Goal: Task Accomplishment & Management: Manage account settings

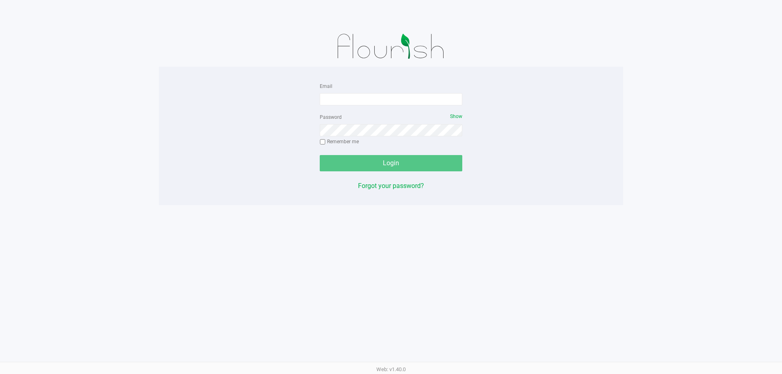
click at [371, 91] on div "Email" at bounding box center [391, 93] width 143 height 24
click at [375, 92] on div "Email" at bounding box center [391, 93] width 143 height 24
click at [431, 99] on input "Email" at bounding box center [391, 99] width 143 height 12
type input "[EMAIL_ADDRESS][DOMAIN_NAME]"
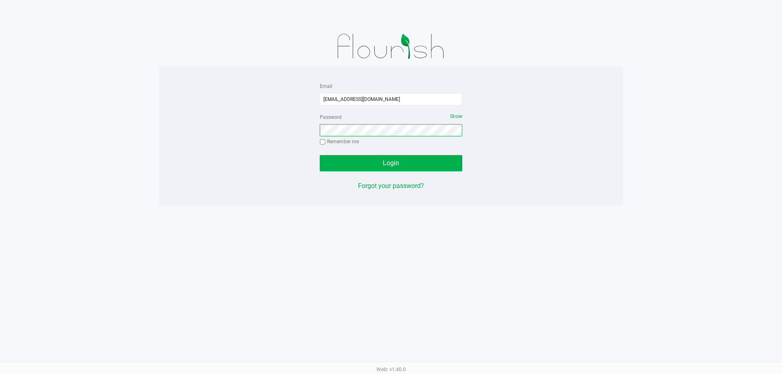
click at [320, 155] on button "Login" at bounding box center [391, 163] width 143 height 16
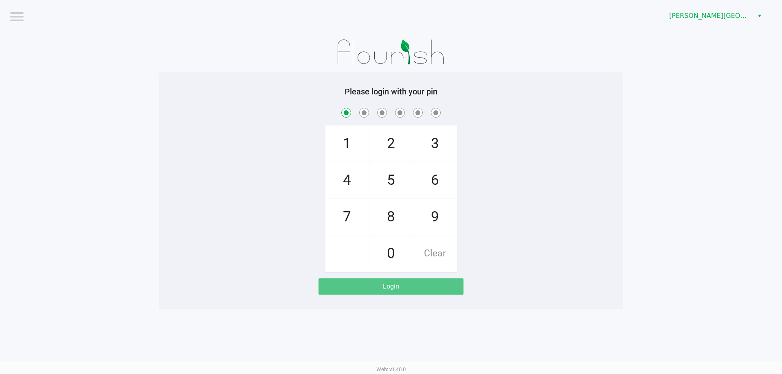
checkbox input "true"
checkbox input "false"
checkbox input "true"
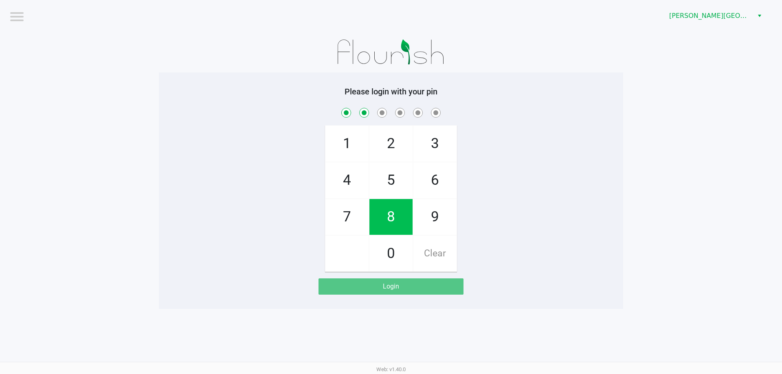
checkbox input "true"
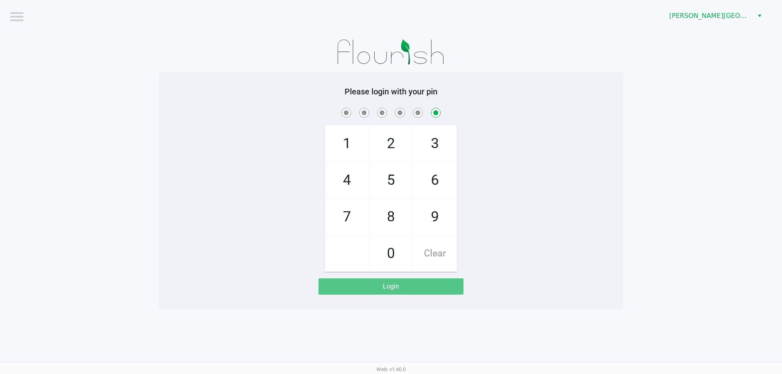
checkbox input "false"
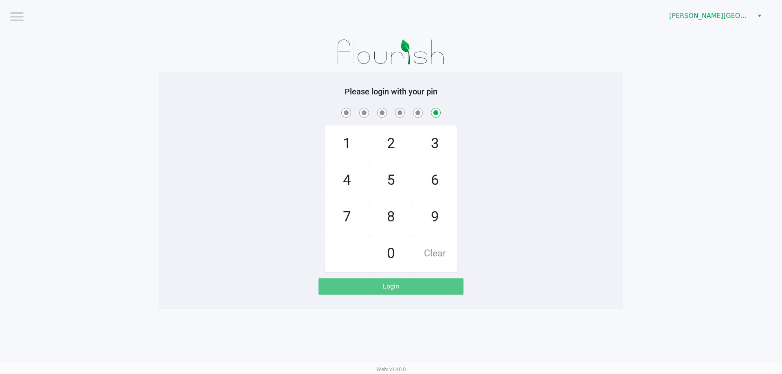
checkbox input "false"
checkbox input "true"
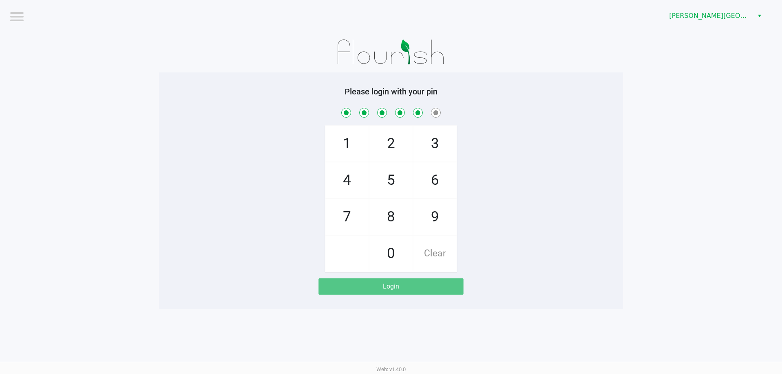
checkbox input "true"
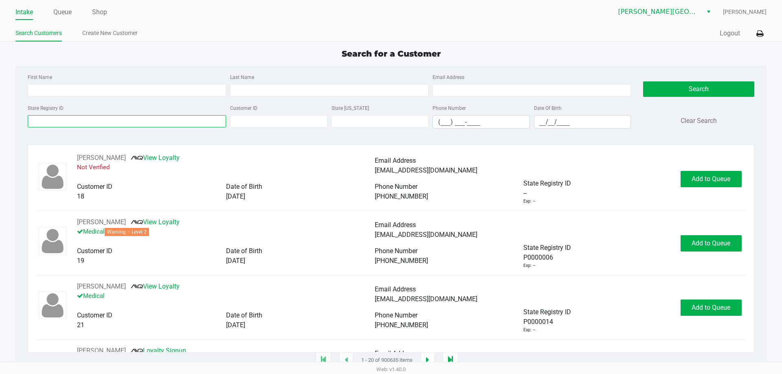
click at [64, 121] on input "State Registry ID" at bounding box center [127, 121] width 198 height 12
click at [49, 119] on input "State Registry ID" at bounding box center [127, 121] width 198 height 12
click at [118, 124] on input "State Registry ID" at bounding box center [127, 121] width 198 height 12
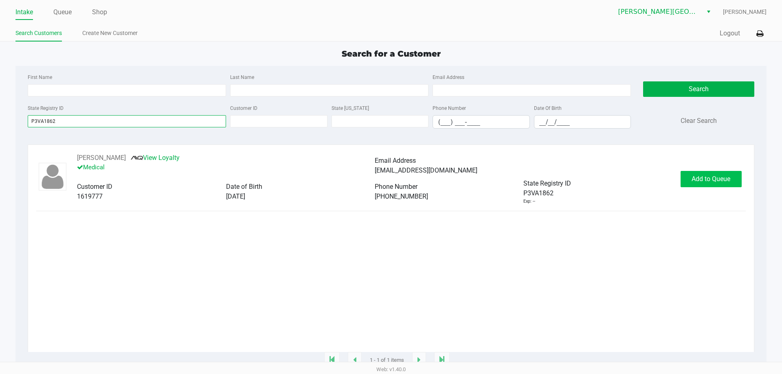
type input "P3VA1862"
click at [719, 180] on span "Add to Queue" at bounding box center [711, 179] width 39 height 8
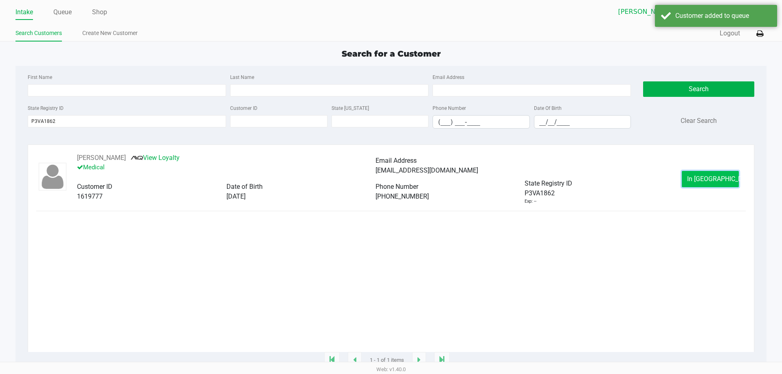
click at [703, 182] on span "In Queue" at bounding box center [721, 179] width 68 height 8
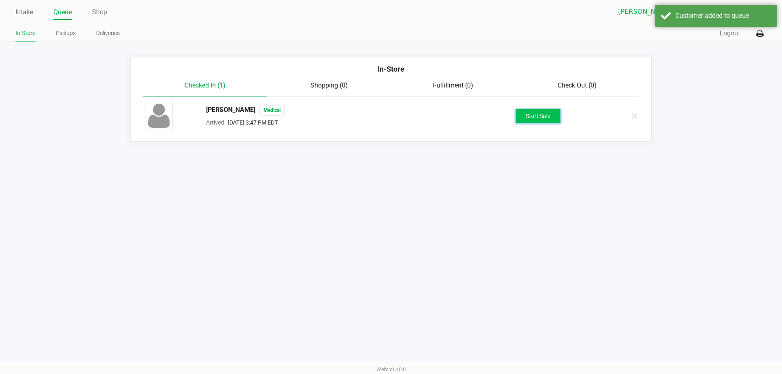
click at [550, 114] on button "Start Sale" at bounding box center [538, 116] width 45 height 14
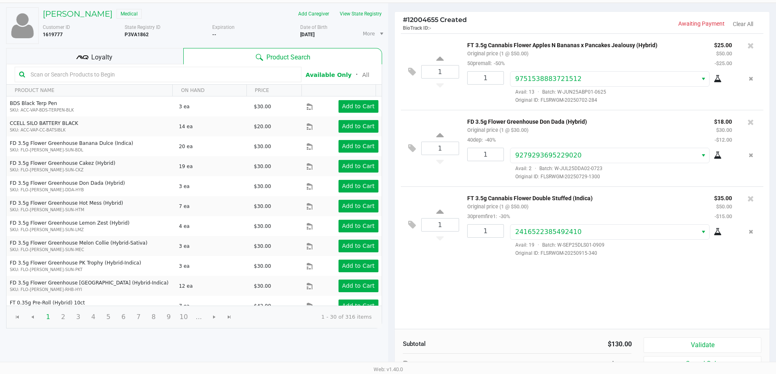
scroll to position [83, 0]
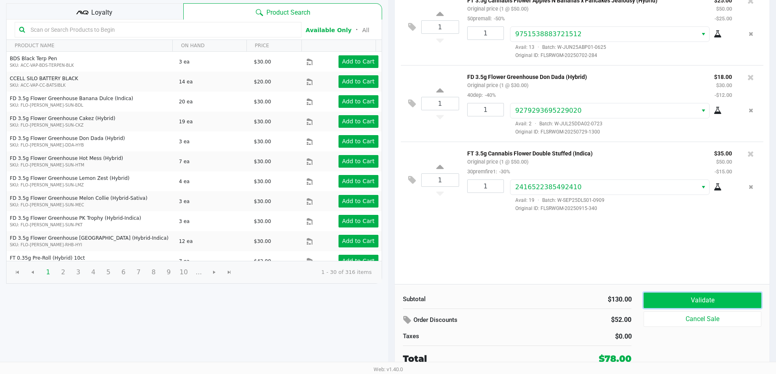
click at [690, 299] on button "Validate" at bounding box center [701, 300] width 117 height 15
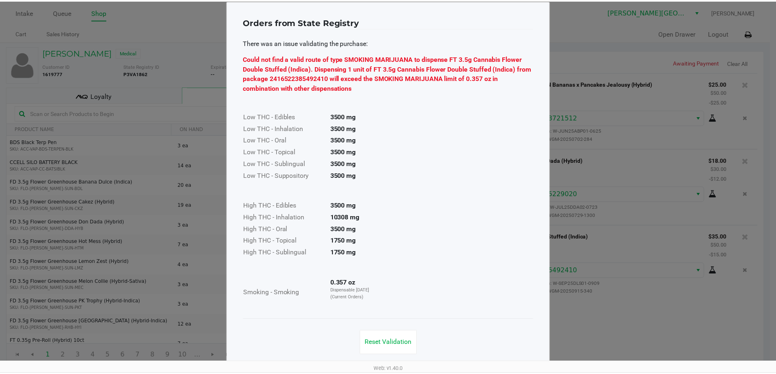
scroll to position [17, 0]
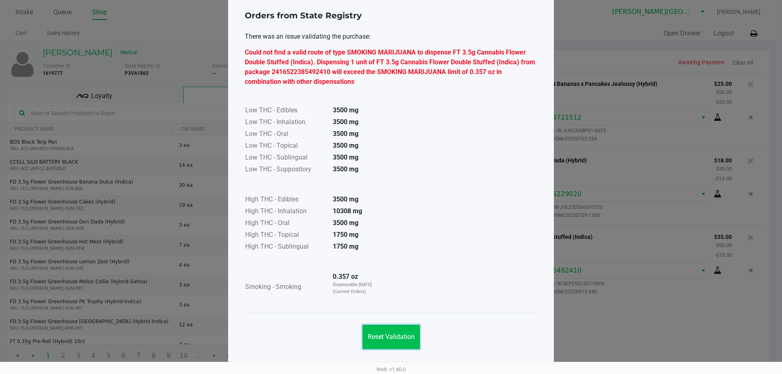
click at [393, 339] on span "Reset Validation" at bounding box center [391, 337] width 47 height 8
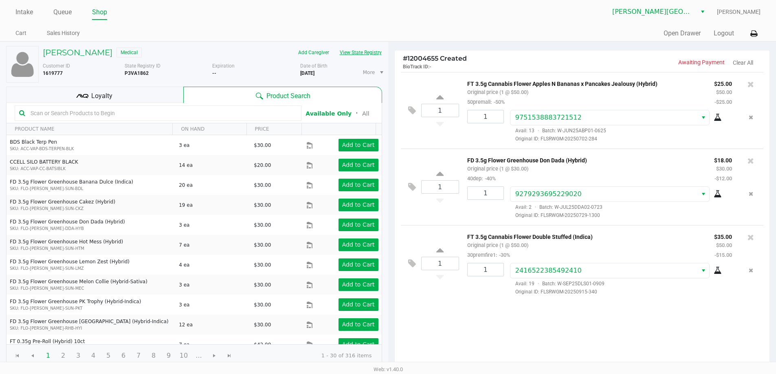
click at [358, 52] on button "View State Registry" at bounding box center [358, 52] width 48 height 13
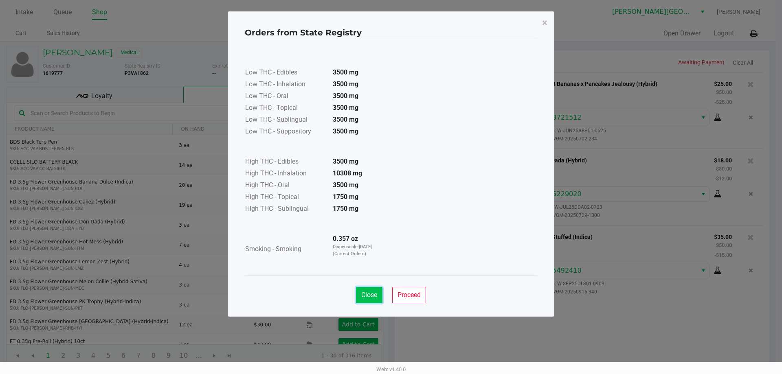
click at [367, 294] on button "Close" at bounding box center [369, 295] width 26 height 16
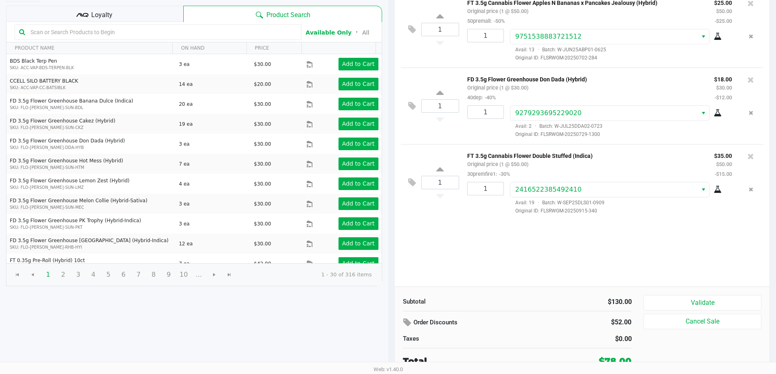
scroll to position [83, 0]
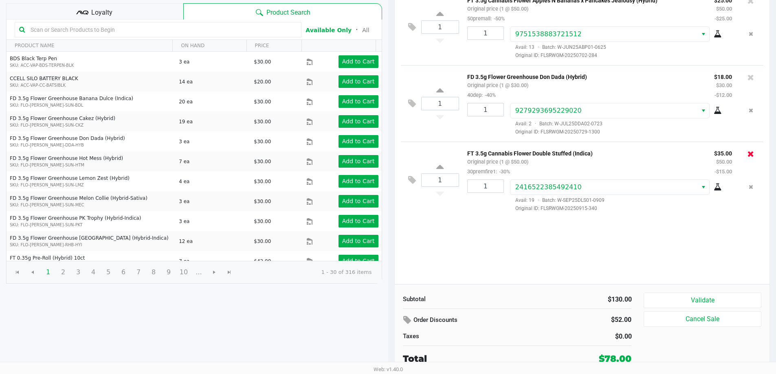
click at [751, 155] on icon at bounding box center [750, 154] width 7 height 8
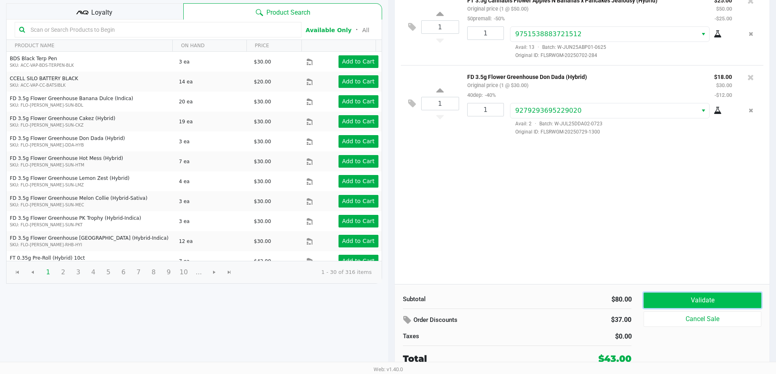
click at [749, 301] on button "Validate" at bounding box center [701, 300] width 117 height 15
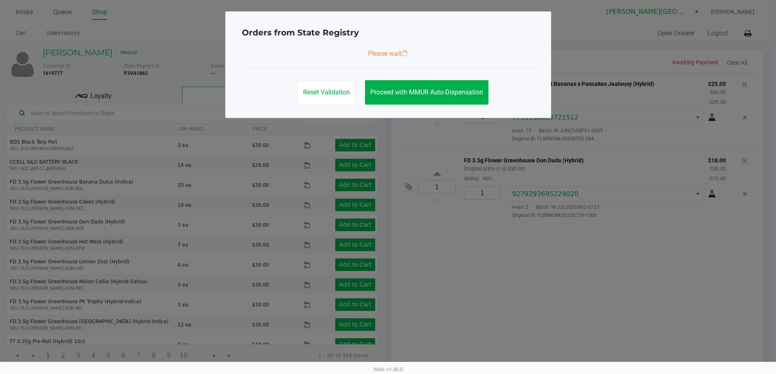
scroll to position [0, 0]
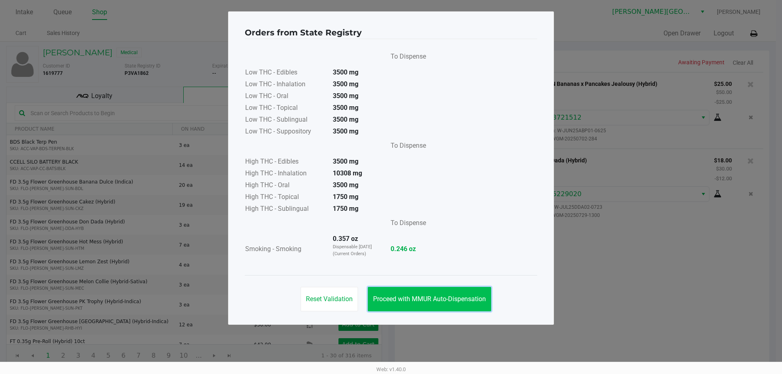
click at [437, 298] on span "Proceed with MMUR Auto-Dispensation" at bounding box center [429, 299] width 113 height 8
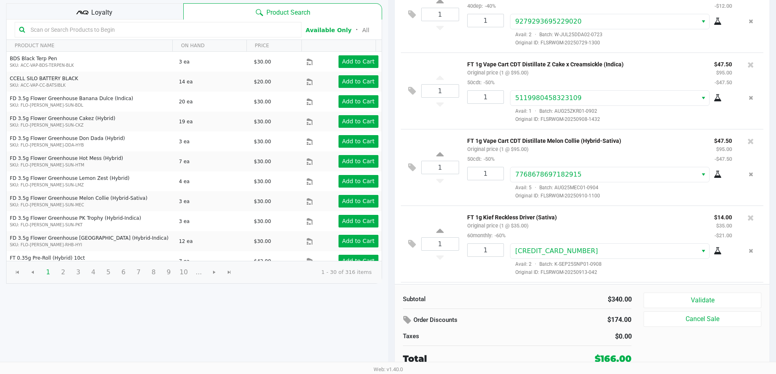
scroll to position [166, 0]
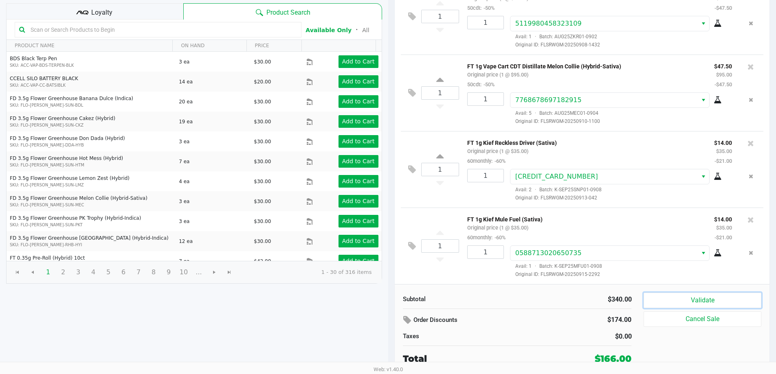
click at [687, 294] on button "Validate" at bounding box center [701, 300] width 117 height 15
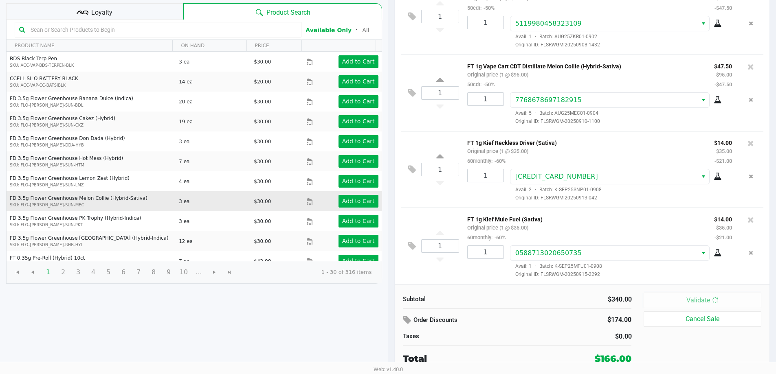
scroll to position [0, 0]
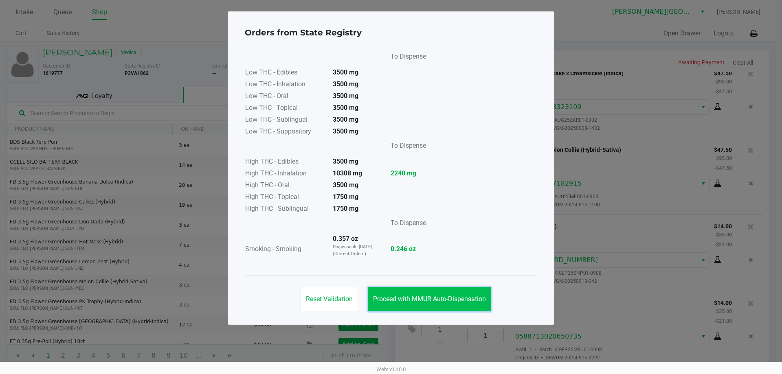
click at [412, 303] on button "Proceed with MMUR Auto-Dispensation" at bounding box center [429, 299] width 123 height 24
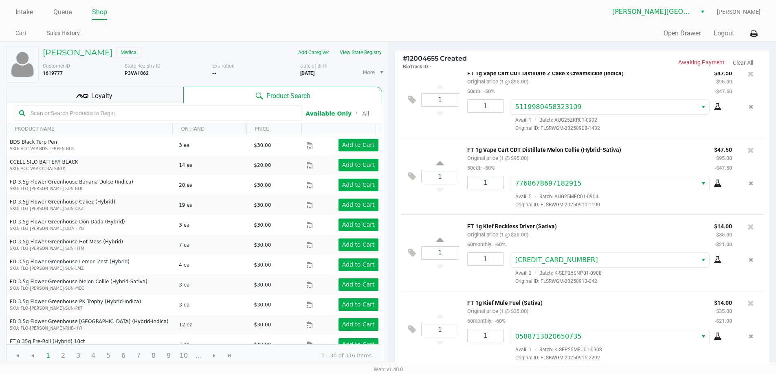
click at [92, 95] on span "Loyalty" at bounding box center [101, 96] width 21 height 10
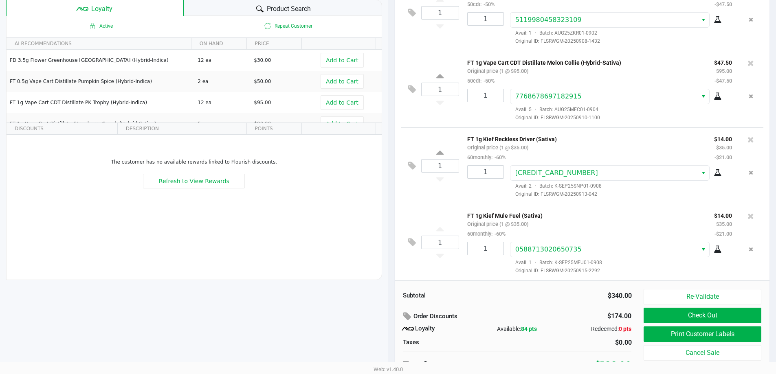
scroll to position [93, 0]
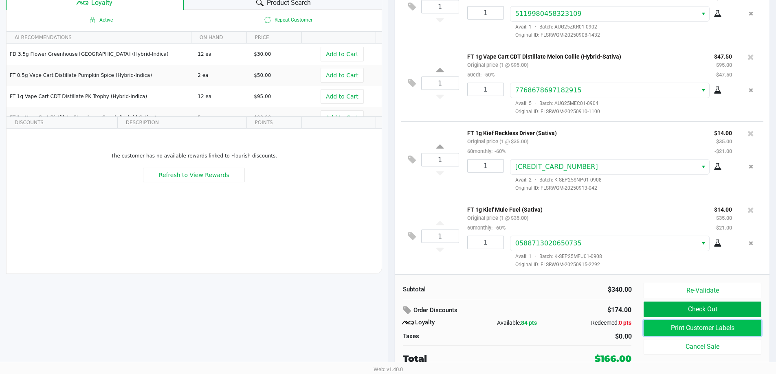
click at [726, 325] on button "Print Customer Labels" at bounding box center [701, 328] width 117 height 15
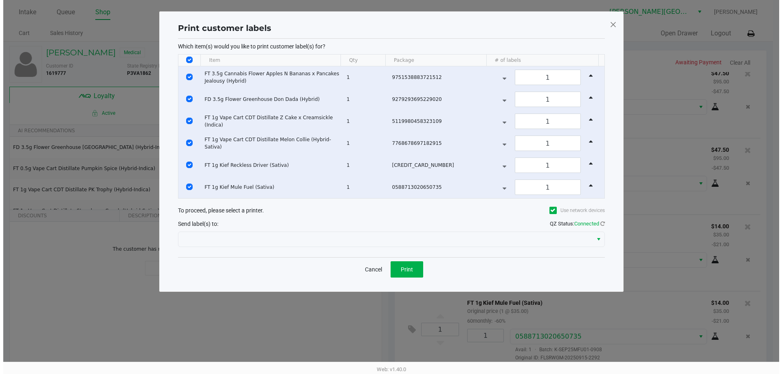
scroll to position [0, 0]
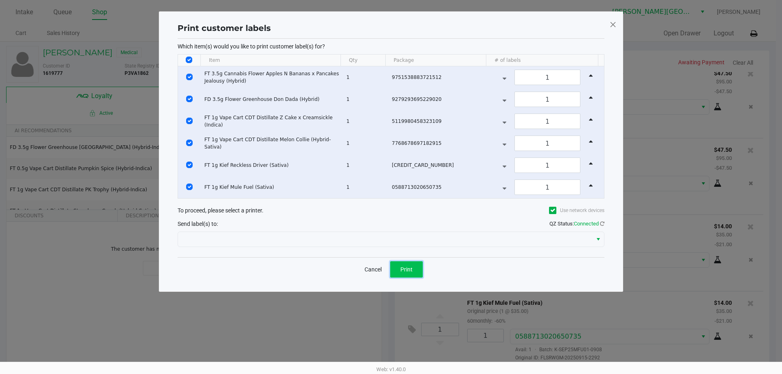
click at [412, 261] on button "Print" at bounding box center [406, 269] width 33 height 16
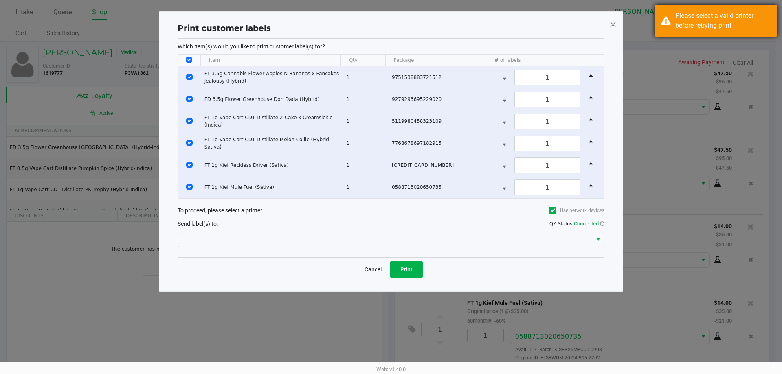
click at [736, 18] on div "Please select a valid printer before retrying print" at bounding box center [723, 21] width 96 height 20
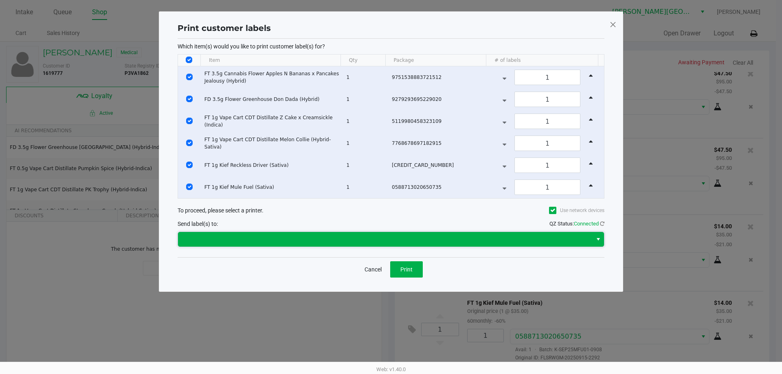
click at [260, 242] on span at bounding box center [385, 240] width 404 height 10
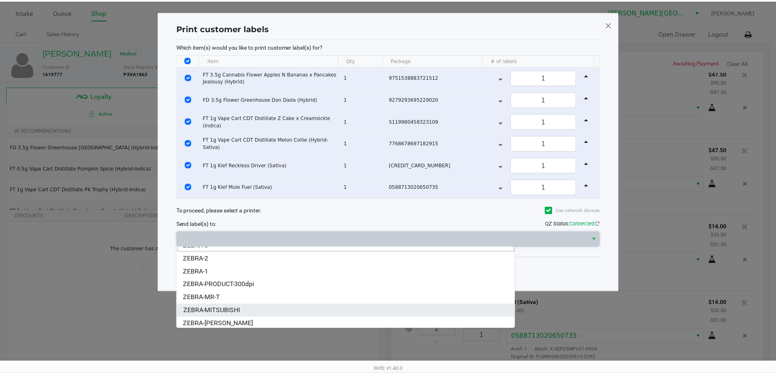
scroll to position [10, 0]
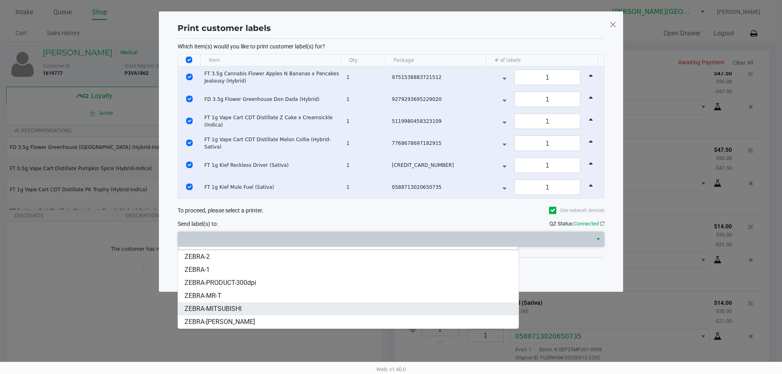
click at [240, 321] on span "ZEBRA-NASH-TAYLOR" at bounding box center [219, 322] width 70 height 10
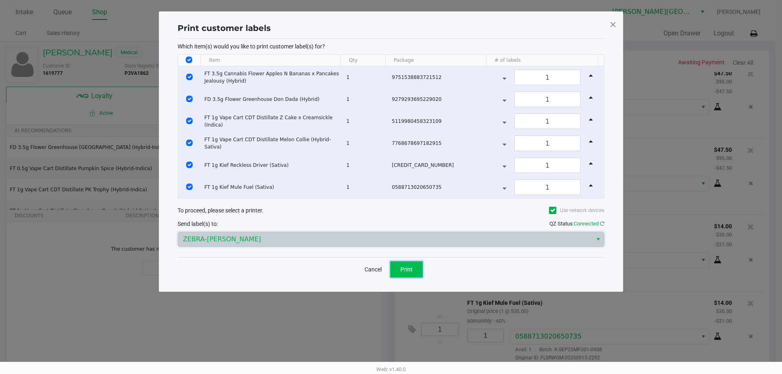
click at [409, 264] on button "Print" at bounding box center [406, 269] width 33 height 16
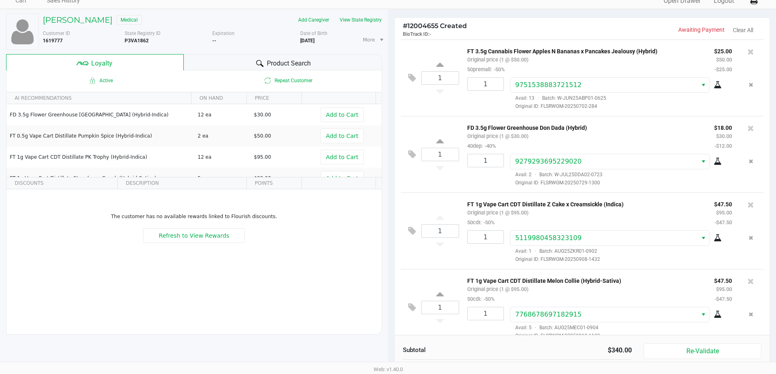
scroll to position [0, 0]
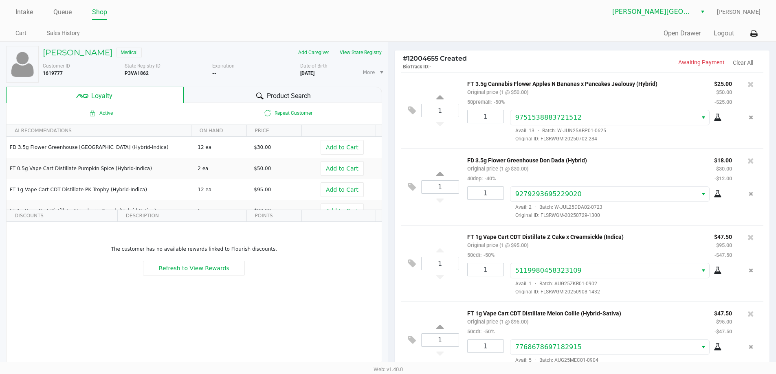
click at [516, 225] on div "1 FD 3.5g Flower Greenhouse Don Dada (Hybrid) Original price (1 @ $30.00) 40dep…" at bounding box center [582, 187] width 363 height 77
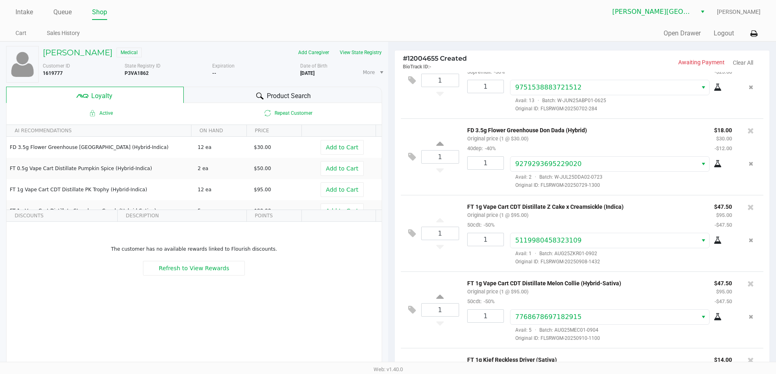
scroll to position [31, 0]
click at [747, 132] on icon at bounding box center [750, 130] width 7 height 8
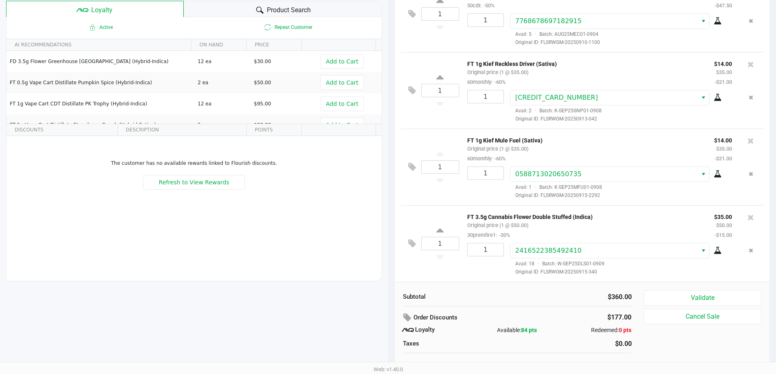
scroll to position [93, 0]
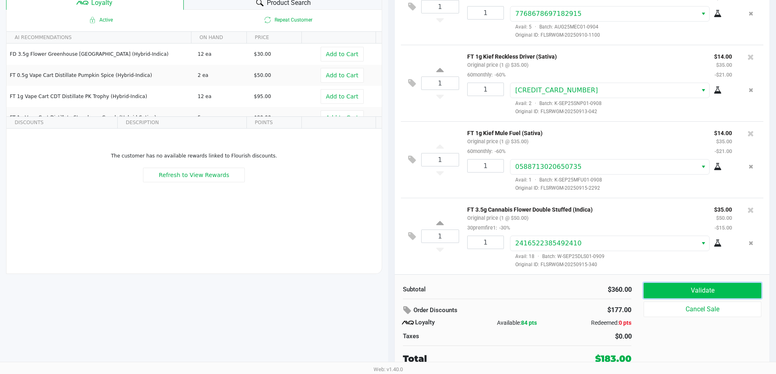
click at [719, 291] on button "Validate" at bounding box center [701, 290] width 117 height 15
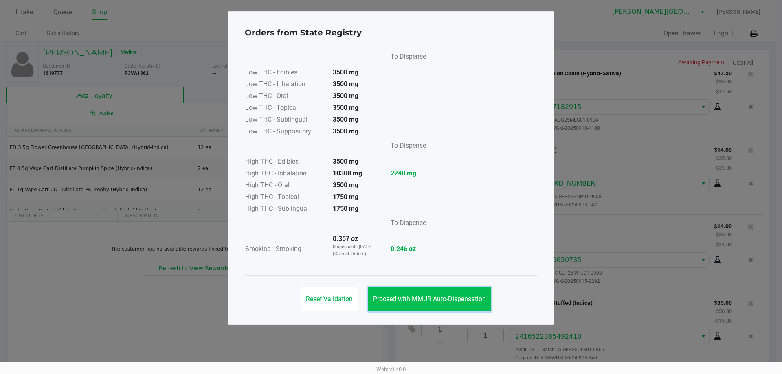
click at [444, 300] on span "Proceed with MMUR Auto-Dispensation" at bounding box center [429, 299] width 113 height 8
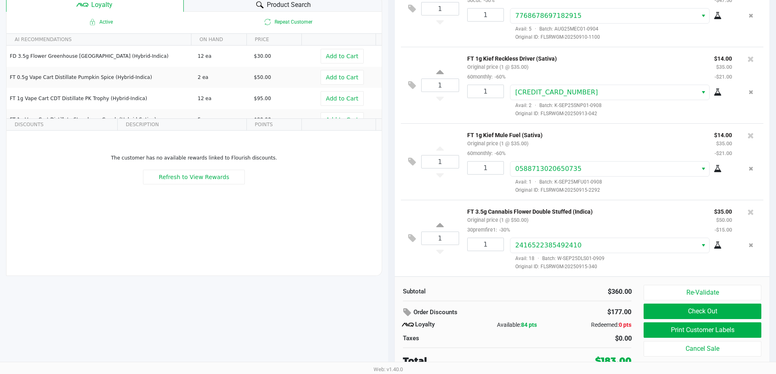
scroll to position [93, 0]
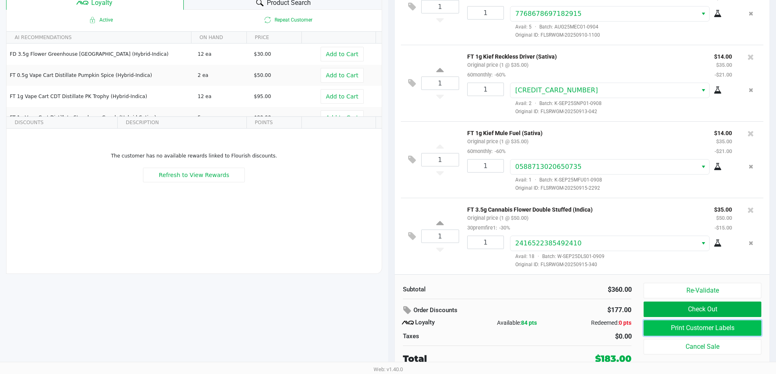
click at [657, 329] on button "Print Customer Labels" at bounding box center [701, 328] width 117 height 15
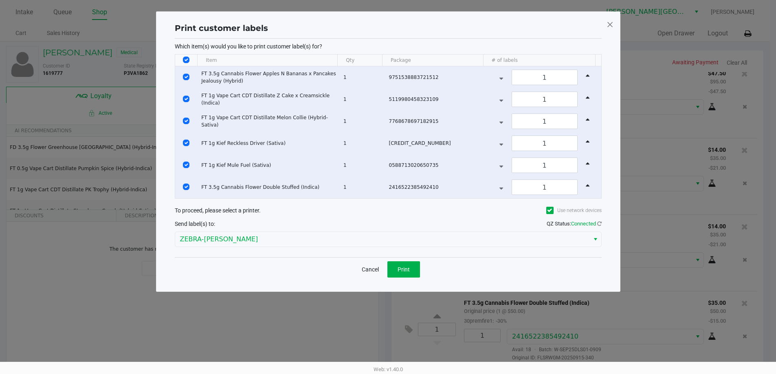
scroll to position [0, 0]
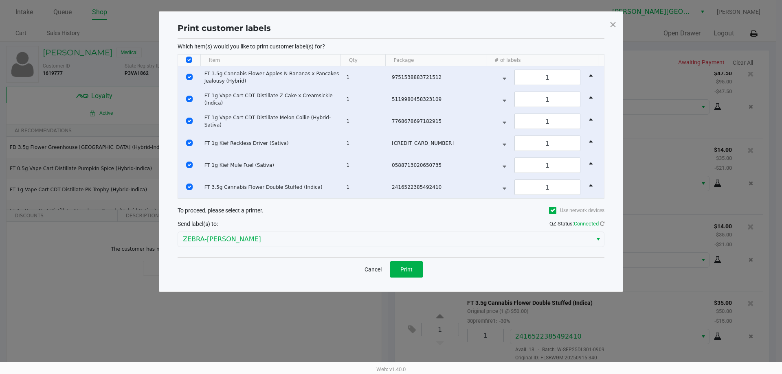
click at [189, 59] on input "Select All Rows" at bounding box center [189, 60] width 7 height 7
checkbox input "false"
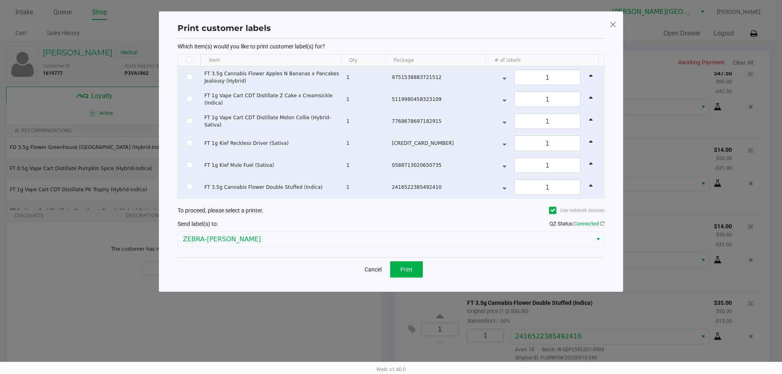
checkbox input "false"
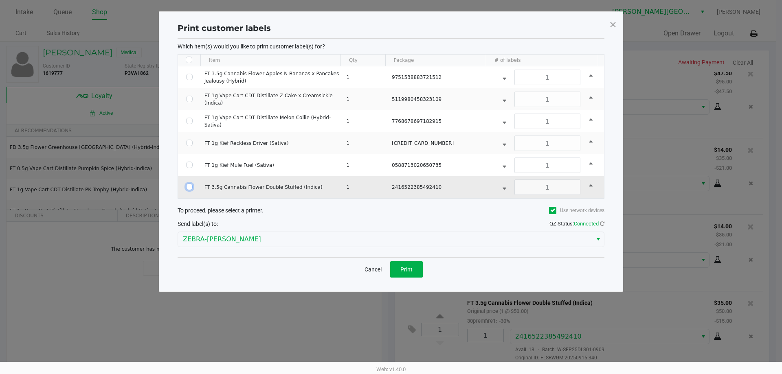
click at [189, 186] on input "Select Row" at bounding box center [189, 187] width 7 height 7
checkbox input "true"
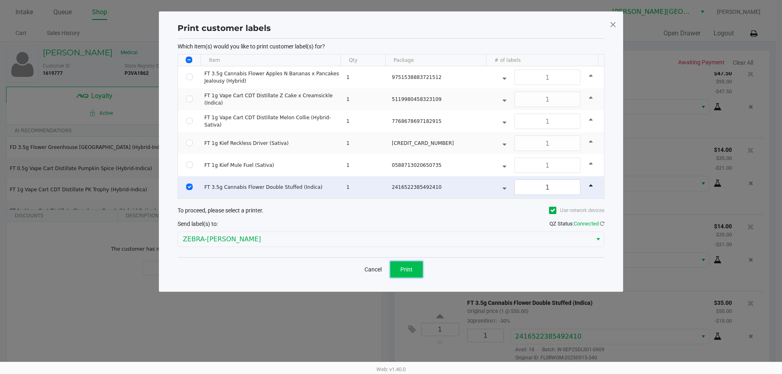
click at [417, 268] on button "Print" at bounding box center [406, 269] width 33 height 16
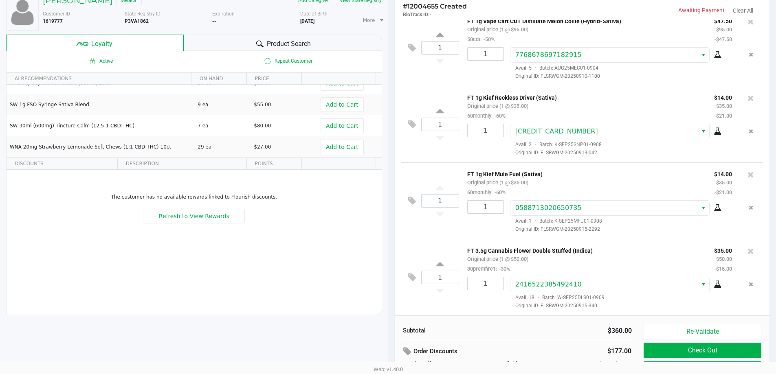
scroll to position [93, 0]
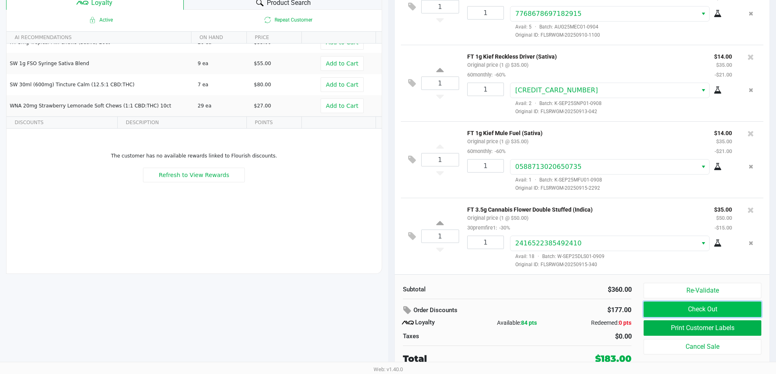
click at [726, 310] on button "Check Out" at bounding box center [701, 309] width 117 height 15
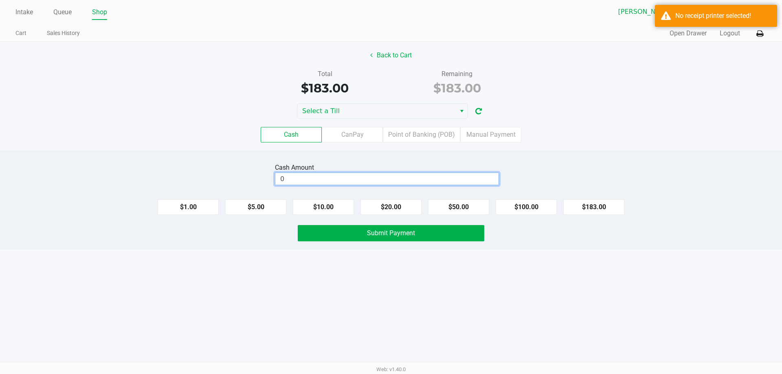
click at [317, 182] on input "0" at bounding box center [386, 179] width 223 height 12
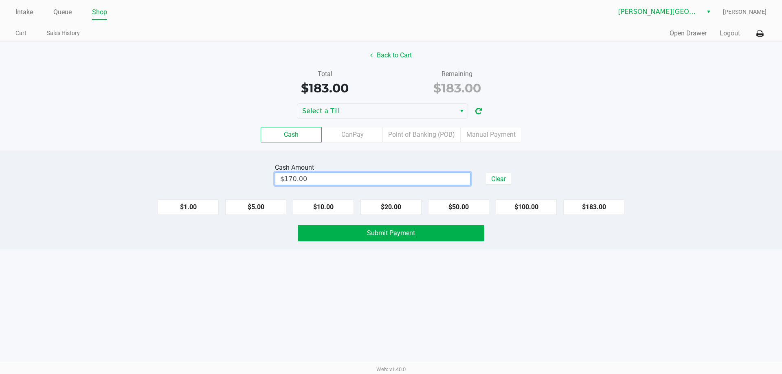
drag, startPoint x: 303, startPoint y: 137, endPoint x: 324, endPoint y: 152, distance: 25.7
click at [303, 136] on label "Cash" at bounding box center [291, 134] width 61 height 15
click at [0, 0] on 0 "Cash" at bounding box center [0, 0] width 0 height 0
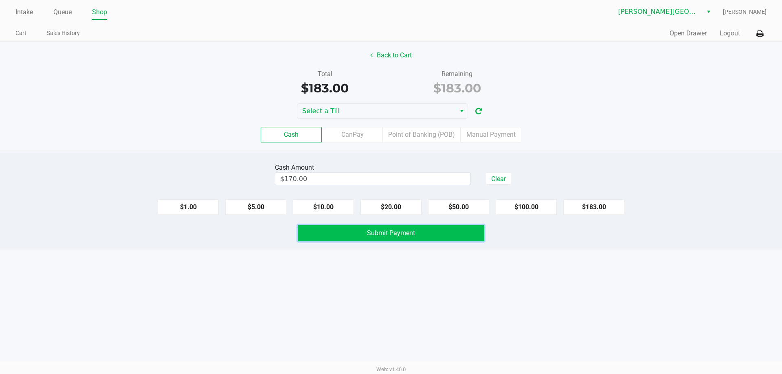
click at [368, 234] on span "Submit Payment" at bounding box center [391, 233] width 48 height 8
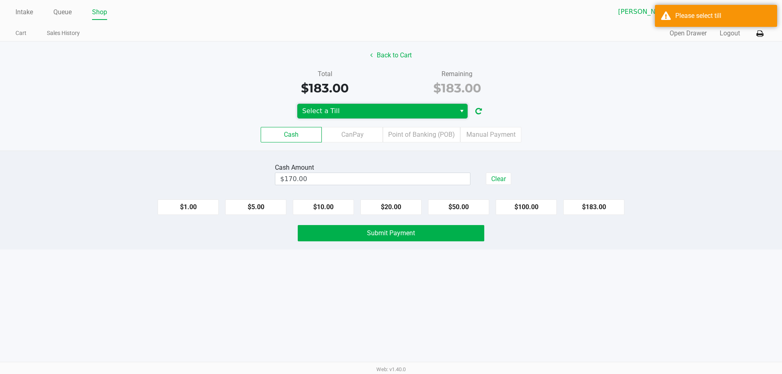
click at [408, 105] on span "Select a Till" at bounding box center [376, 111] width 158 height 15
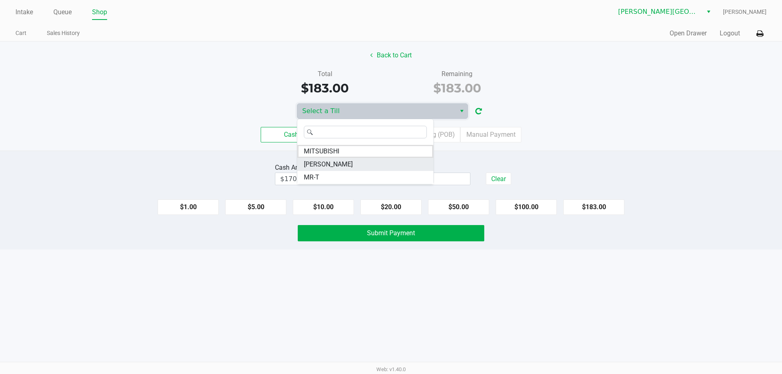
click at [388, 160] on li "NASH-TAYLOR" at bounding box center [365, 164] width 136 height 13
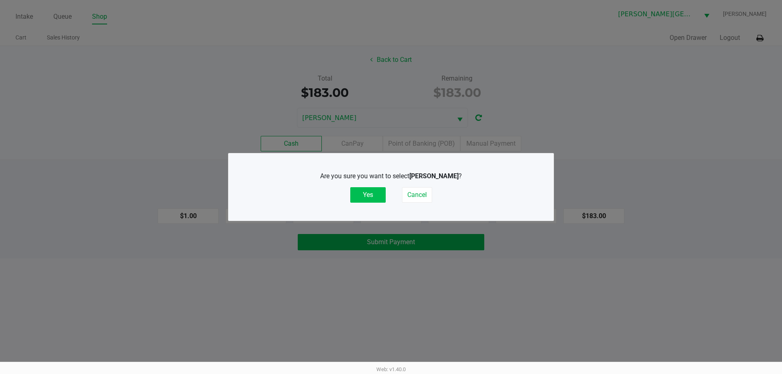
click at [360, 191] on button "Yes" at bounding box center [367, 194] width 35 height 15
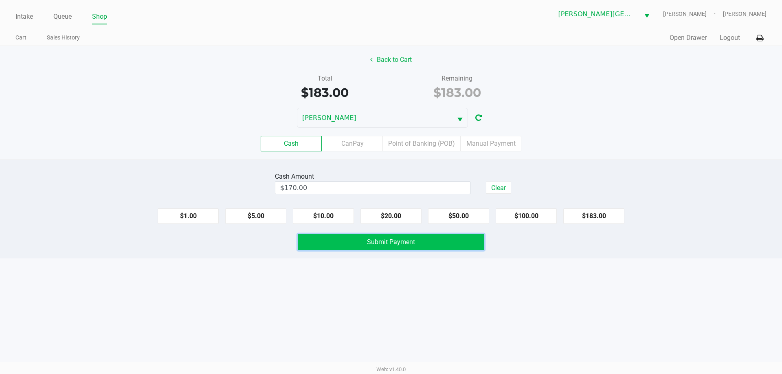
click at [392, 243] on span "Submit Payment" at bounding box center [391, 242] width 48 height 8
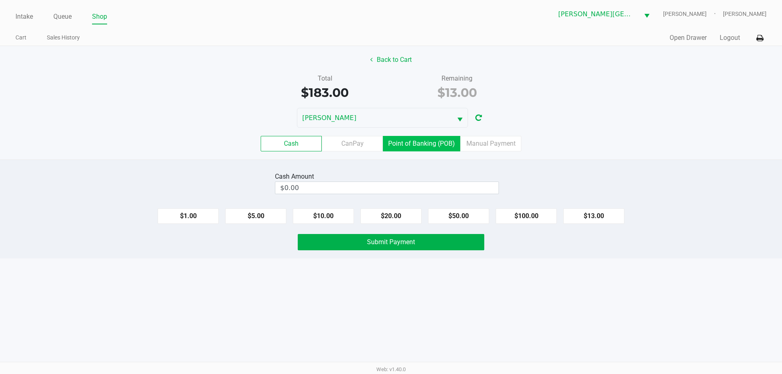
click at [440, 146] on label "Point of Banking (POB)" at bounding box center [421, 143] width 77 height 15
click at [0, 0] on 7 "Point of Banking (POB)" at bounding box center [0, 0] width 0 height 0
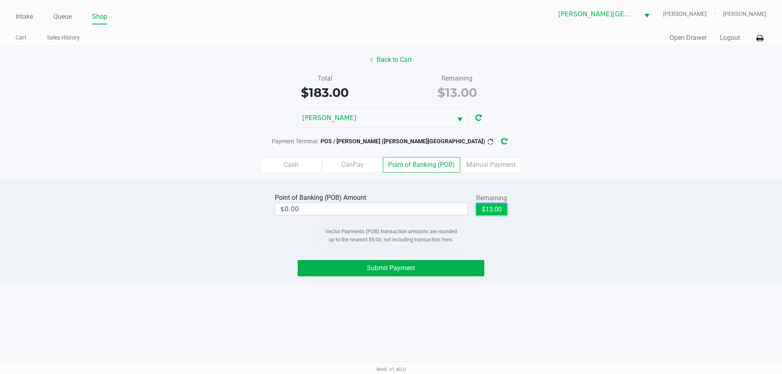
click at [499, 208] on button "$13.00" at bounding box center [491, 209] width 31 height 12
type input "$13.00"
click at [428, 267] on button "Submit Payment" at bounding box center [391, 268] width 187 height 16
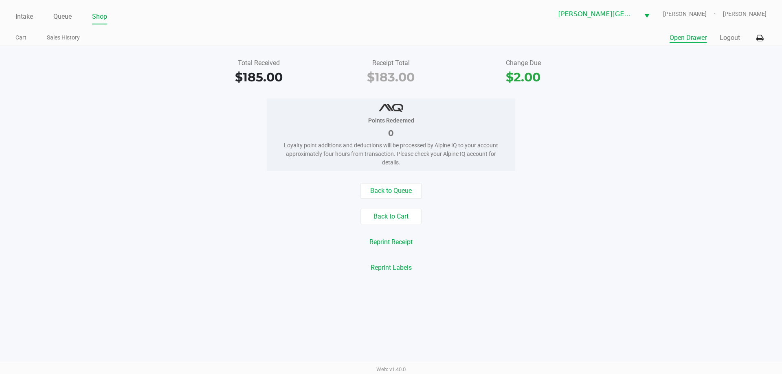
click at [694, 36] on button "Open Drawer" at bounding box center [688, 38] width 37 height 10
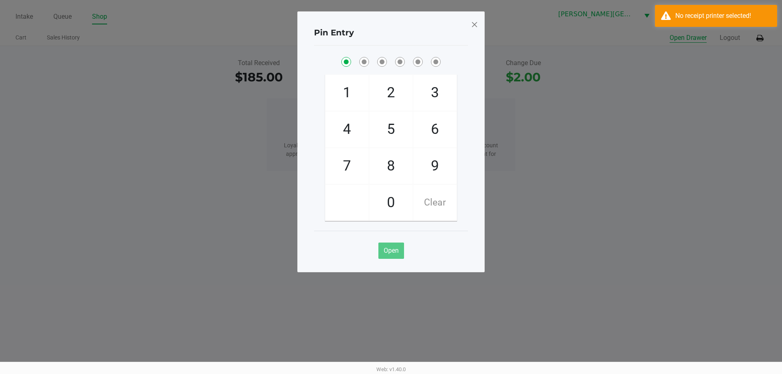
checkbox input "true"
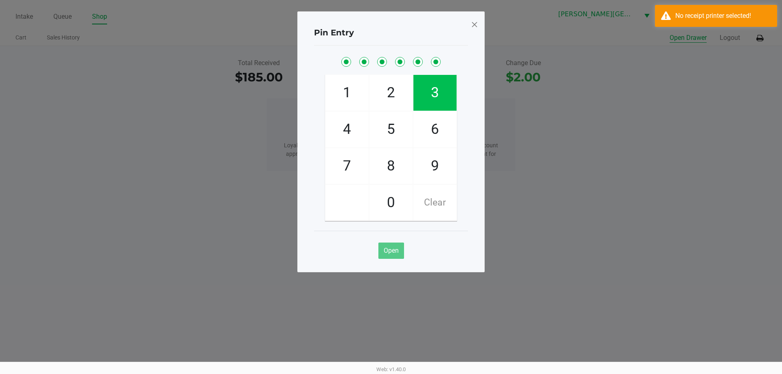
checkbox input "true"
click at [670, 33] on button "Open Drawer" at bounding box center [688, 38] width 37 height 10
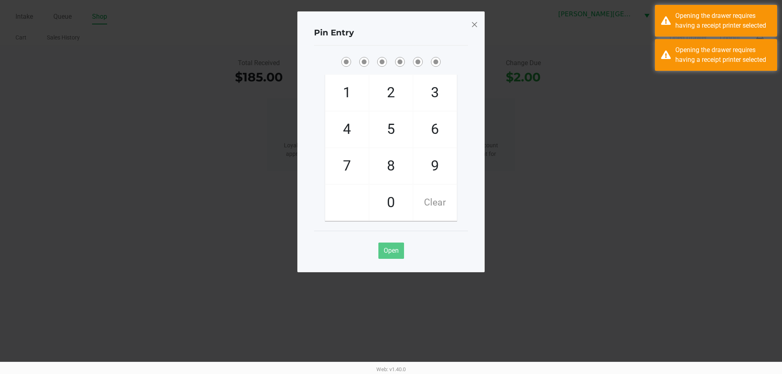
drag, startPoint x: 396, startPoint y: 166, endPoint x: 347, endPoint y: 179, distance: 50.7
click at [396, 167] on span "8" at bounding box center [390, 166] width 43 height 36
checkbox input "true"
click at [331, 161] on span "7" at bounding box center [346, 166] width 43 height 36
checkbox input "true"
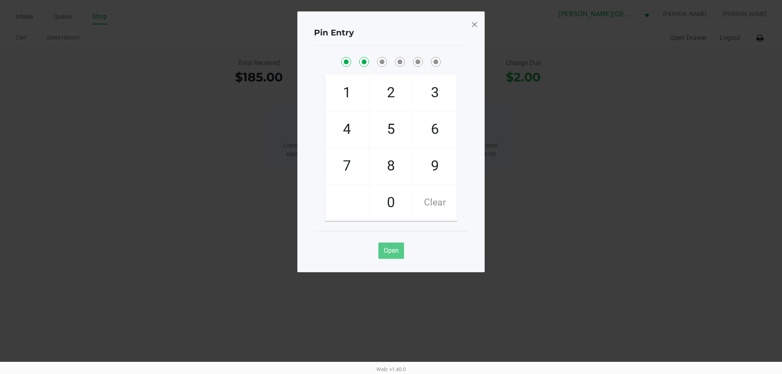
click at [475, 22] on span at bounding box center [474, 24] width 7 height 13
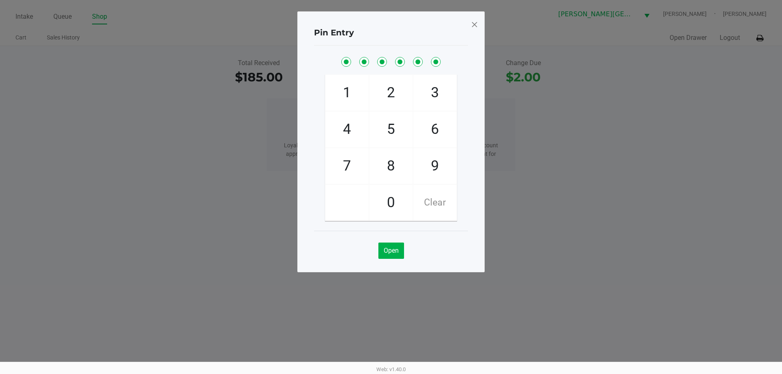
drag, startPoint x: 393, startPoint y: 164, endPoint x: 389, endPoint y: 163, distance: 4.1
click at [393, 163] on span "8" at bounding box center [390, 166] width 43 height 36
click at [349, 159] on span "7" at bounding box center [346, 166] width 43 height 36
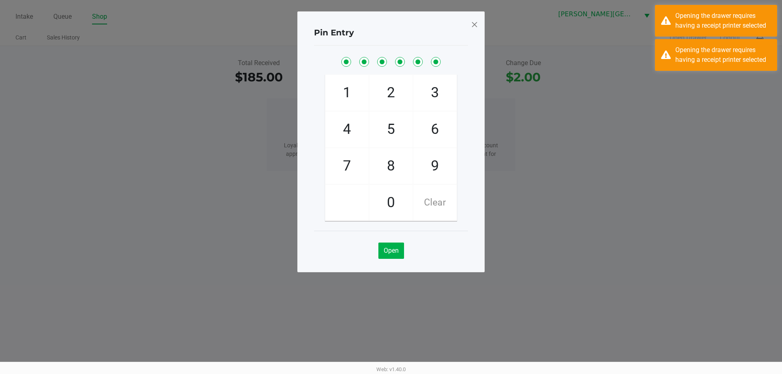
click at [390, 124] on span "5" at bounding box center [390, 130] width 43 height 36
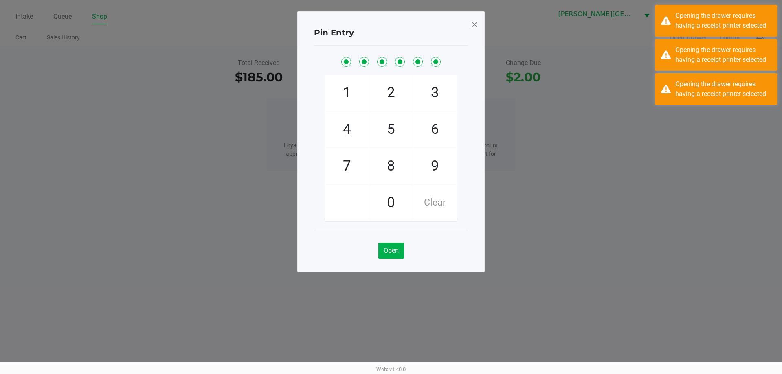
drag, startPoint x: 433, startPoint y: 195, endPoint x: 437, endPoint y: 202, distance: 6.9
click at [436, 200] on span "Clear" at bounding box center [434, 203] width 43 height 36
checkbox input "false"
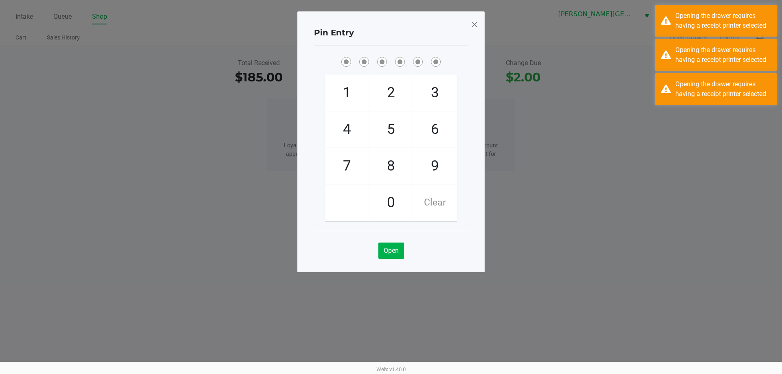
checkbox input "false"
click at [437, 201] on span "Clear" at bounding box center [434, 203] width 43 height 36
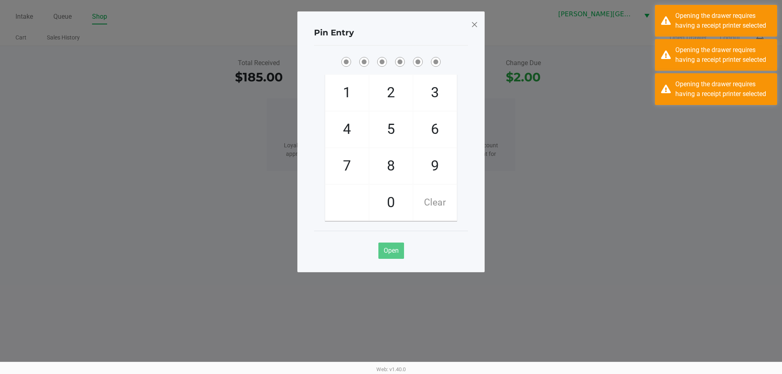
click at [442, 203] on span "Clear" at bounding box center [434, 203] width 43 height 36
click at [598, 171] on ngb-modal-window "Pin Entry 1 4 7 2 5 8 0 3 6 9 Clear Open" at bounding box center [391, 187] width 782 height 374
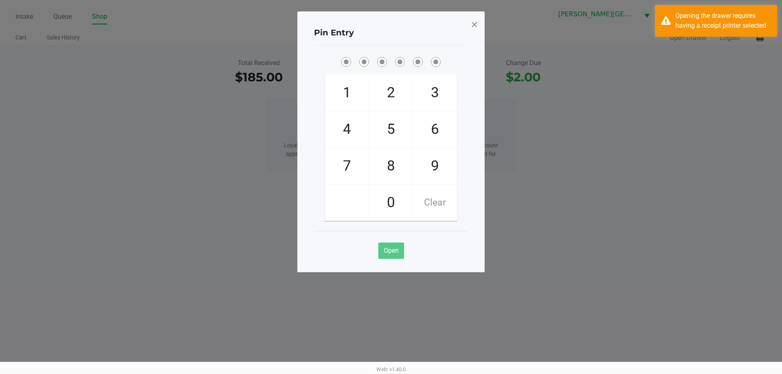
click at [474, 24] on span at bounding box center [474, 24] width 7 height 13
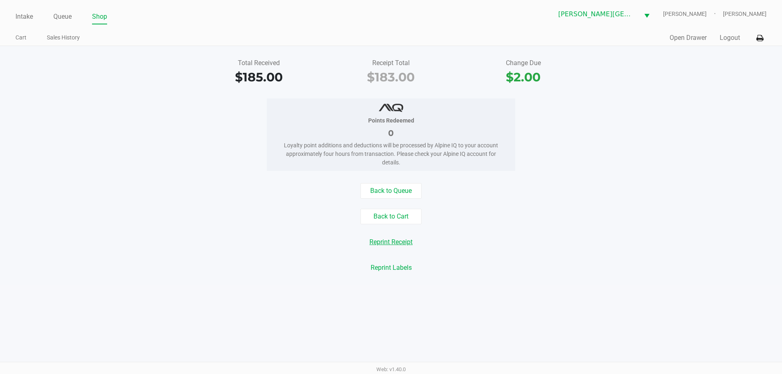
click at [392, 240] on button "Reprint Receipt" at bounding box center [391, 242] width 54 height 15
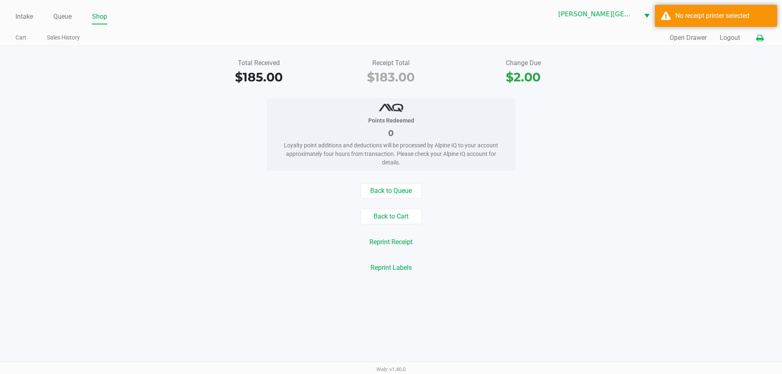
click at [763, 38] on button at bounding box center [759, 38] width 13 height 15
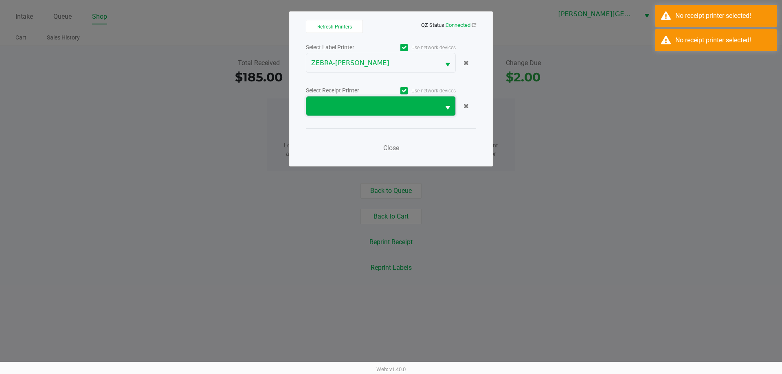
click at [363, 101] on span at bounding box center [373, 106] width 134 height 19
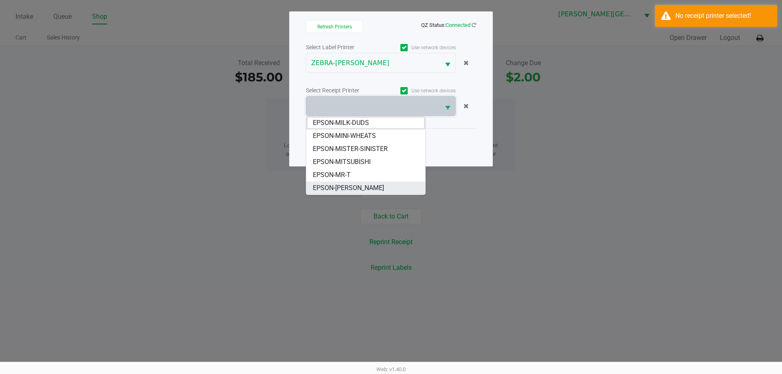
click at [374, 187] on span "EPSON-NASH-TAYLOR" at bounding box center [348, 188] width 71 height 10
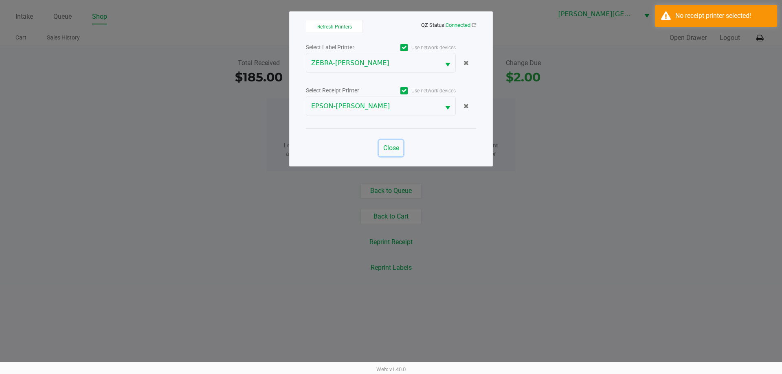
click at [395, 146] on span "Close" at bounding box center [391, 148] width 16 height 8
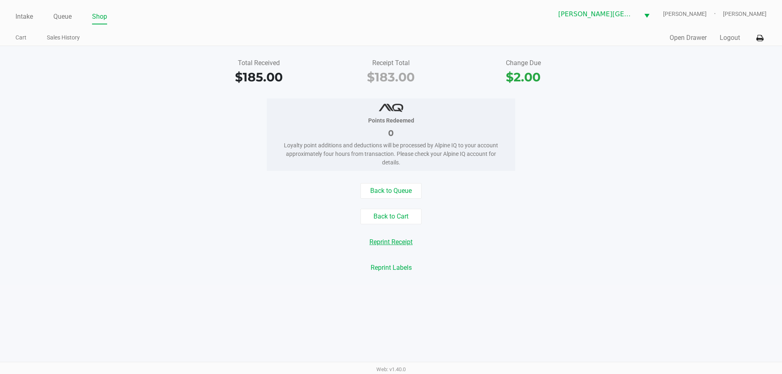
click at [395, 246] on button "Reprint Receipt" at bounding box center [391, 242] width 54 height 15
click at [682, 40] on button "Open Drawer" at bounding box center [688, 38] width 37 height 10
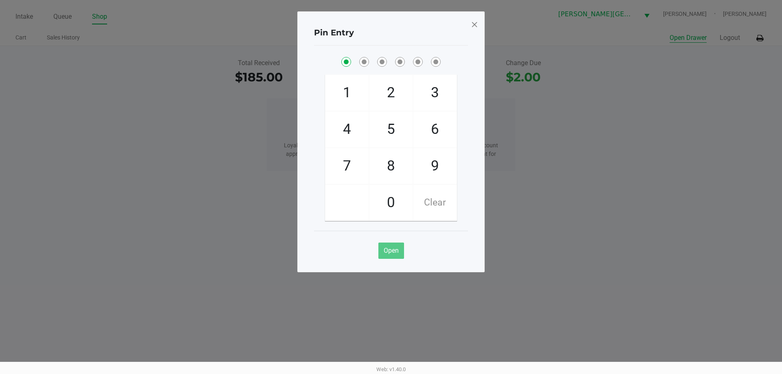
checkbox input "true"
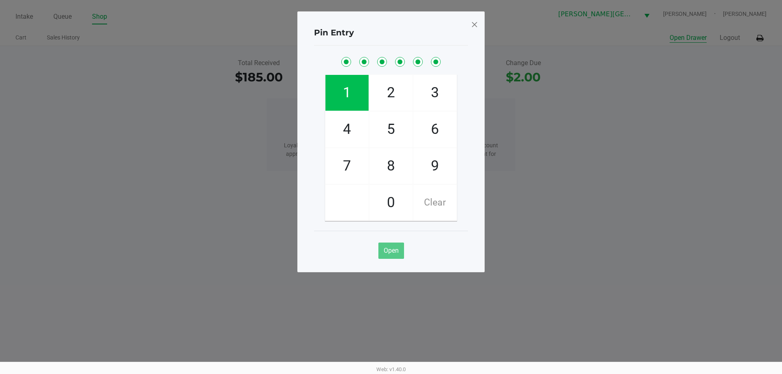
checkbox input "true"
click at [670, 33] on button "Open Drawer" at bounding box center [688, 38] width 37 height 10
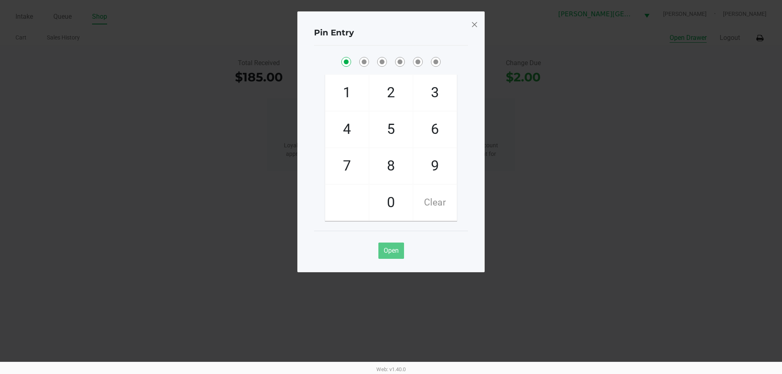
checkbox input "true"
click at [475, 26] on span at bounding box center [474, 24] width 7 height 13
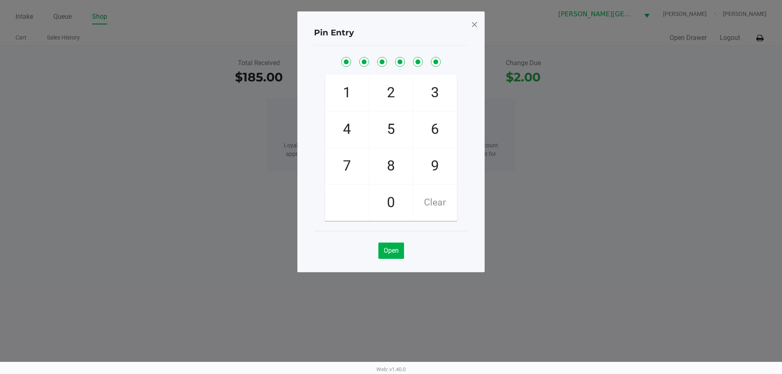
click at [472, 21] on span at bounding box center [474, 24] width 7 height 13
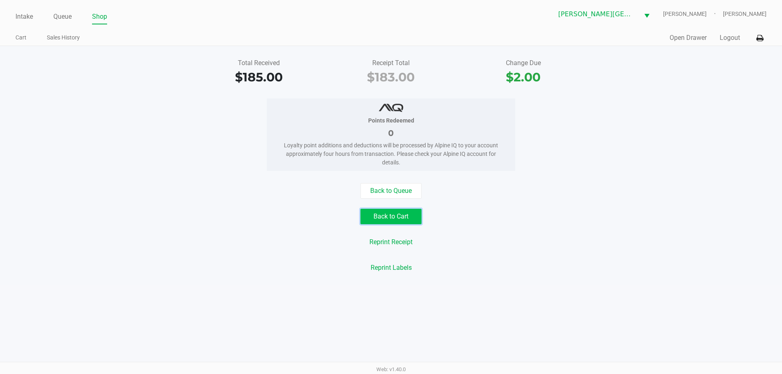
click at [399, 217] on button "Back to Cart" at bounding box center [390, 216] width 61 height 15
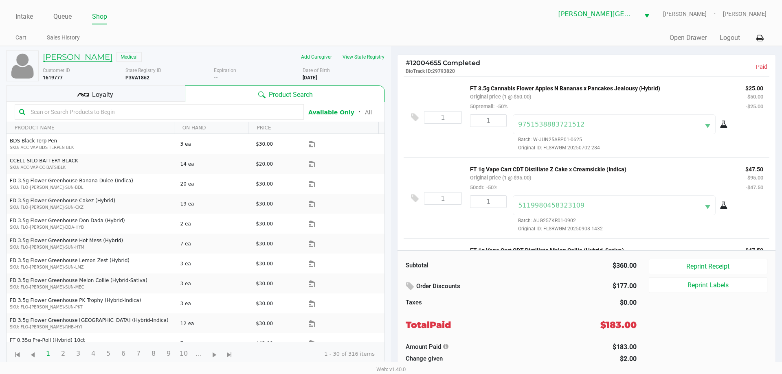
click at [66, 60] on h5 "Christopher Murray" at bounding box center [78, 57] width 70 height 10
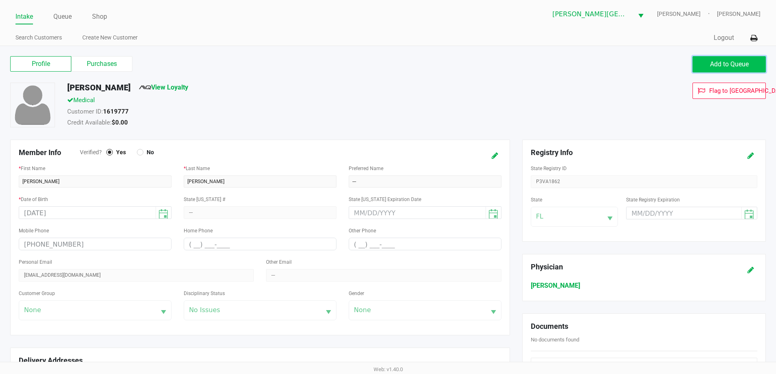
click at [730, 69] on button "Add to Queue" at bounding box center [728, 64] width 73 height 16
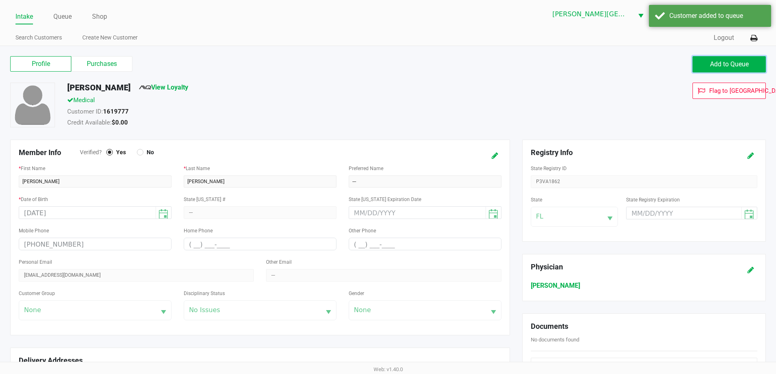
click at [730, 69] on button "Add to Queue" at bounding box center [728, 64] width 73 height 16
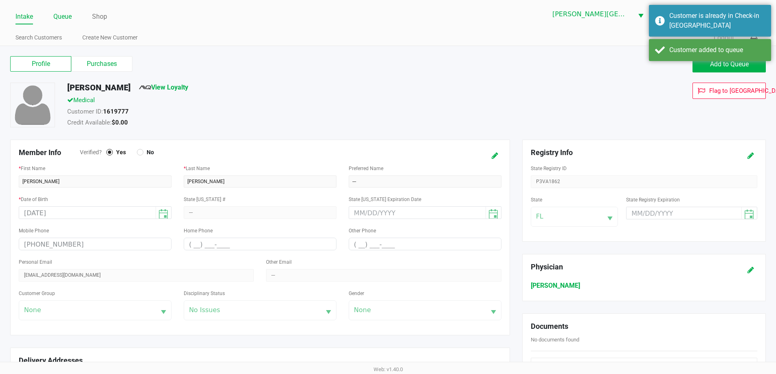
click at [61, 19] on link "Queue" at bounding box center [62, 16] width 18 height 11
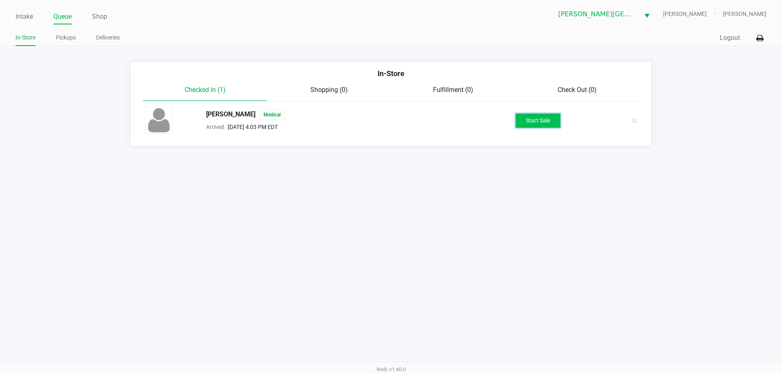
click at [536, 121] on button "Start Sale" at bounding box center [538, 121] width 45 height 14
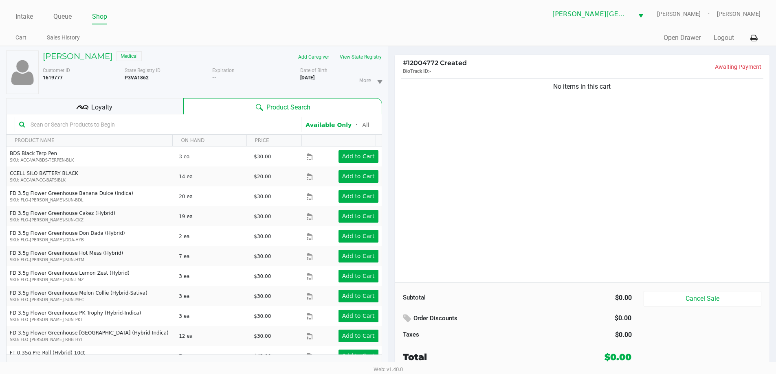
click at [111, 130] on input "text" at bounding box center [162, 125] width 270 height 12
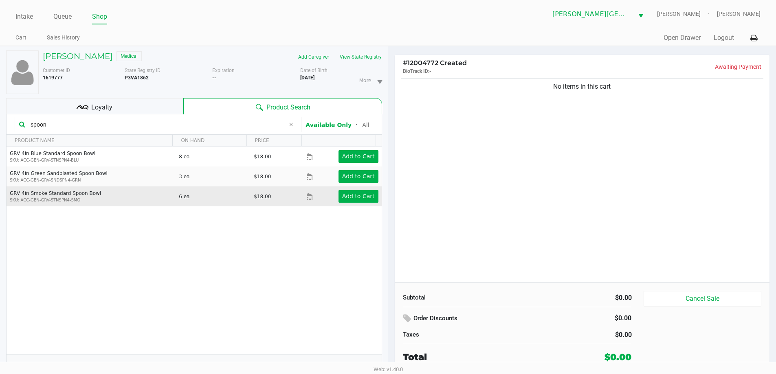
type input "spoon"
click at [335, 198] on div "Add to Cart" at bounding box center [350, 196] width 67 height 13
click at [348, 198] on app-button-loader "Add to Cart" at bounding box center [358, 196] width 33 height 7
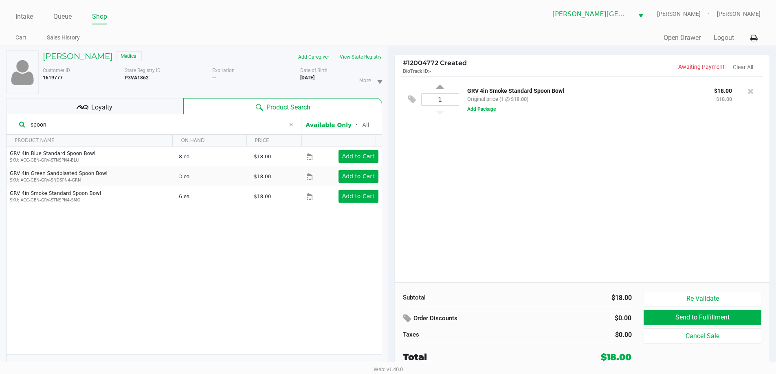
click at [474, 114] on div "1 GRV 4in Smoke Standard Spoon Bowl Original price (1 @ $18.00) $18.00 $18.00 A…" at bounding box center [582, 100] width 363 height 46
click at [483, 110] on button "Add Package" at bounding box center [481, 108] width 29 height 7
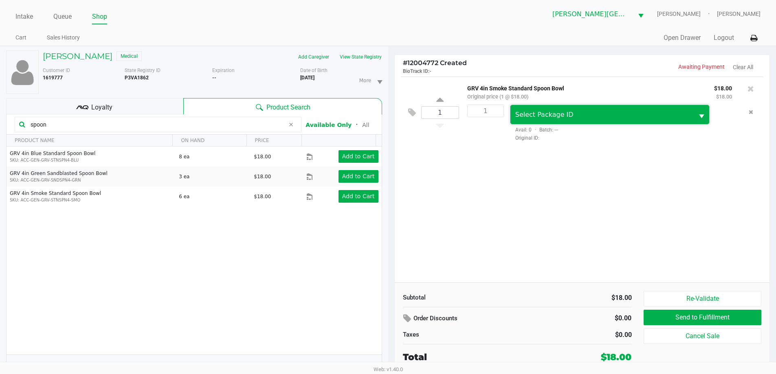
click at [532, 124] on span "Select Package ID" at bounding box center [602, 114] width 184 height 19
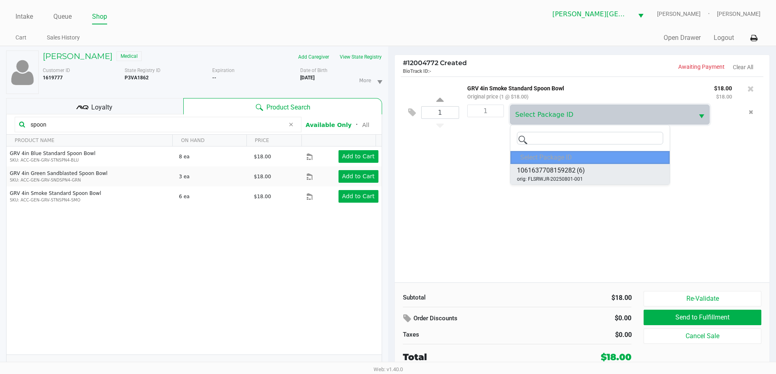
click at [545, 170] on span "1061637708159282" at bounding box center [546, 171] width 59 height 10
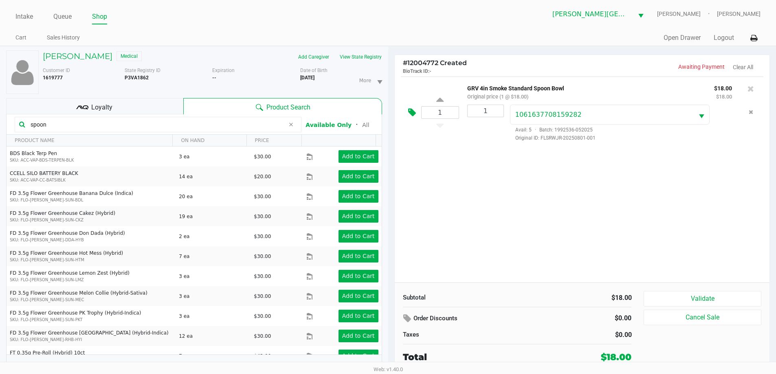
click at [416, 114] on button at bounding box center [414, 113] width 14 height 20
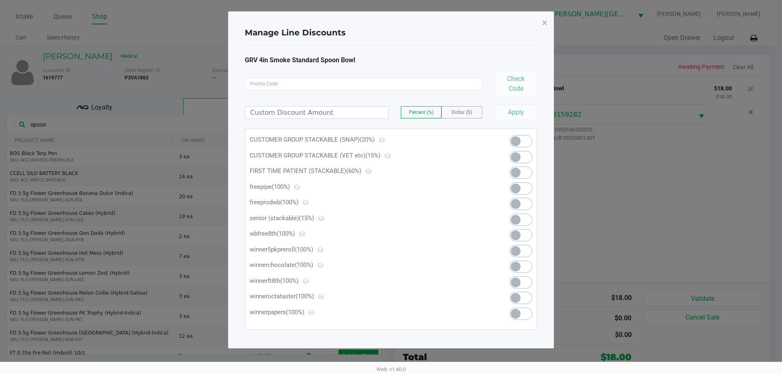
click at [521, 187] on span at bounding box center [520, 188] width 23 height 12
click at [544, 24] on span "×" at bounding box center [544, 22] width 5 height 11
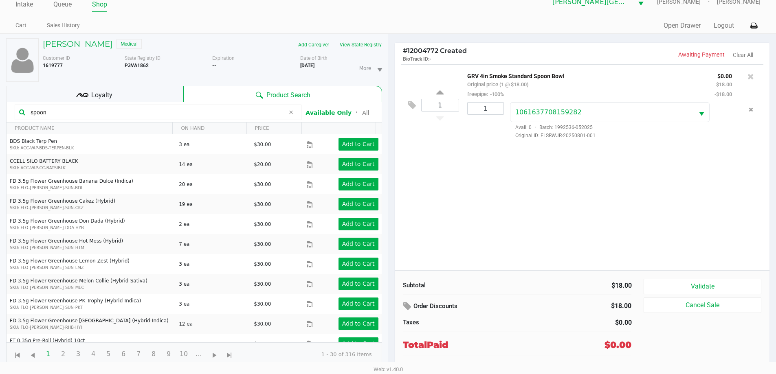
scroll to position [19, 0]
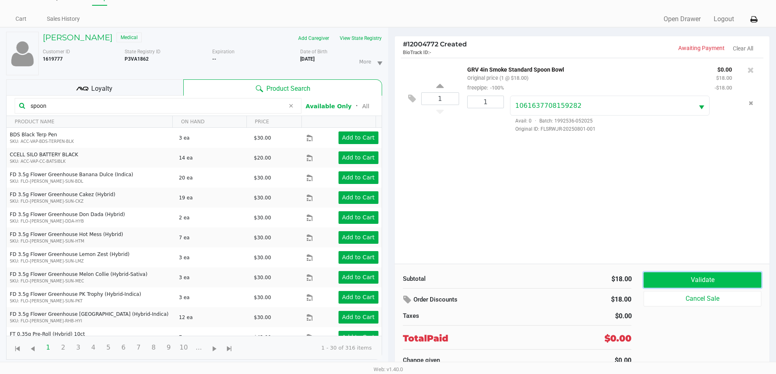
click at [686, 285] on button "Validate" at bounding box center [701, 279] width 117 height 15
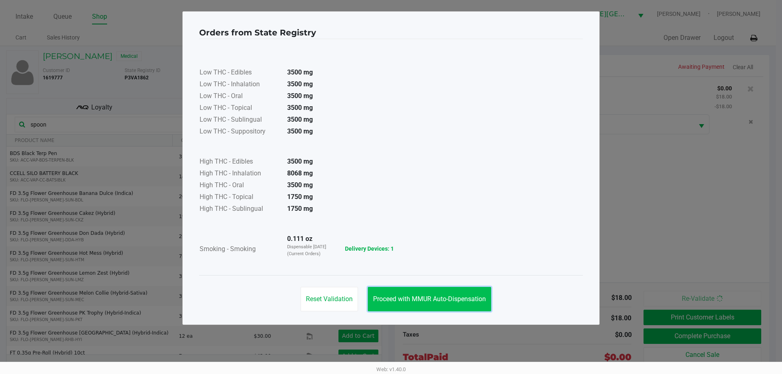
click at [467, 297] on span "Proceed with MMUR Auto-Dispensation" at bounding box center [429, 299] width 113 height 8
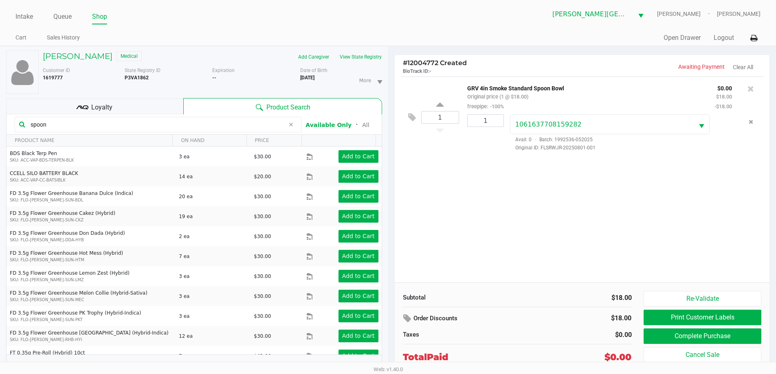
scroll to position [19, 0]
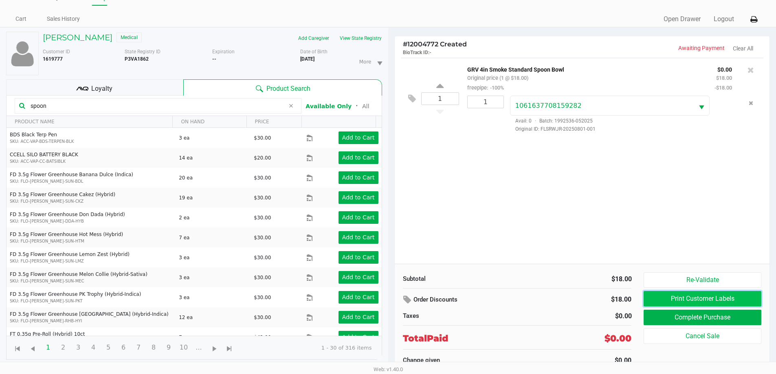
click at [745, 299] on button "Print Customer Labels" at bounding box center [701, 298] width 117 height 15
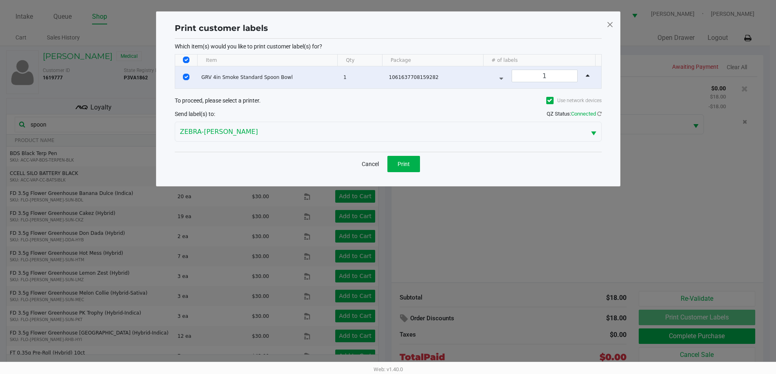
scroll to position [0, 0]
click at [411, 165] on span "Print" at bounding box center [406, 164] width 12 height 7
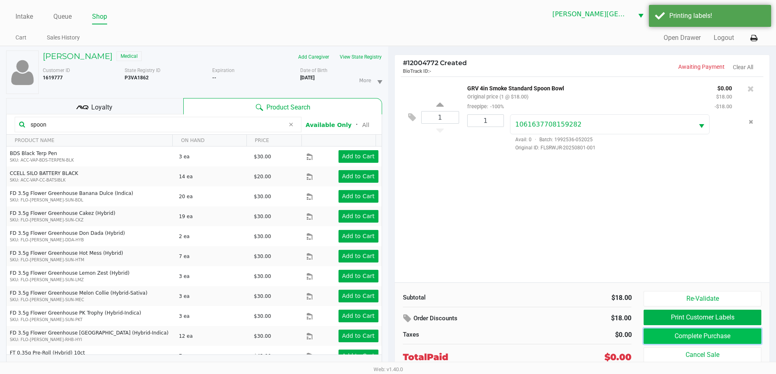
click at [736, 338] on button "Complete Purchase" at bounding box center [701, 336] width 117 height 15
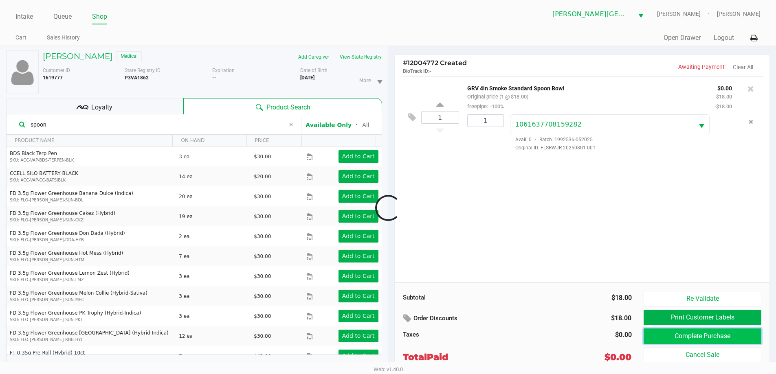
click at [697, 332] on button "Complete Purchase" at bounding box center [701, 336] width 117 height 15
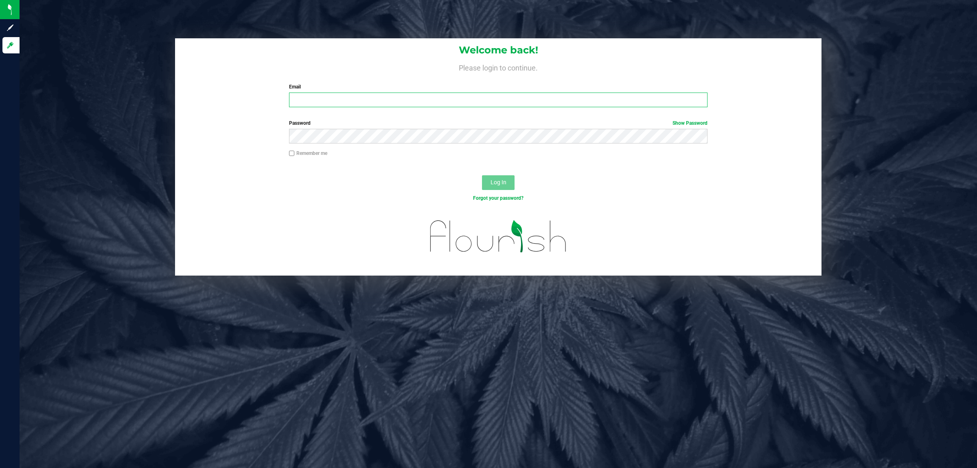
click at [467, 103] on input "Email" at bounding box center [498, 99] width 419 height 15
type input "[EMAIL_ADDRESS][DOMAIN_NAME]"
click at [482, 175] on button "Log In" at bounding box center [498, 182] width 33 height 15
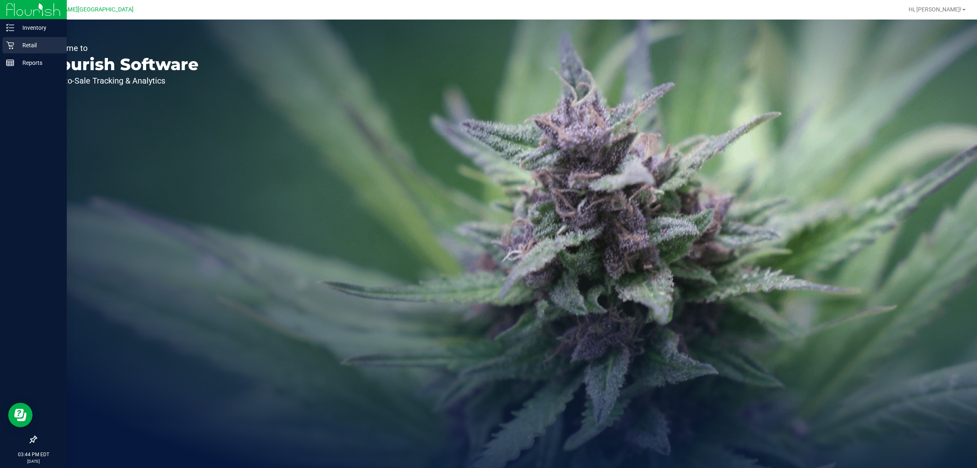
click at [29, 42] on p "Retail" at bounding box center [38, 45] width 49 height 10
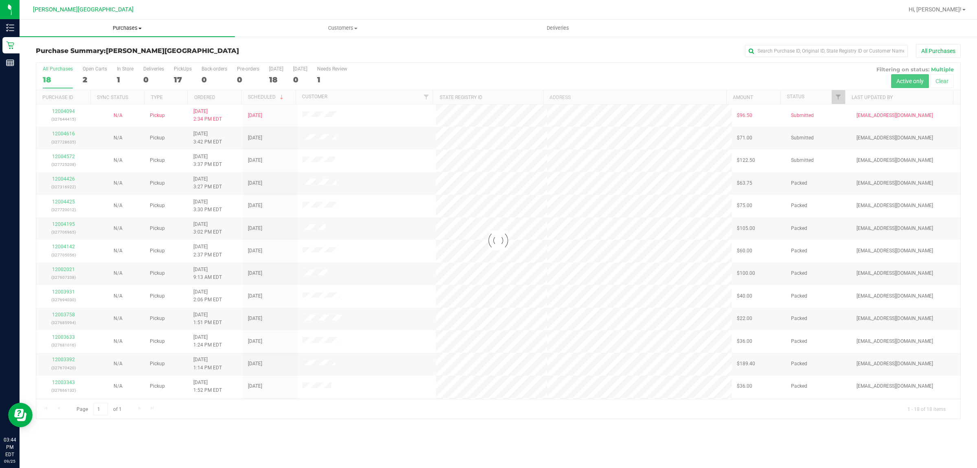
click at [126, 27] on span "Purchases" at bounding box center [127, 27] width 215 height 7
click at [86, 56] on li "Fulfillment" at bounding box center [127, 59] width 215 height 10
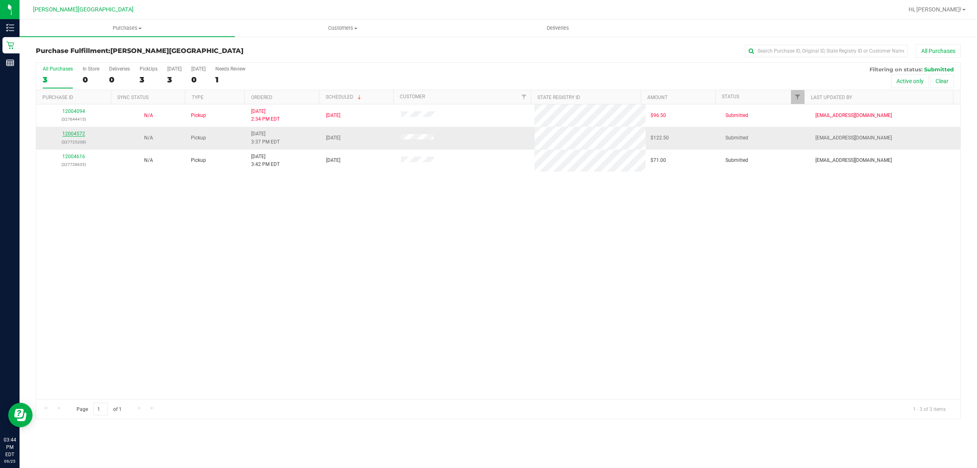
click at [70, 132] on link "12004572" at bounding box center [73, 134] width 23 height 6
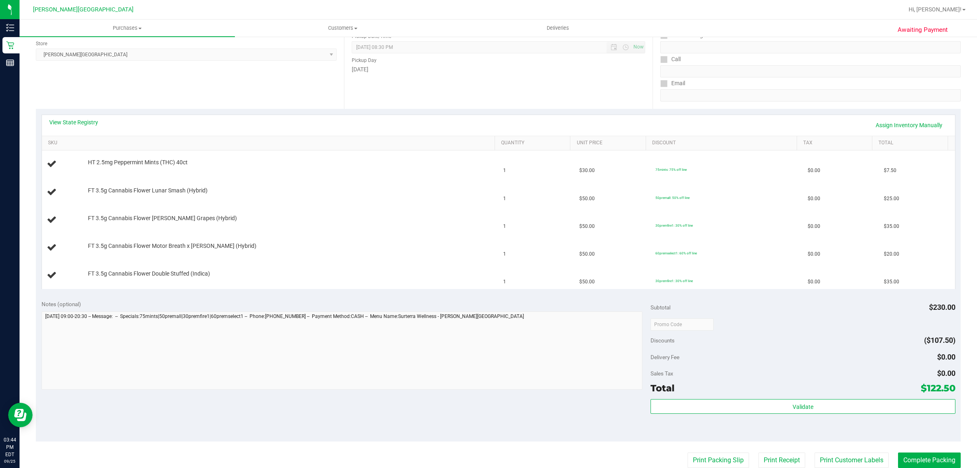
scroll to position [255, 0]
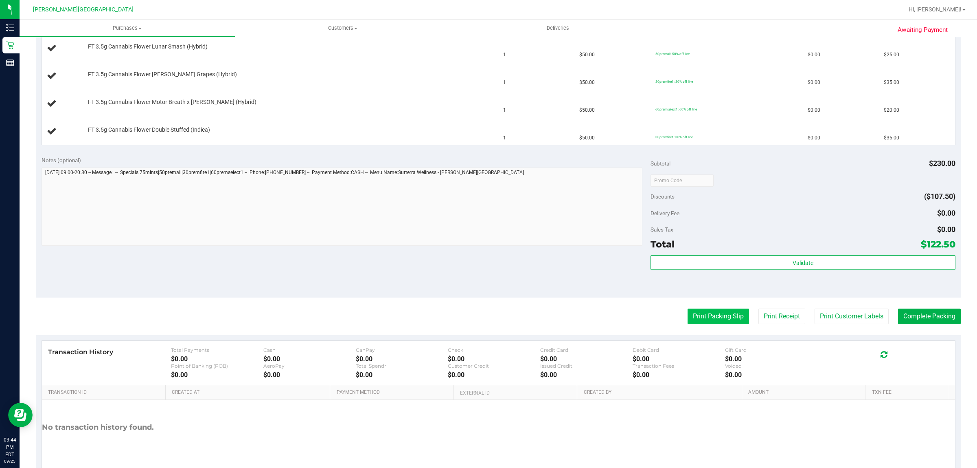
click at [713, 318] on button "Print Packing Slip" at bounding box center [718, 315] width 61 height 15
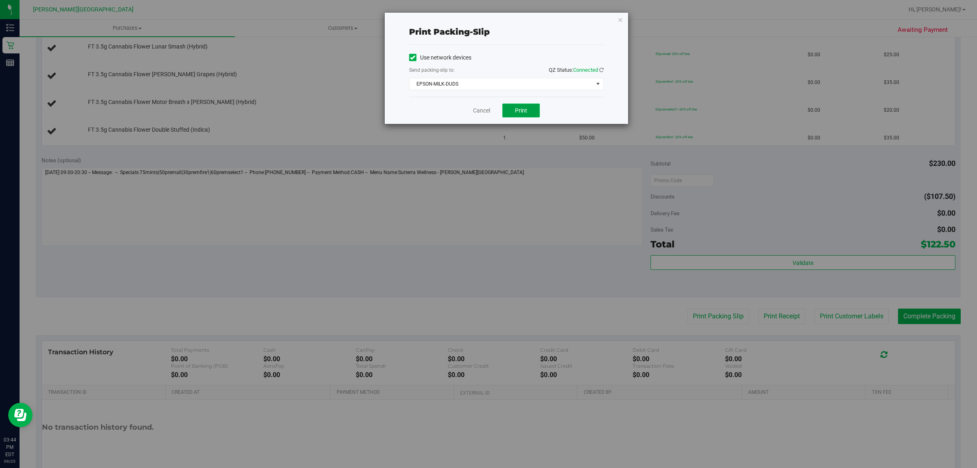
click at [528, 107] on button "Print" at bounding box center [521, 110] width 37 height 14
click at [539, 88] on span "EPSON-MILK-DUDS" at bounding box center [502, 83] width 184 height 11
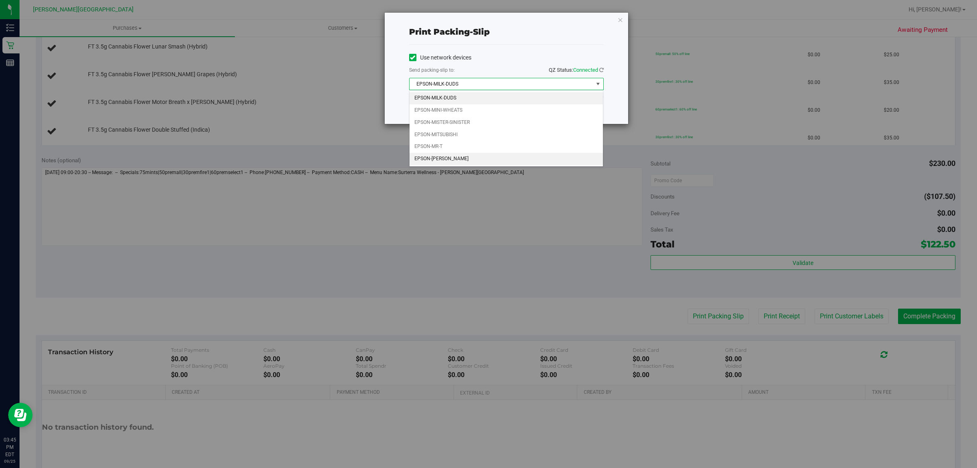
click at [507, 158] on li "EPSON-NASH-TAYLOR" at bounding box center [507, 159] width 194 height 12
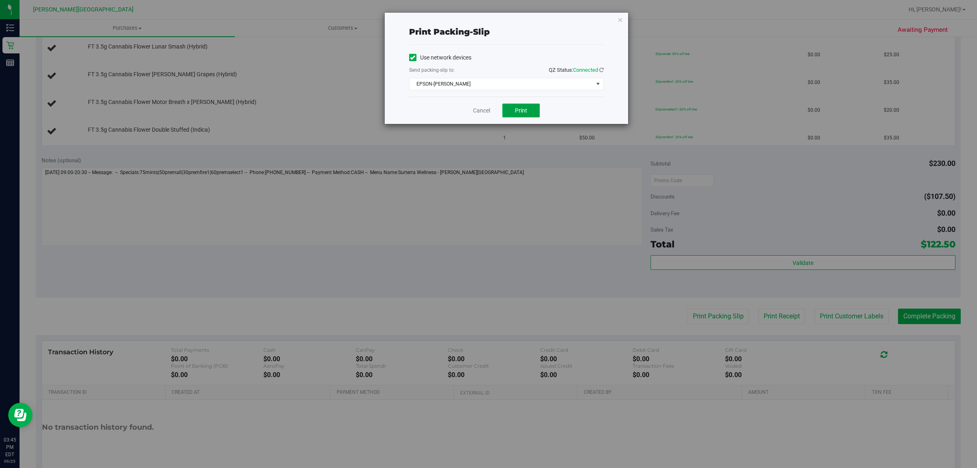
click at [527, 109] on button "Print" at bounding box center [521, 110] width 37 height 14
click at [485, 268] on div "Print packing-slip Use network devices Send packing-slip to: QZ Status: Connect…" at bounding box center [492, 234] width 984 height 468
click at [621, 19] on icon "button" at bounding box center [621, 20] width 6 height 10
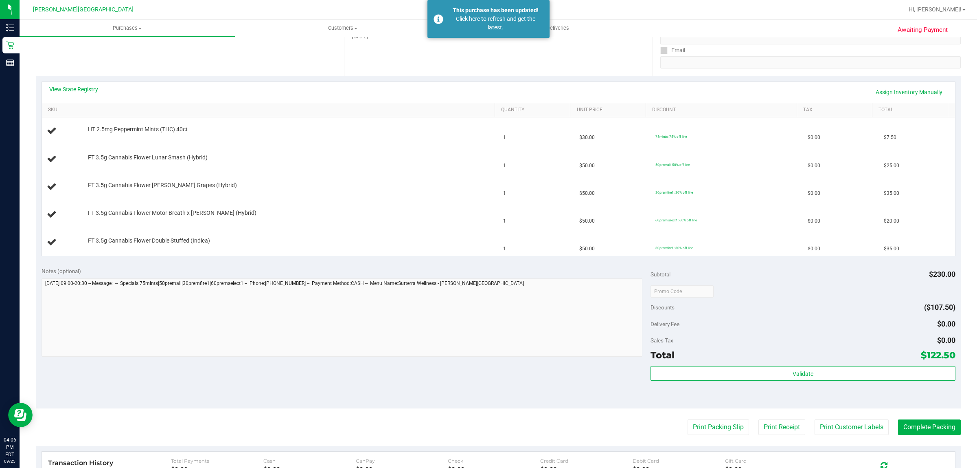
scroll to position [0, 0]
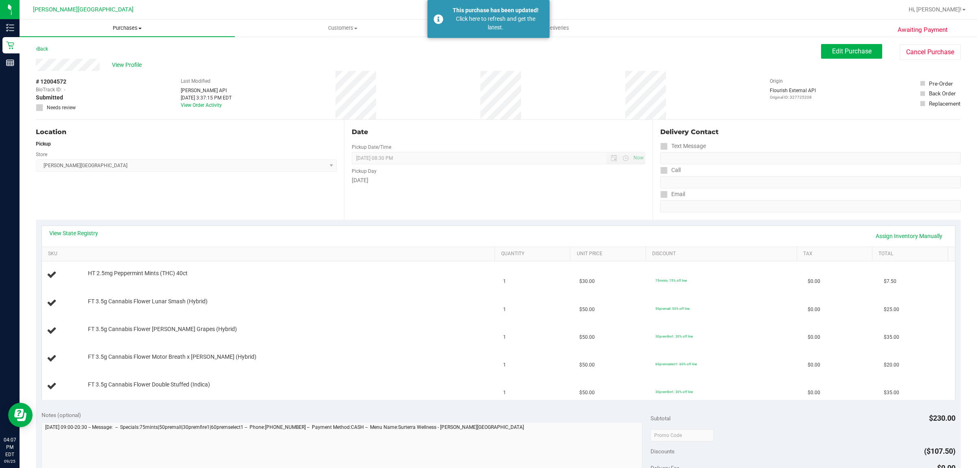
click at [123, 26] on span "Purchases" at bounding box center [127, 27] width 215 height 7
click at [87, 59] on li "Fulfillment" at bounding box center [127, 59] width 215 height 10
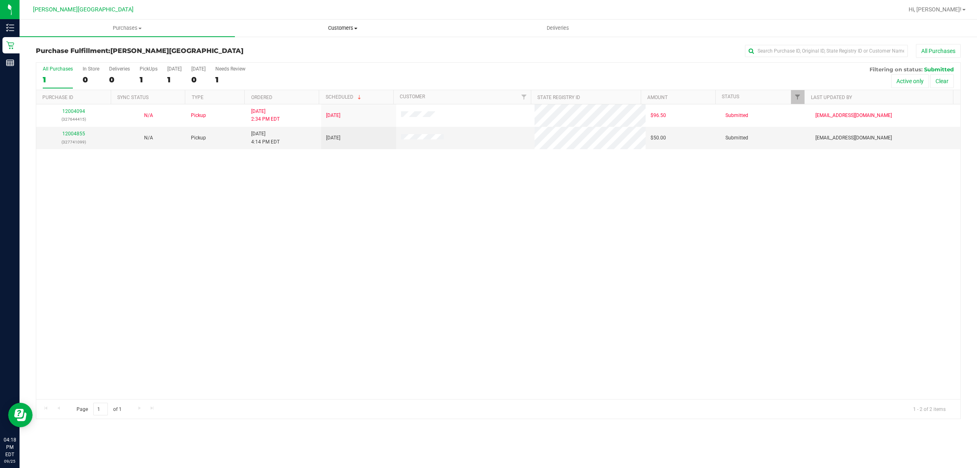
click at [341, 31] on span "Customers" at bounding box center [342, 27] width 215 height 7
click at [309, 47] on li "All customers" at bounding box center [342, 49] width 215 height 10
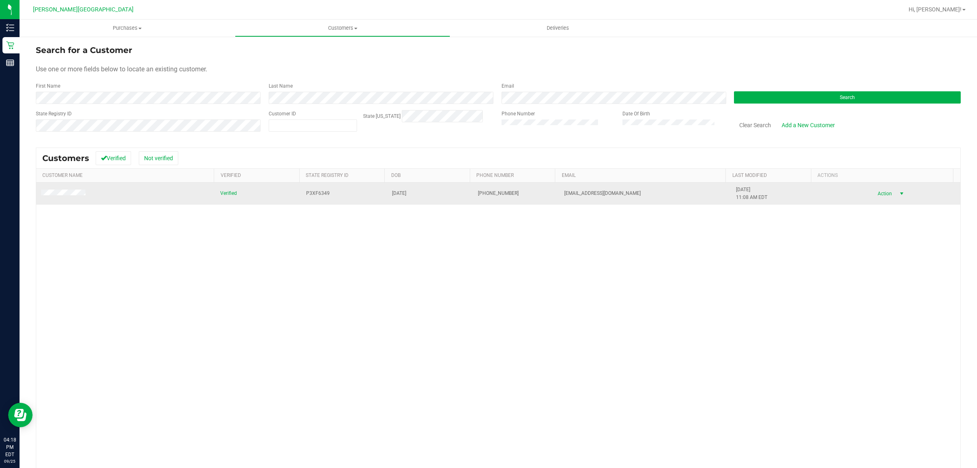
click at [882, 188] on span "Action" at bounding box center [884, 193] width 26 height 11
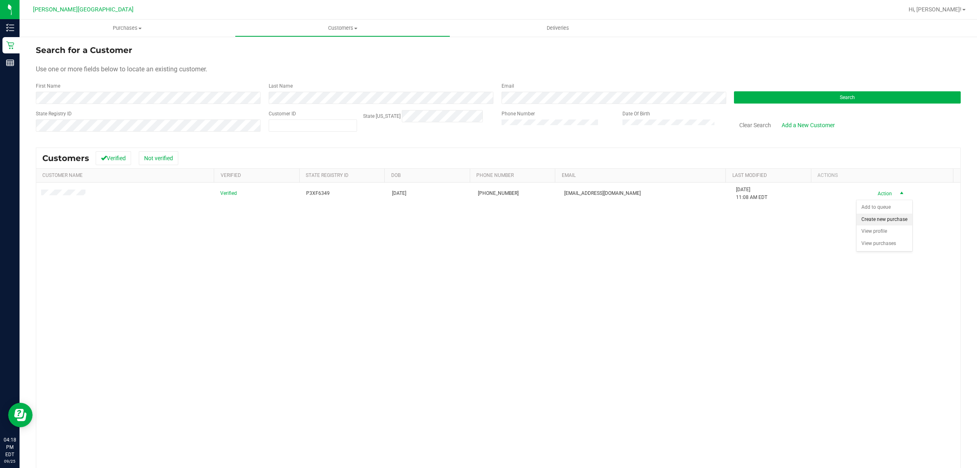
click at [875, 225] on li "Create new purchase" at bounding box center [885, 219] width 56 height 12
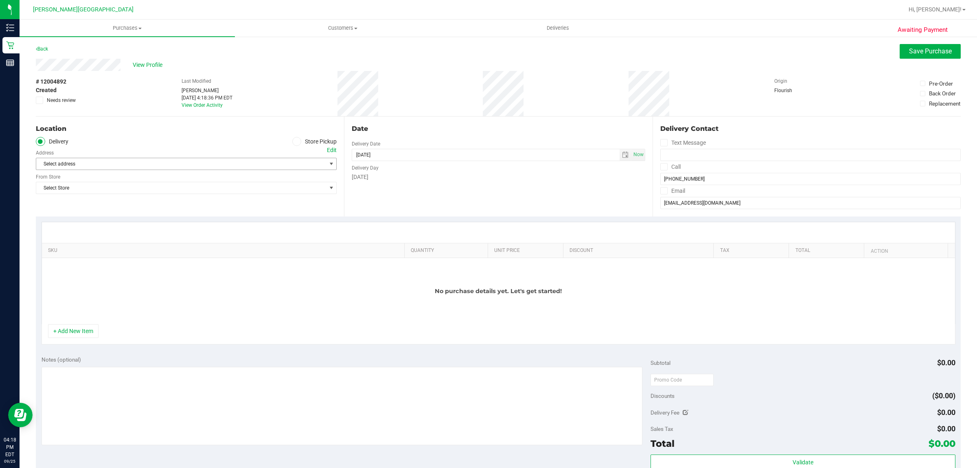
click at [247, 156] on div "Select address Select address" at bounding box center [186, 158] width 301 height 24
click at [298, 141] on span at bounding box center [296, 141] width 9 height 9
click at [0, 0] on input "Store Pickup" at bounding box center [0, 0] width 0 height 0
click at [270, 163] on span "Select Store" at bounding box center [181, 163] width 290 height 11
click at [269, 162] on span "Select Store" at bounding box center [181, 163] width 290 height 11
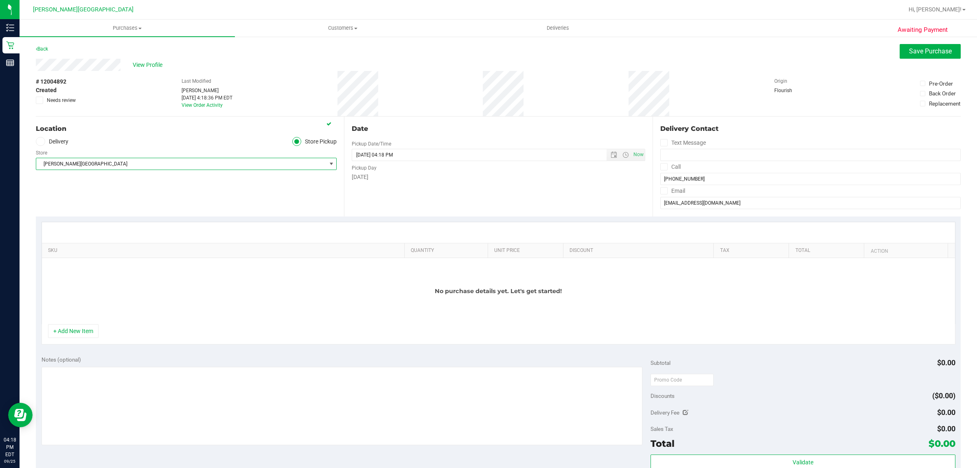
click at [269, 160] on span "[PERSON_NAME][GEOGRAPHIC_DATA]" at bounding box center [181, 163] width 290 height 11
click at [269, 159] on span "[PERSON_NAME][GEOGRAPHIC_DATA]" at bounding box center [181, 163] width 290 height 11
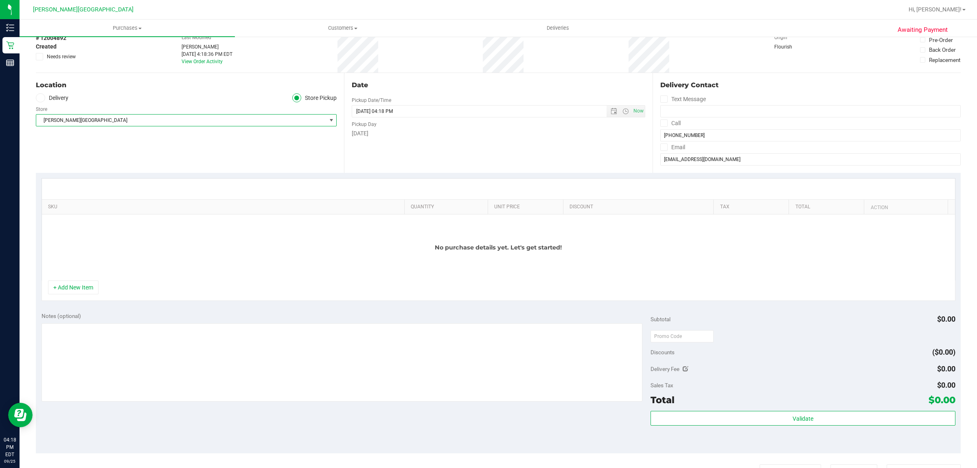
scroll to position [102, 0]
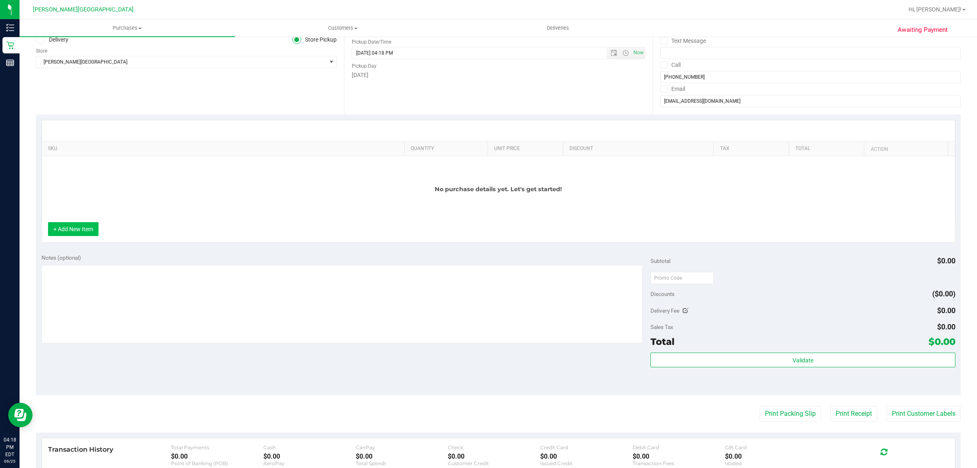
click at [86, 233] on button "+ Add New Item" at bounding box center [73, 229] width 51 height 14
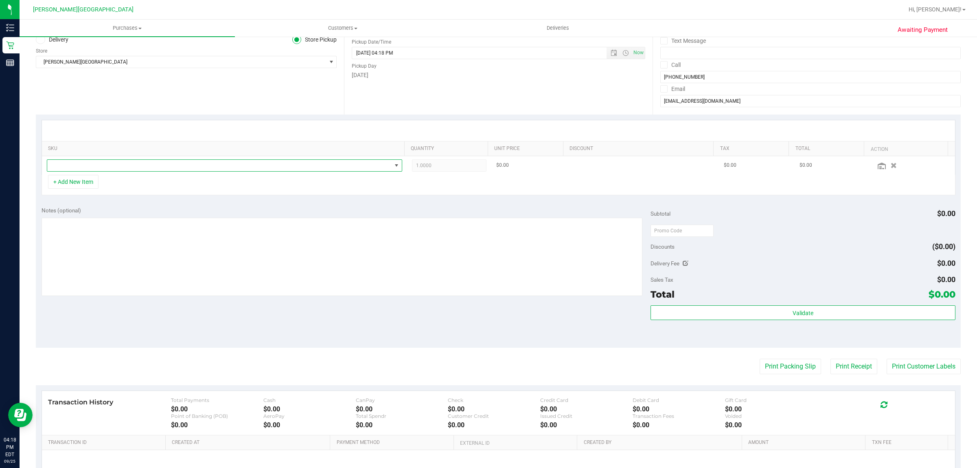
click at [118, 161] on span "NO DATA FOUND" at bounding box center [219, 165] width 345 height 11
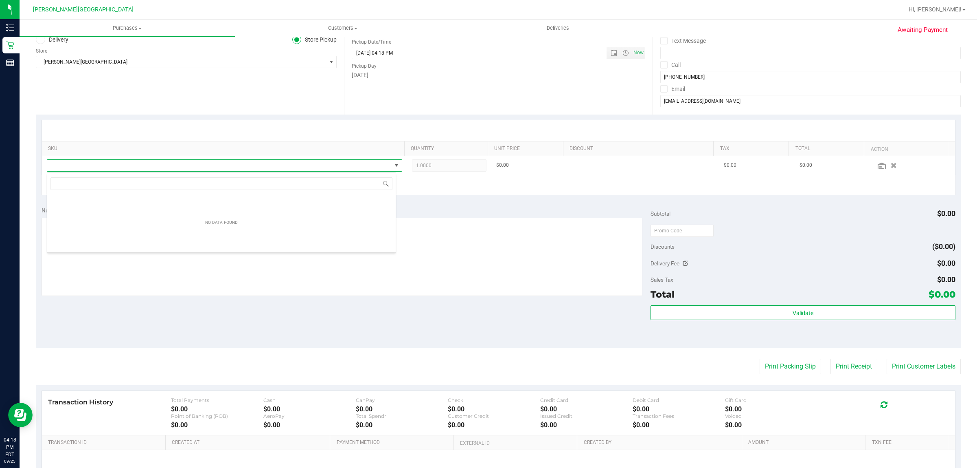
scroll to position [13, 349]
type input "rosin"
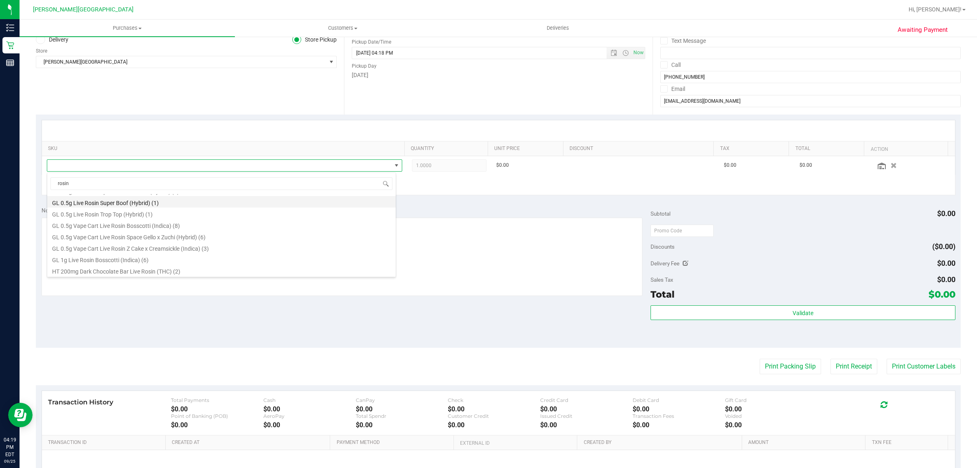
scroll to position [55, 0]
click at [202, 246] on li "GL 0.5g Vape Cart Live Rosin Z Cake x Creamsickle (Indica) (3)" at bounding box center [221, 246] width 349 height 11
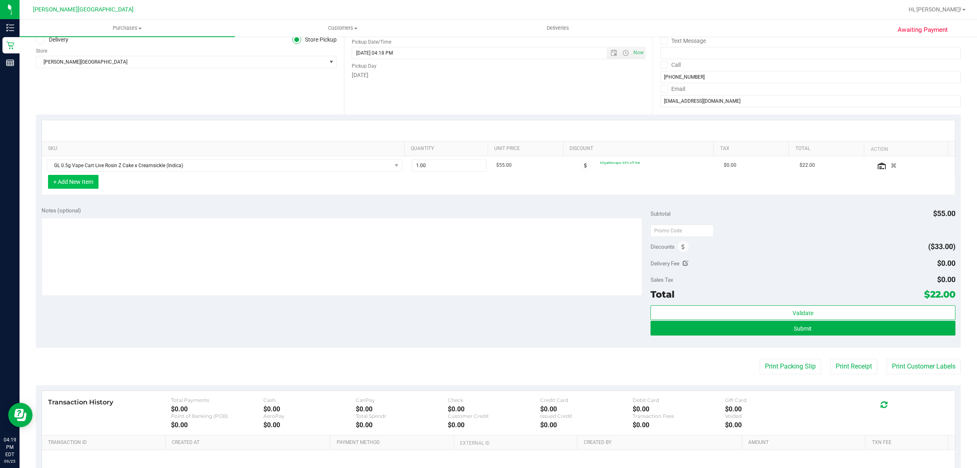
click at [83, 178] on button "+ Add New Item" at bounding box center [73, 182] width 51 height 14
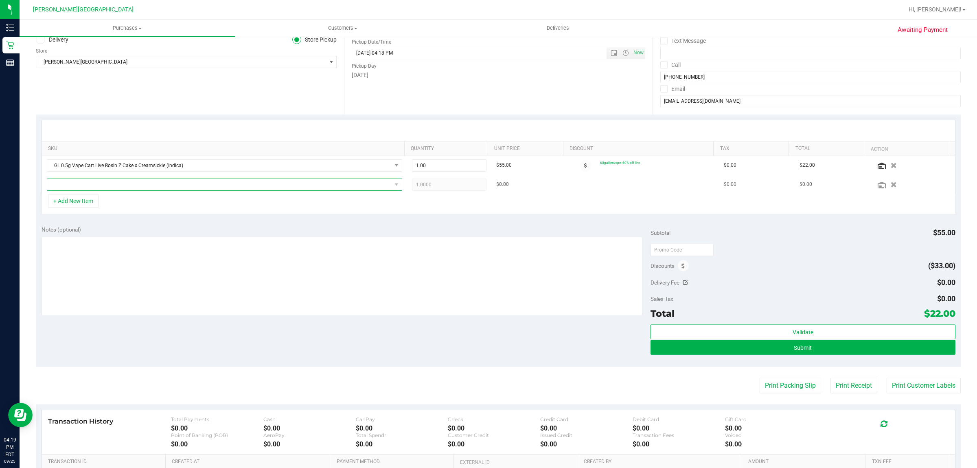
click at [95, 187] on span "NO DATA FOUND" at bounding box center [219, 184] width 345 height 11
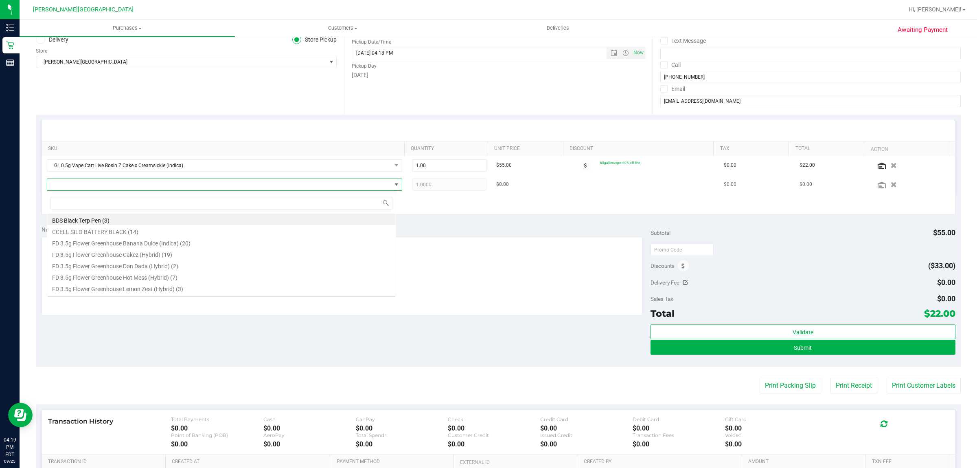
scroll to position [13, 349]
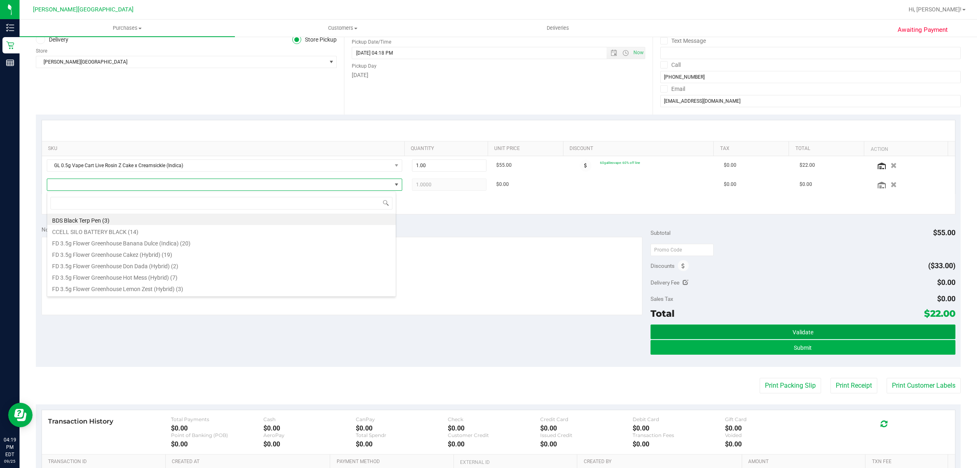
click at [661, 328] on button "Validate" at bounding box center [803, 331] width 305 height 15
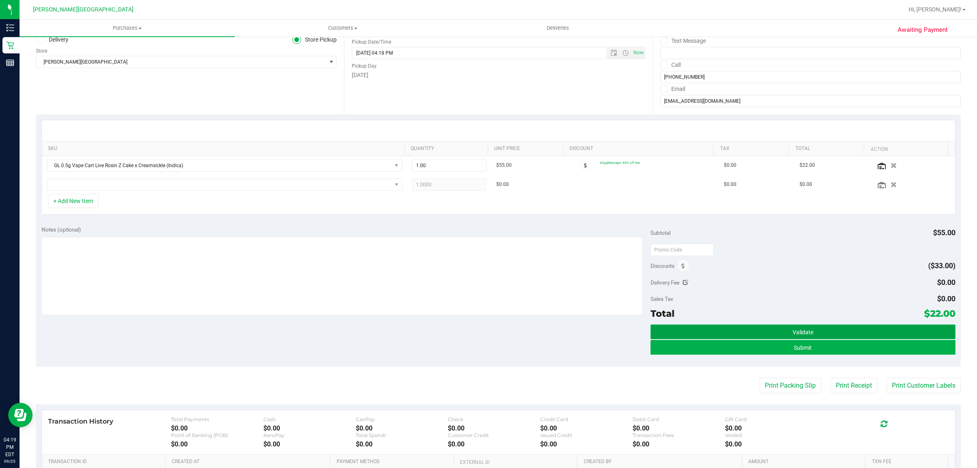
click at [802, 328] on button "Validate" at bounding box center [803, 331] width 305 height 15
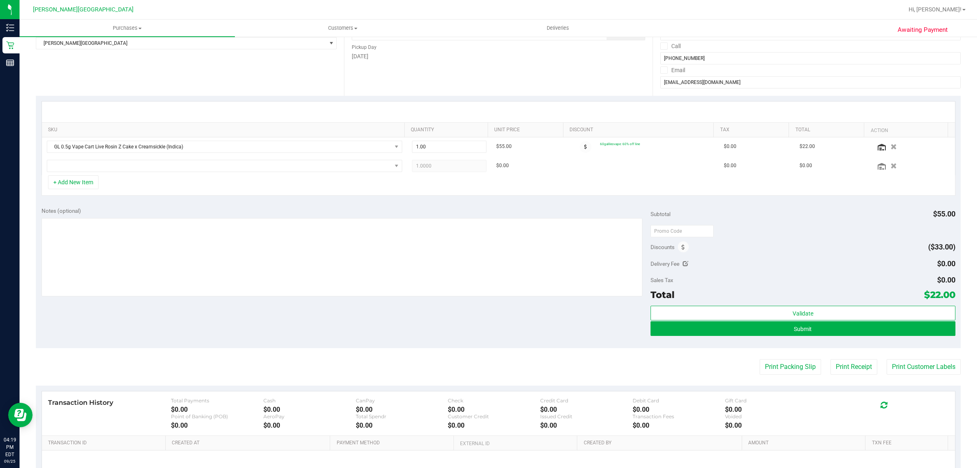
scroll to position [206, 0]
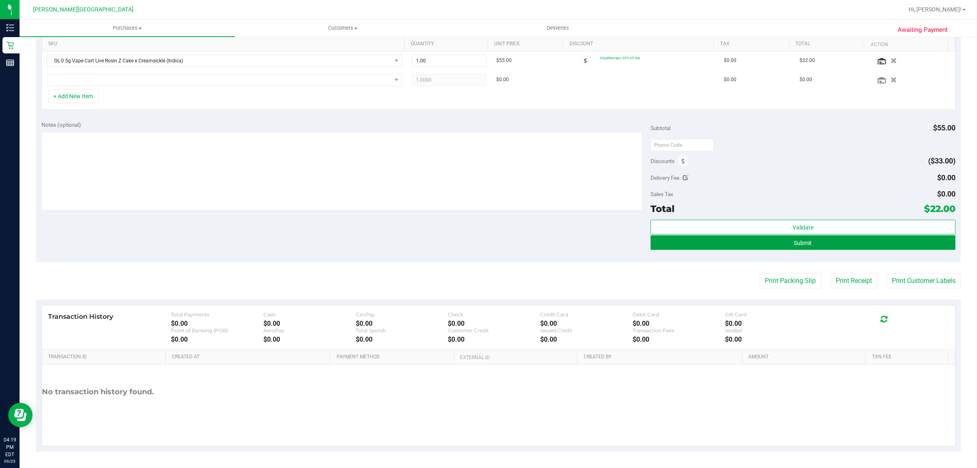
click at [730, 242] on button "Submit" at bounding box center [803, 242] width 305 height 15
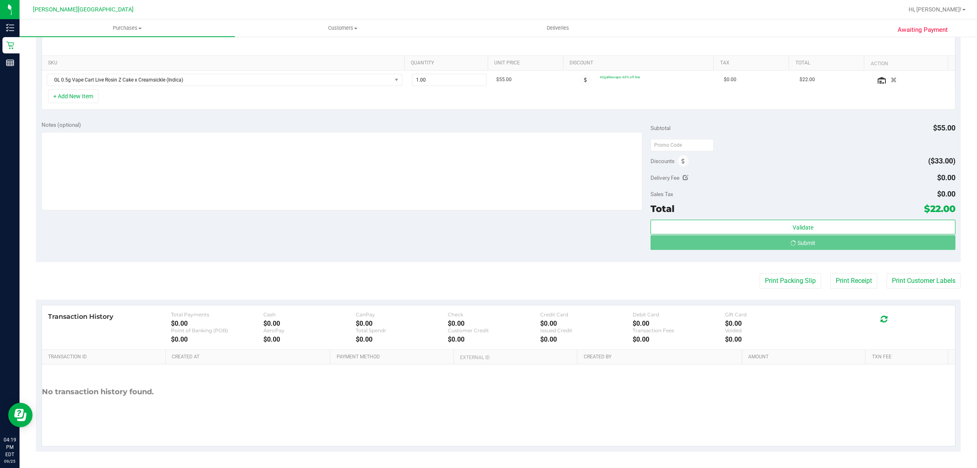
scroll to position [187, 0]
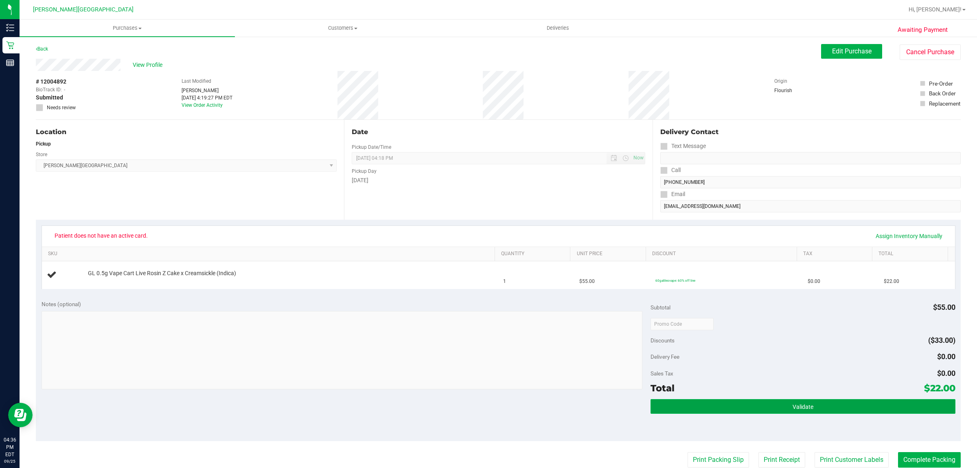
click at [729, 411] on button "Validate" at bounding box center [803, 406] width 305 height 15
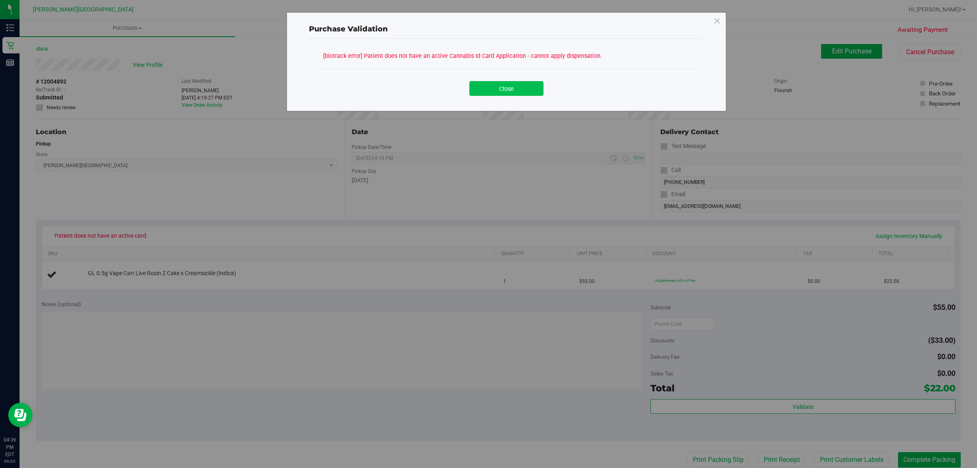
click at [516, 86] on button "Close" at bounding box center [507, 88] width 74 height 15
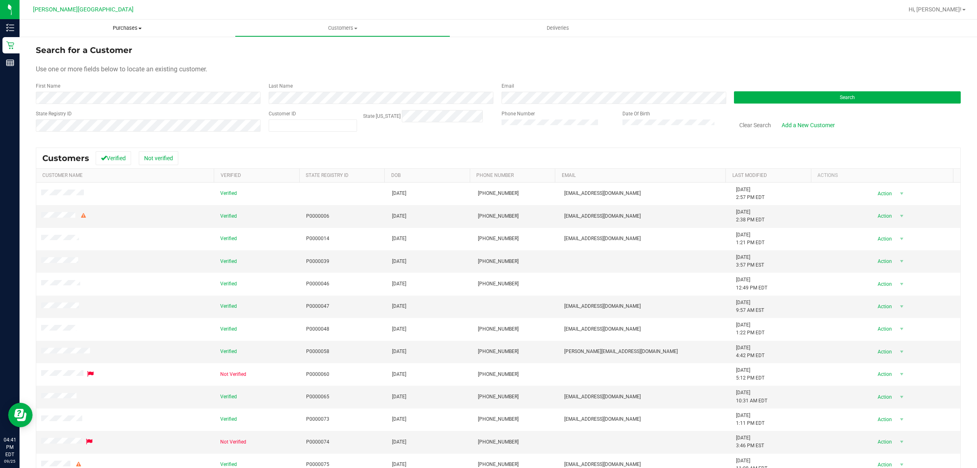
click at [133, 27] on span "Purchases" at bounding box center [127, 27] width 215 height 7
click at [129, 55] on li "Fulfillment" at bounding box center [127, 59] width 215 height 10
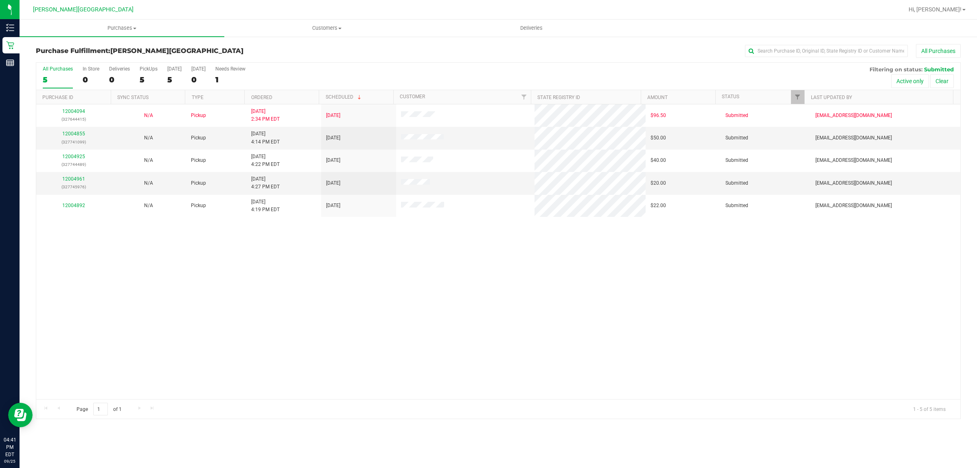
drag, startPoint x: 109, startPoint y: 209, endPoint x: 84, endPoint y: 296, distance: 91.0
click at [84, 296] on div "12004094 (327644415) N/A Pickup 9/25/2025 2:34 PM EDT 9/25/2025 $96.50 Submitte…" at bounding box center [498, 251] width 925 height 294
click at [76, 176] on div "12004961 (327745976)" at bounding box center [73, 182] width 65 height 15
click at [73, 134] on link "12004855" at bounding box center [73, 134] width 23 height 6
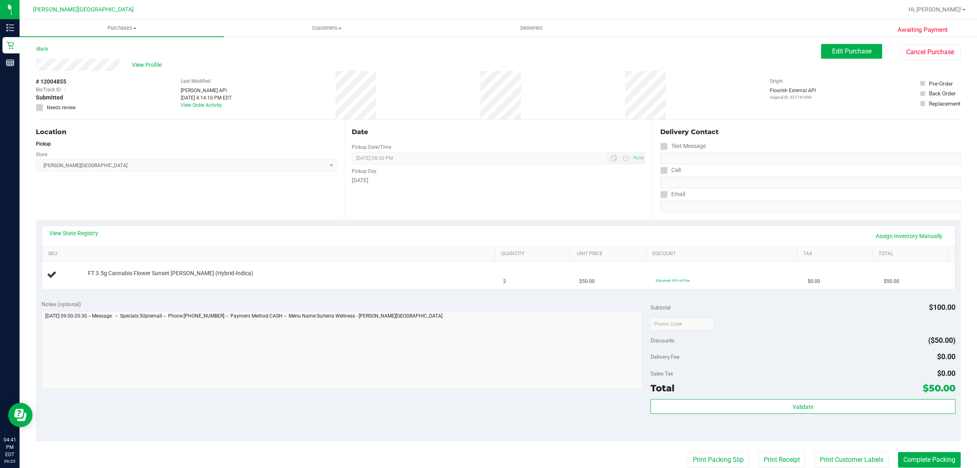
scroll to position [51, 0]
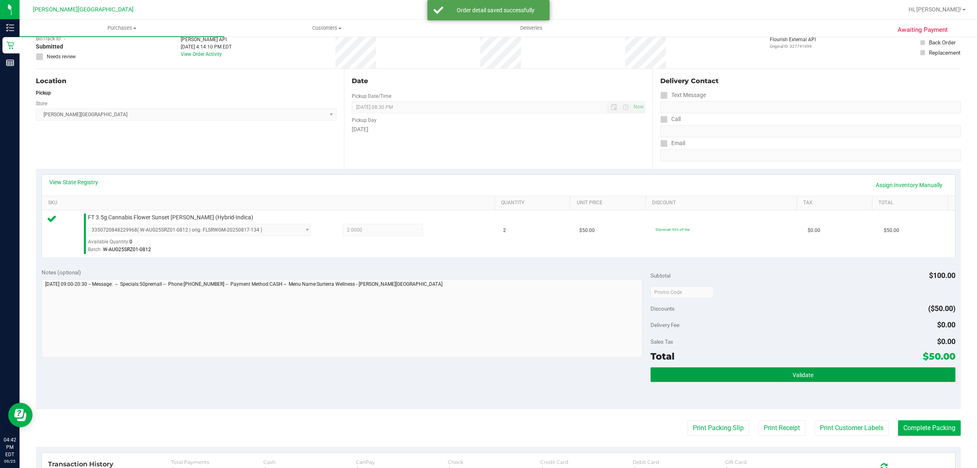
drag, startPoint x: 821, startPoint y: 370, endPoint x: 827, endPoint y: 374, distance: 6.7
click at [822, 370] on button "Validate" at bounding box center [803, 374] width 305 height 15
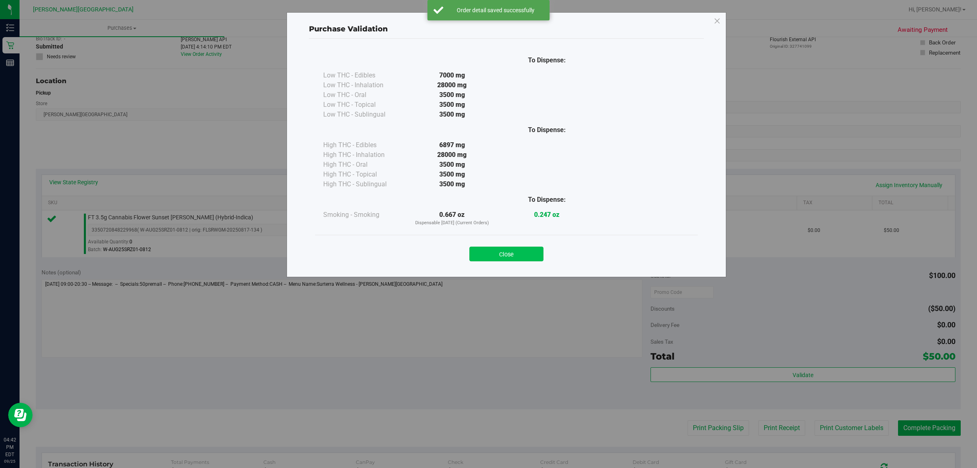
click at [520, 247] on button "Close" at bounding box center [507, 253] width 74 height 15
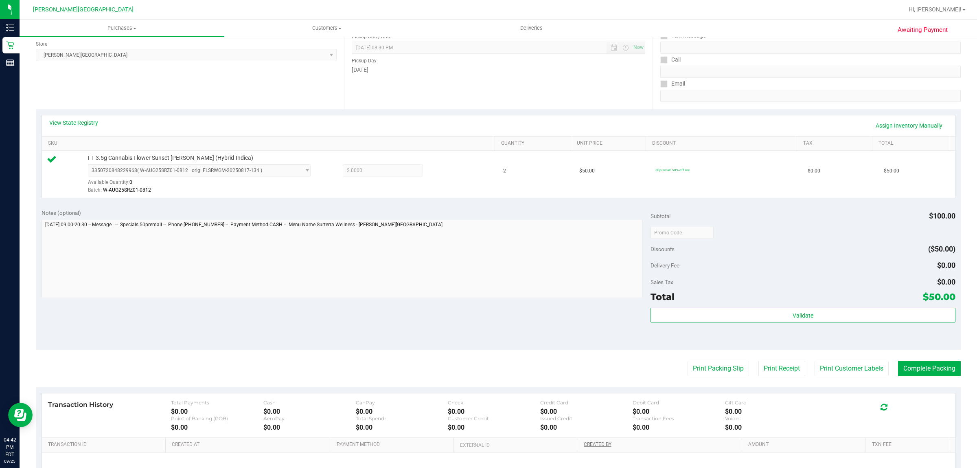
scroll to position [198, 0]
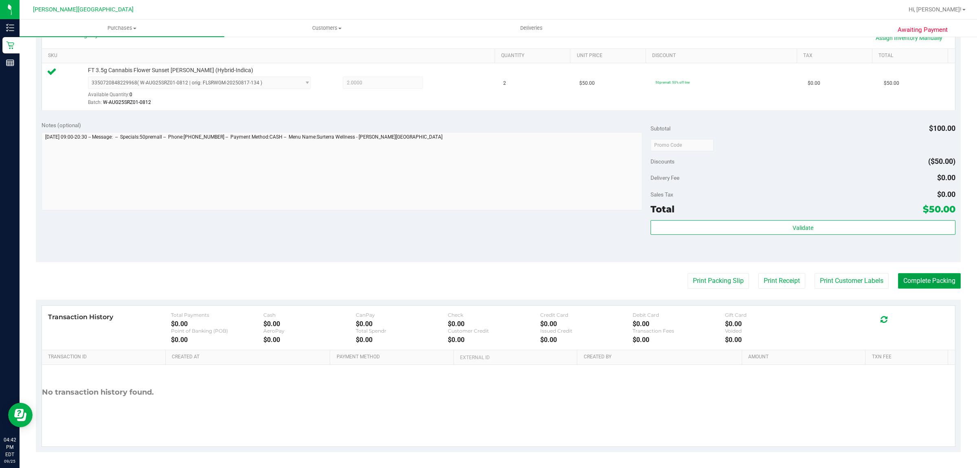
click at [908, 278] on button "Complete Packing" at bounding box center [929, 280] width 63 height 15
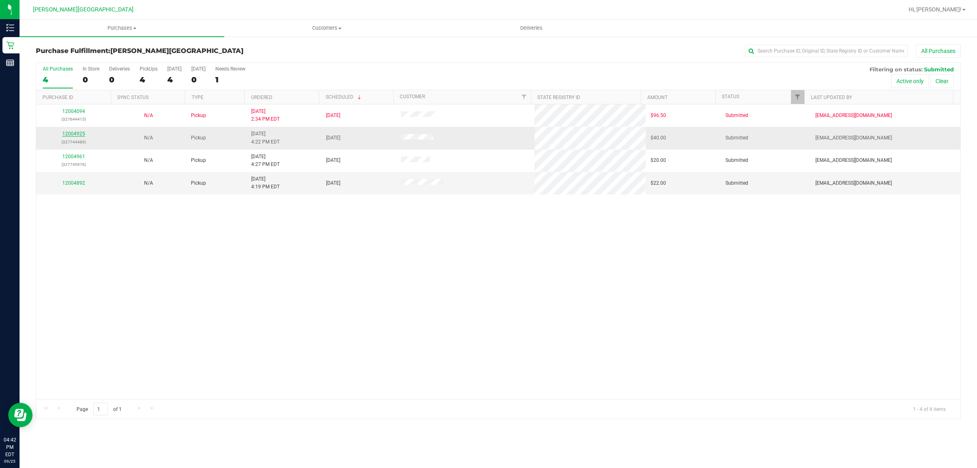
click at [80, 133] on link "12004925" at bounding box center [73, 134] width 23 height 6
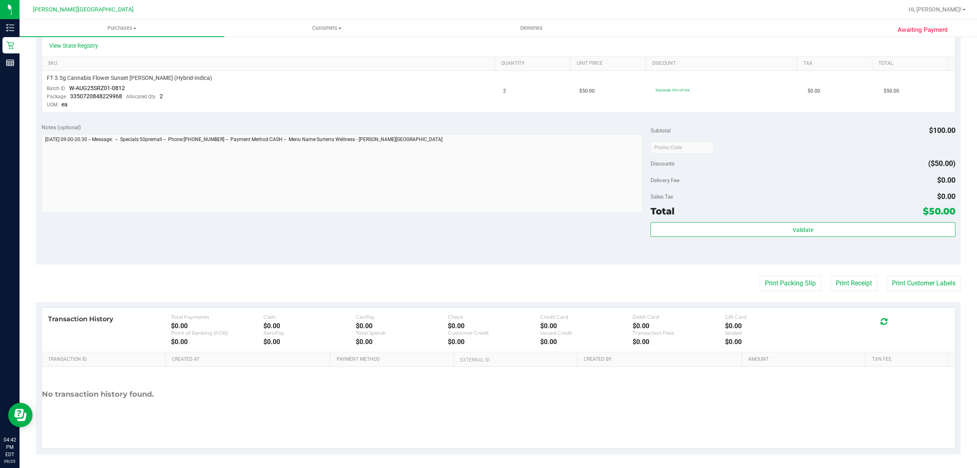
scroll to position [191, 0]
click at [778, 278] on button "Print Packing Slip" at bounding box center [790, 282] width 61 height 15
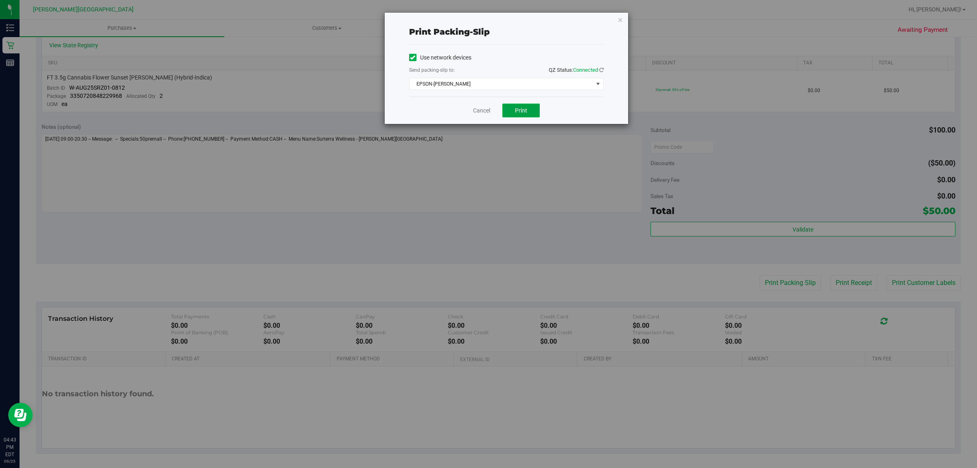
click at [526, 111] on span "Print" at bounding box center [521, 110] width 12 height 7
click at [573, 312] on div "Print packing-slip Use network devices Send packing-slip to: QZ Status: Connect…" at bounding box center [492, 234] width 984 height 468
click at [620, 17] on icon "button" at bounding box center [621, 20] width 6 height 10
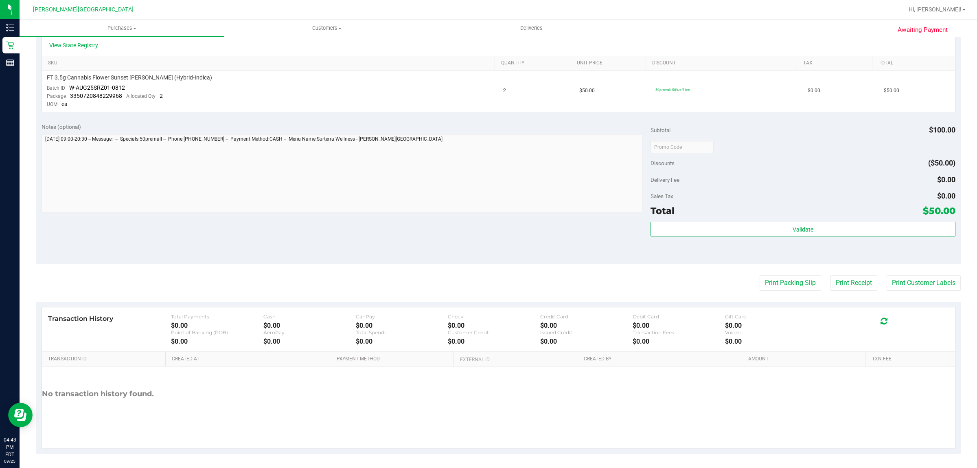
scroll to position [0, 0]
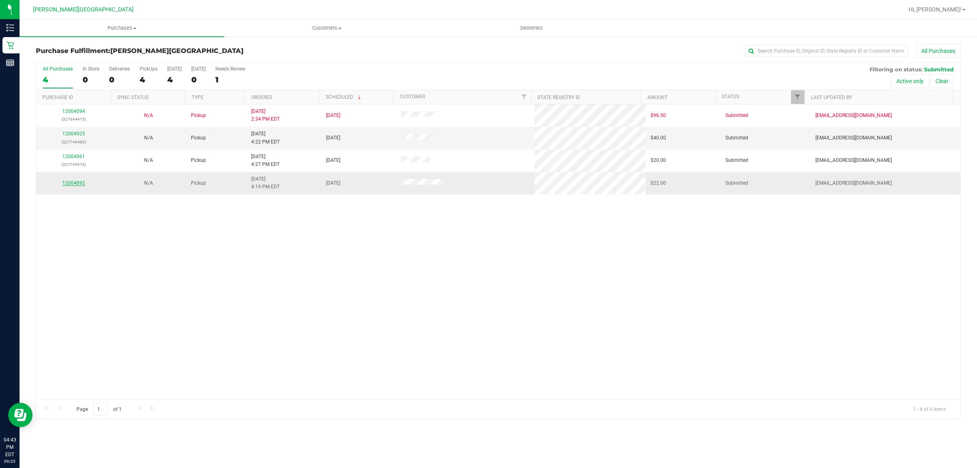
click at [75, 185] on link "12004892" at bounding box center [73, 183] width 23 height 6
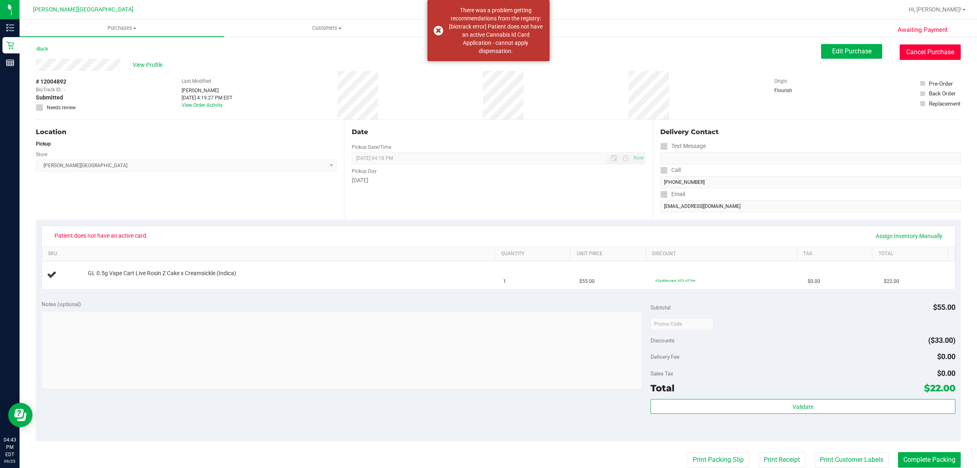
click at [916, 53] on button "Cancel Purchase" at bounding box center [930, 51] width 61 height 15
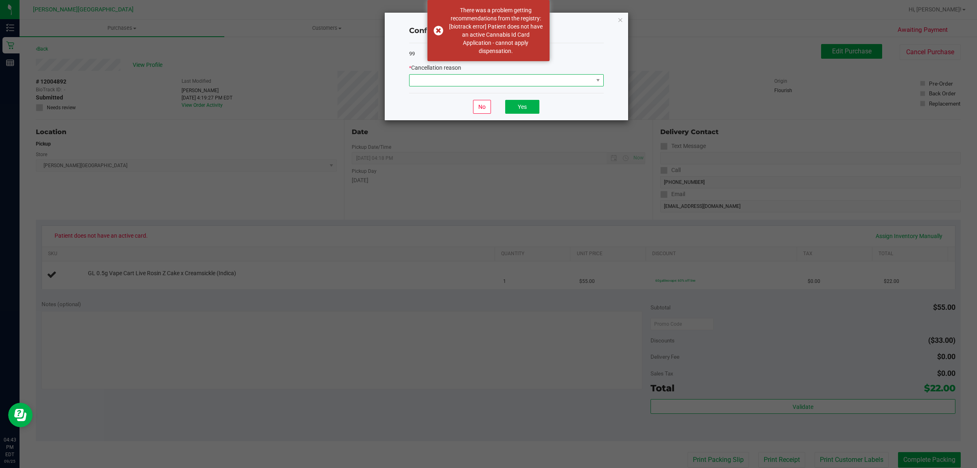
click at [521, 76] on span at bounding box center [502, 80] width 184 height 11
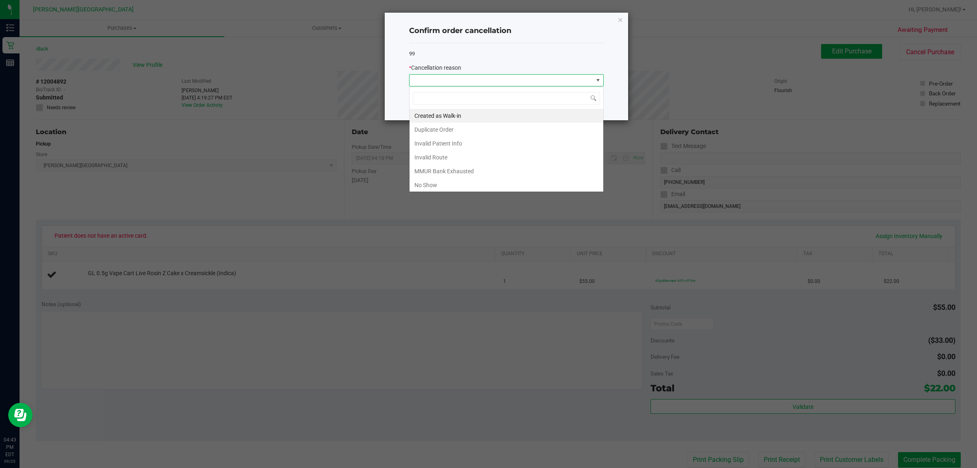
scroll to position [13, 194]
click at [498, 169] on li "MMUR Bank Exhausted" at bounding box center [507, 171] width 194 height 14
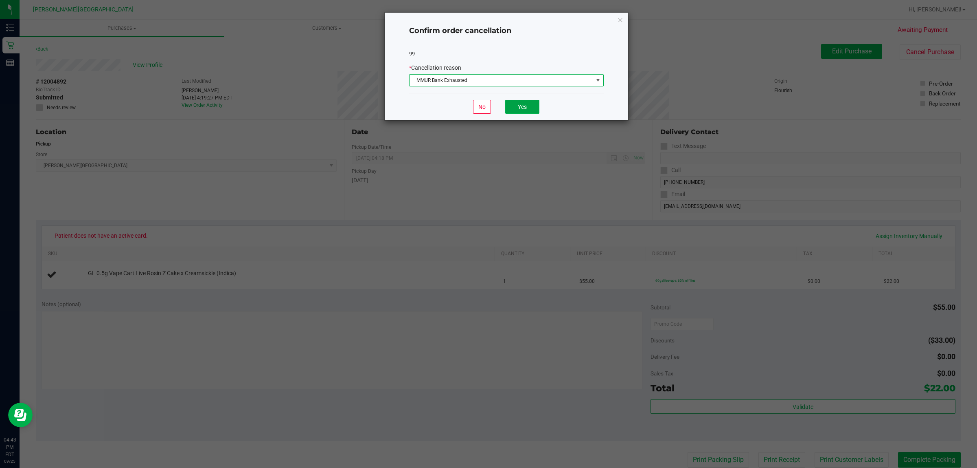
drag, startPoint x: 524, startPoint y: 105, endPoint x: 562, endPoint y: 171, distance: 76.1
click at [524, 106] on button "Yes" at bounding box center [522, 107] width 34 height 14
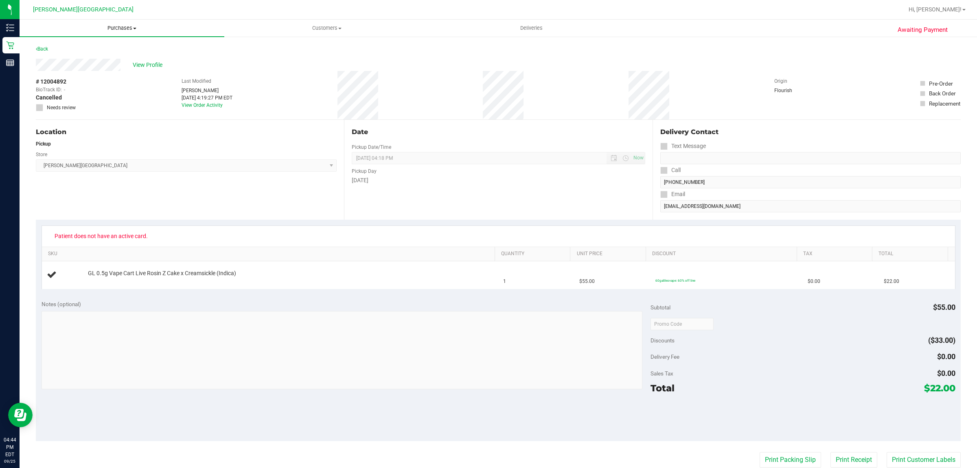
click at [120, 29] on span "Purchases" at bounding box center [122, 27] width 205 height 7
click at [89, 59] on li "Fulfillment" at bounding box center [122, 59] width 205 height 10
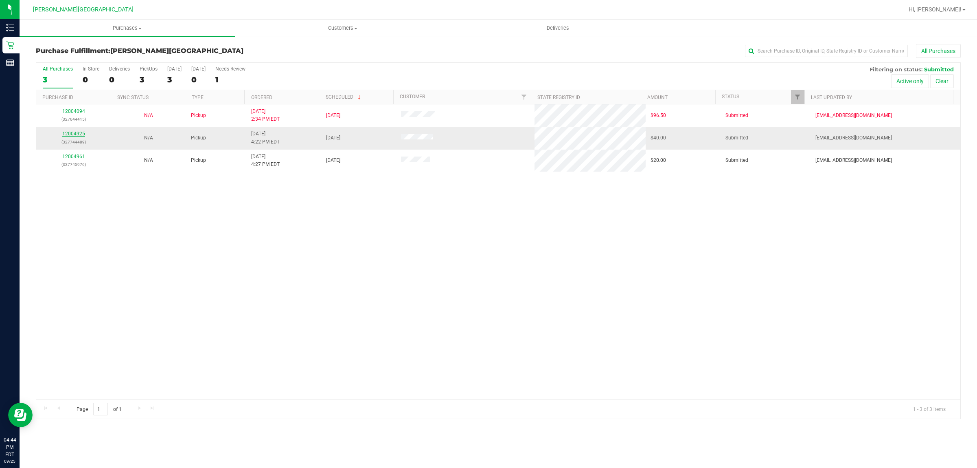
click at [75, 135] on link "12004925" at bounding box center [73, 134] width 23 height 6
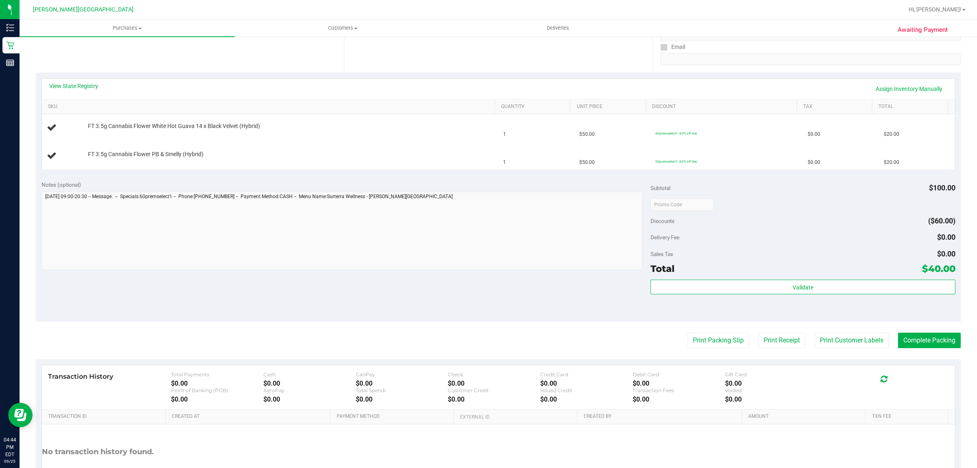
scroll to position [153, 0]
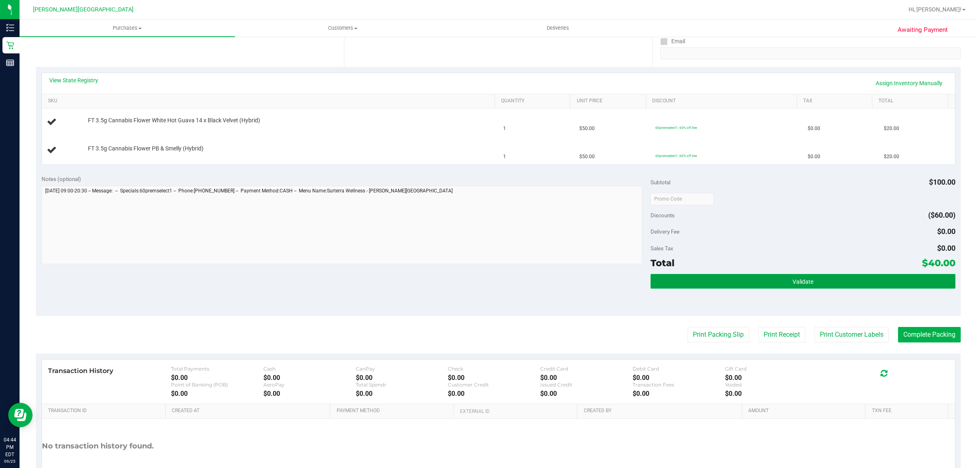
click at [854, 279] on button "Validate" at bounding box center [803, 281] width 305 height 15
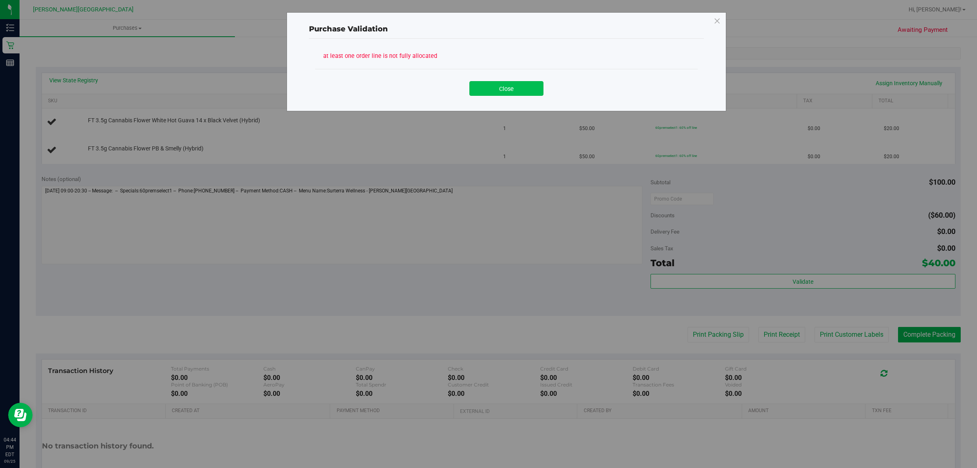
click at [527, 95] on button "Close" at bounding box center [507, 88] width 74 height 15
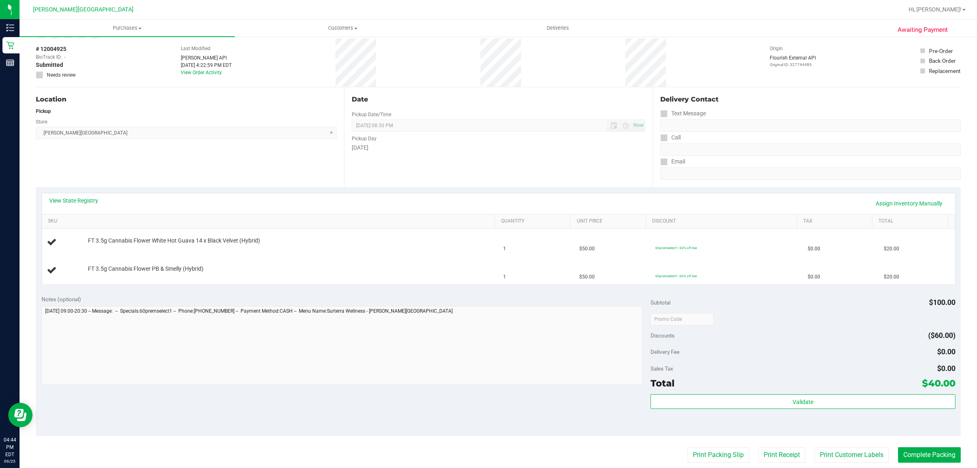
scroll to position [51, 0]
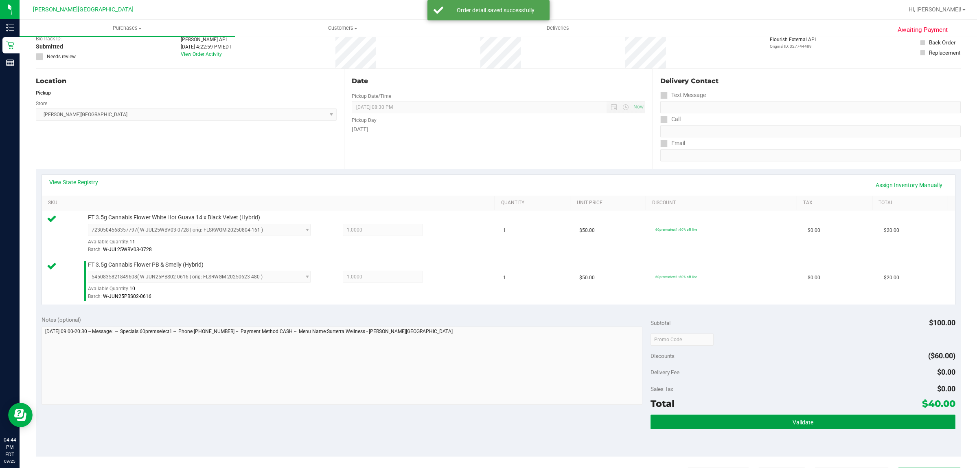
click at [797, 417] on button "Validate" at bounding box center [803, 421] width 305 height 15
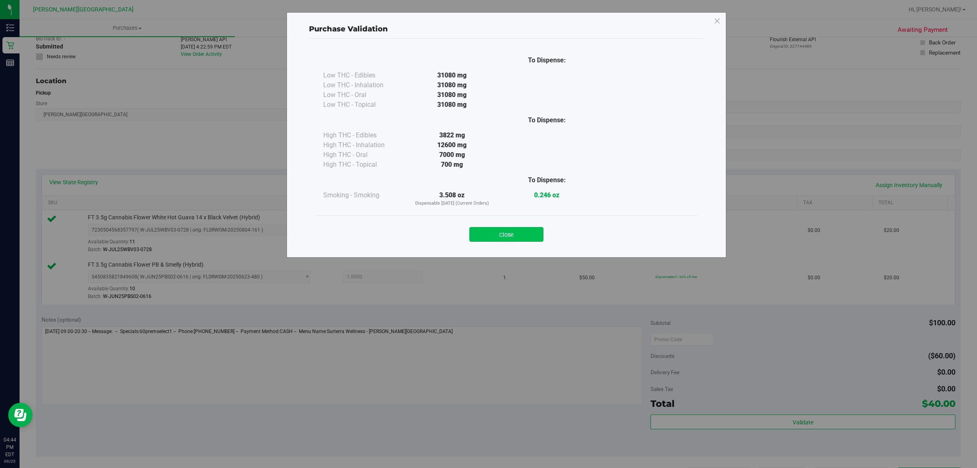
click at [502, 236] on button "Close" at bounding box center [507, 234] width 74 height 15
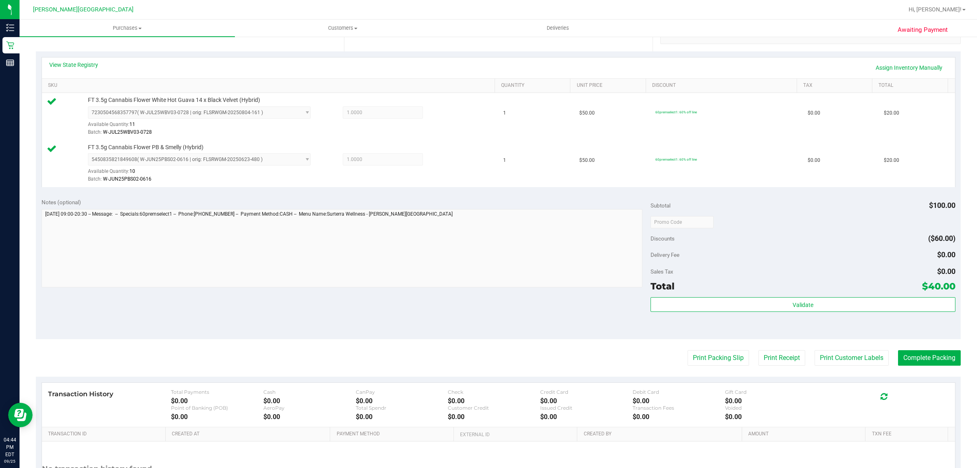
scroll to position [245, 0]
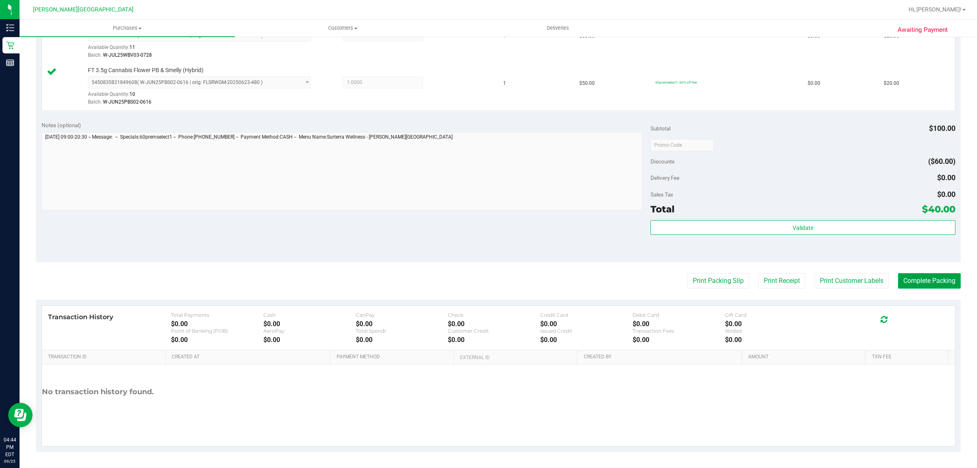
click at [922, 281] on button "Complete Packing" at bounding box center [929, 280] width 63 height 15
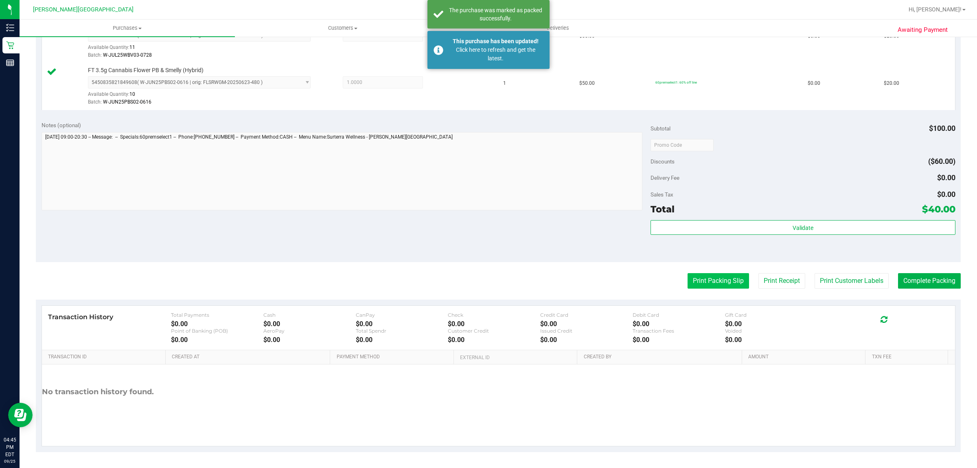
click at [722, 281] on button "Print Packing Slip" at bounding box center [718, 280] width 61 height 15
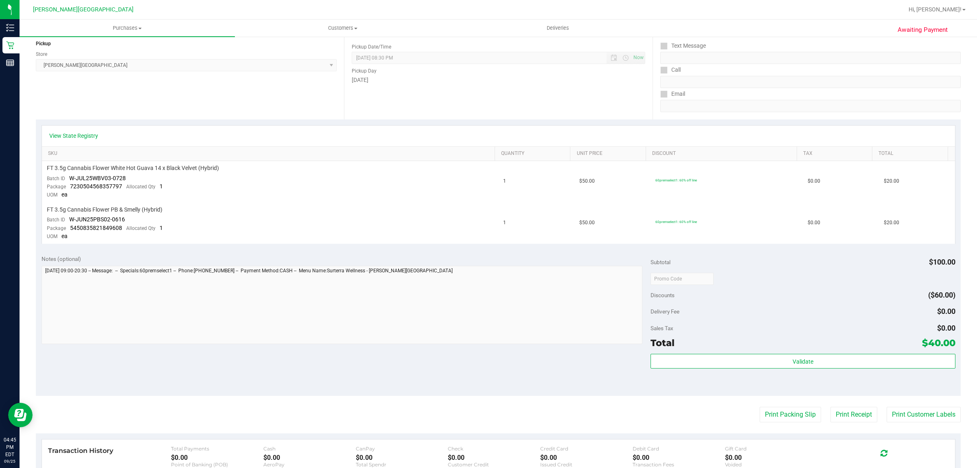
scroll to position [231, 0]
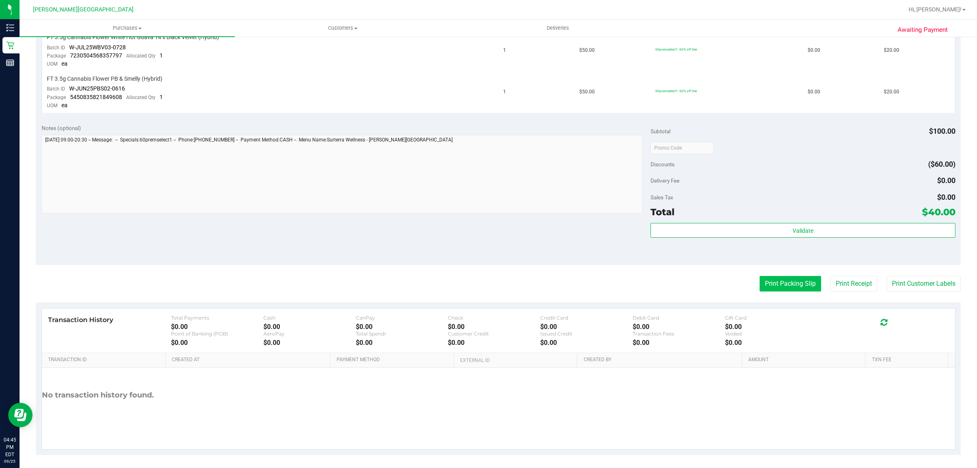
click at [777, 282] on button "Print Packing Slip" at bounding box center [790, 283] width 61 height 15
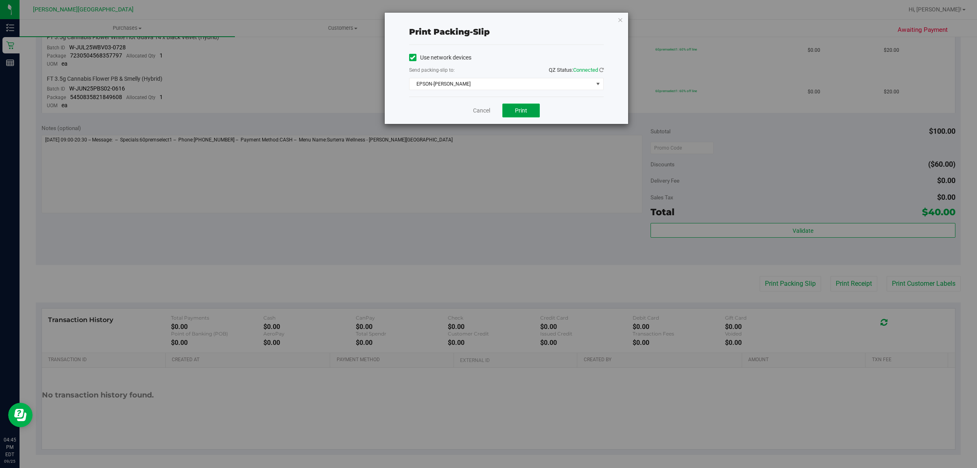
click at [522, 112] on span "Print" at bounding box center [521, 110] width 12 height 7
click at [828, 222] on div "Print packing-slip Use network devices Send packing-slip to: QZ Status: Connect…" at bounding box center [492, 234] width 984 height 468
click at [620, 18] on icon "button" at bounding box center [621, 20] width 6 height 10
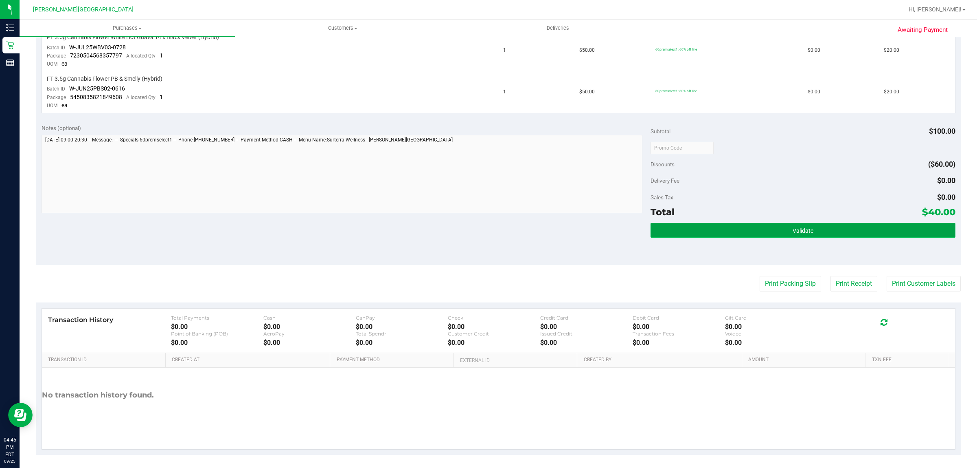
click at [797, 228] on span "Validate" at bounding box center [803, 230] width 21 height 7
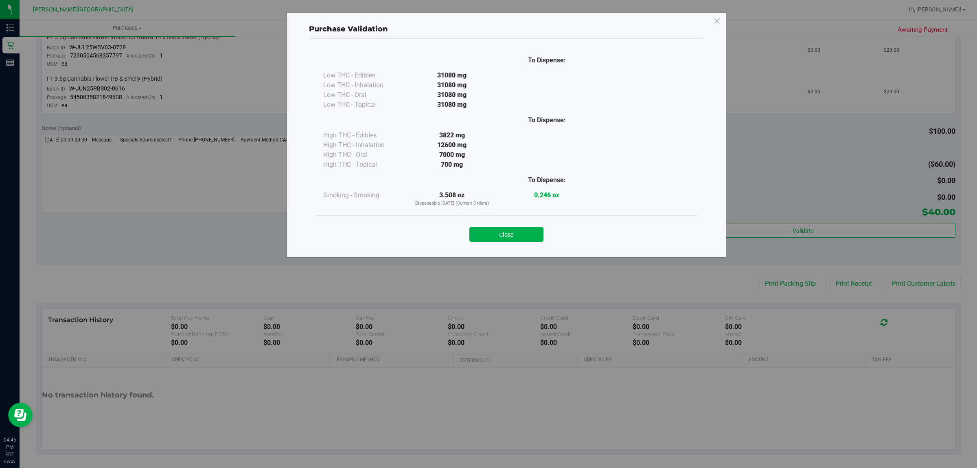
click at [523, 225] on div "Close" at bounding box center [506, 232] width 371 height 20
click at [512, 231] on button "Close" at bounding box center [507, 234] width 74 height 15
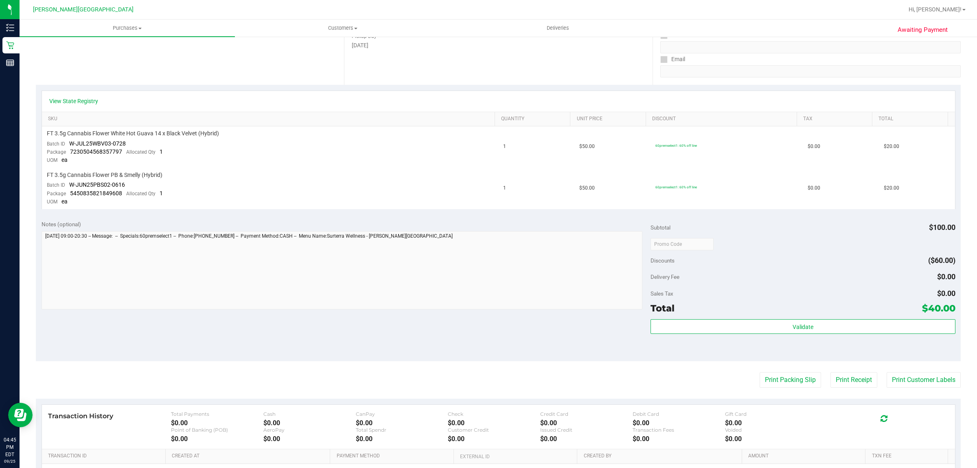
scroll to position [0, 0]
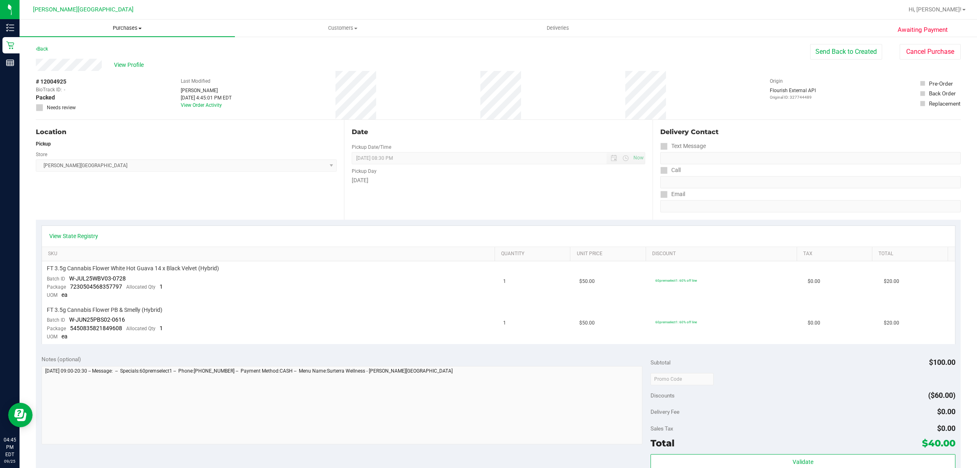
click at [119, 29] on span "Purchases" at bounding box center [127, 27] width 215 height 7
click at [100, 58] on li "Fulfillment" at bounding box center [127, 59] width 215 height 10
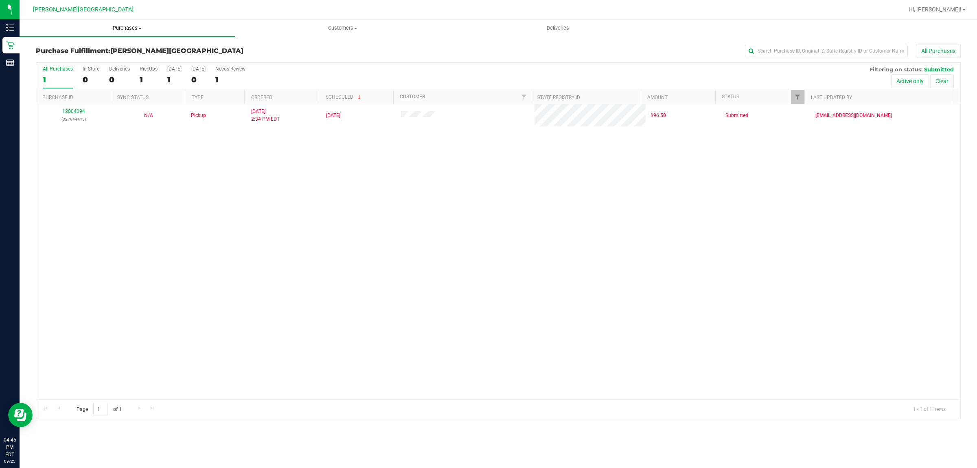
click at [127, 27] on span "Purchases" at bounding box center [127, 27] width 215 height 7
click at [68, 56] on span "Fulfillment" at bounding box center [45, 58] width 51 height 7
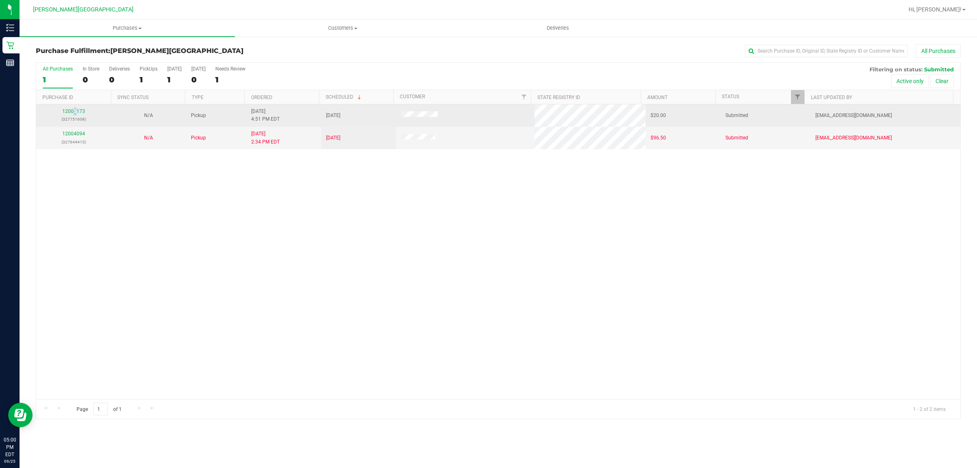
click at [75, 109] on div "12005173 (327751608)" at bounding box center [73, 115] width 65 height 15
click at [84, 110] on link "12005173" at bounding box center [73, 111] width 23 height 6
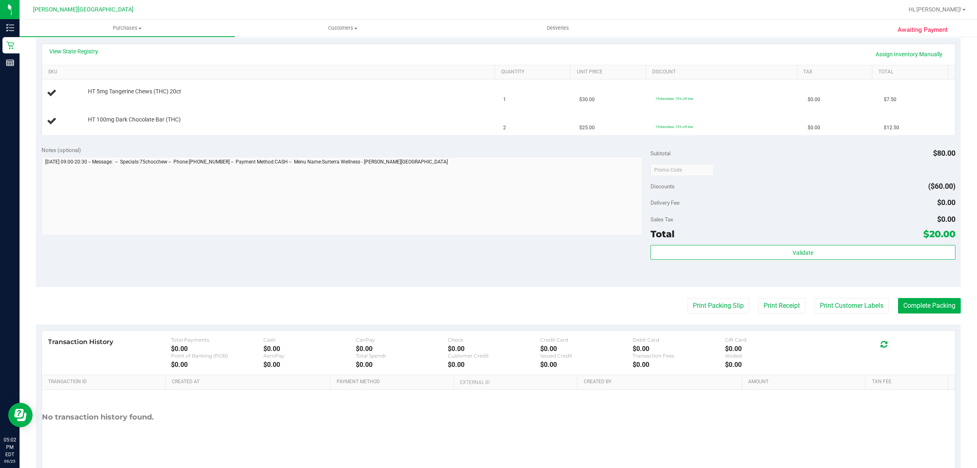
scroll to position [206, 0]
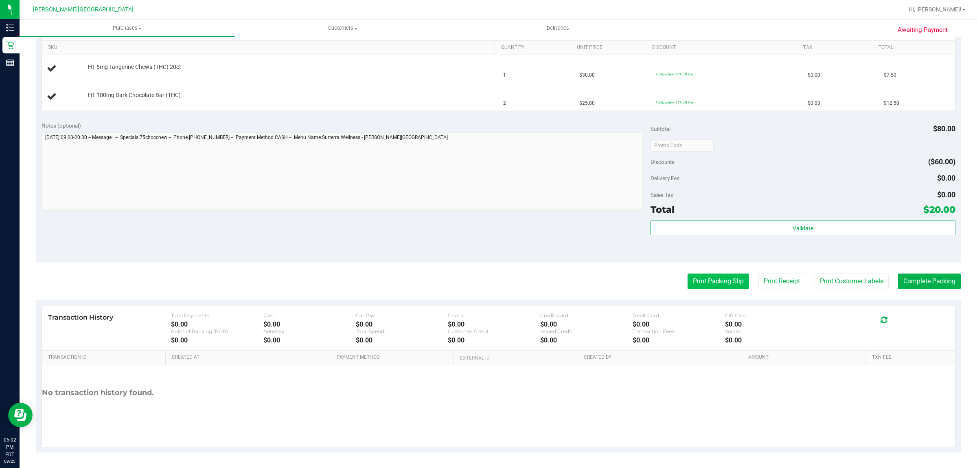
click at [703, 276] on button "Print Packing Slip" at bounding box center [718, 280] width 61 height 15
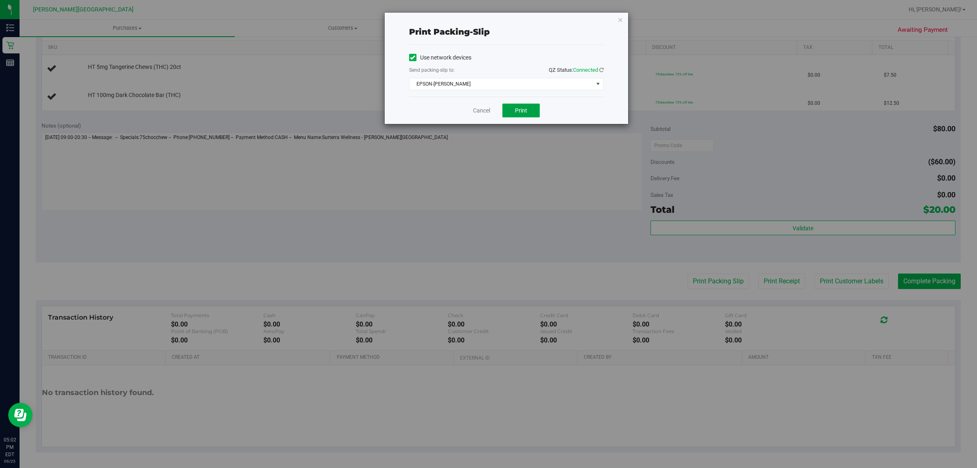
click at [531, 109] on button "Print" at bounding box center [521, 110] width 37 height 14
click at [621, 15] on icon "button" at bounding box center [621, 20] width 6 height 10
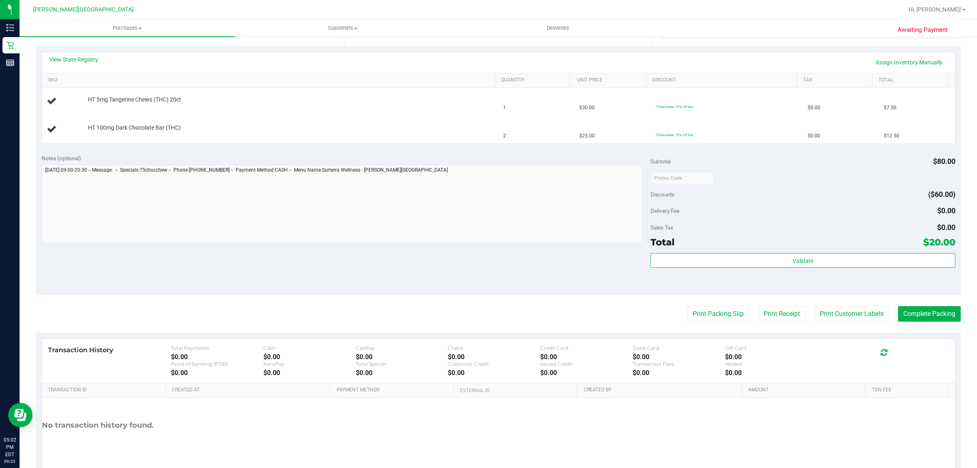
scroll to position [104, 0]
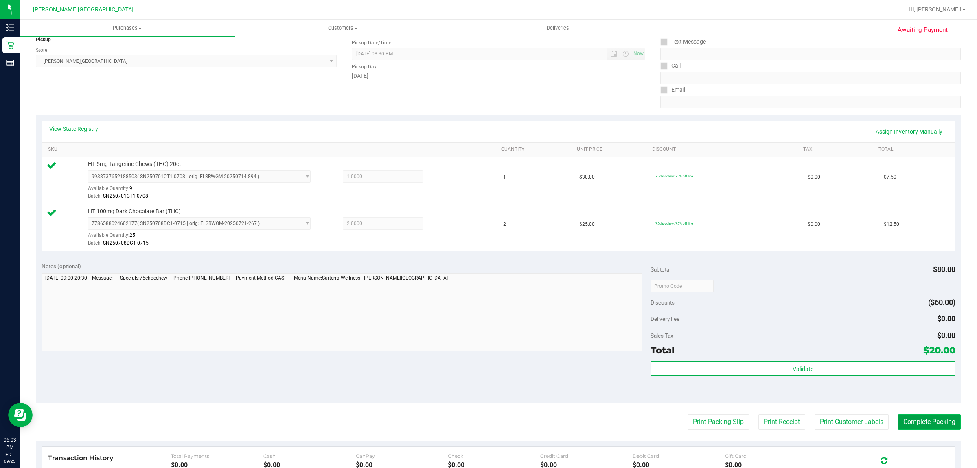
click at [922, 424] on button "Complete Packing" at bounding box center [929, 421] width 63 height 15
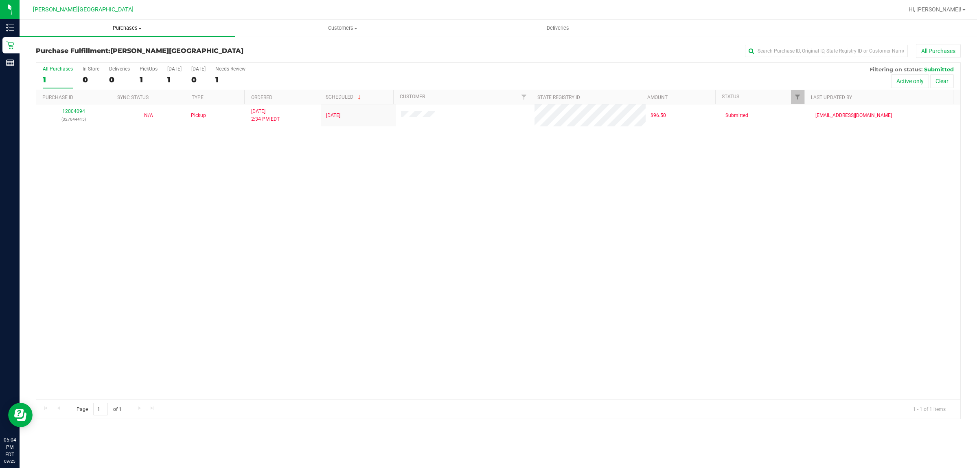
click at [130, 24] on span "Purchases" at bounding box center [127, 27] width 215 height 7
click at [87, 60] on li "Fulfillment" at bounding box center [127, 59] width 215 height 10
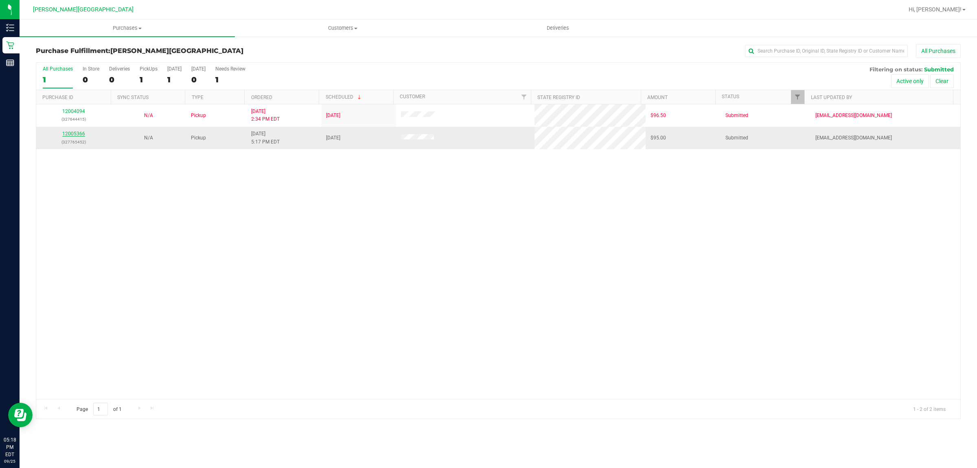
click at [78, 133] on link "12005366" at bounding box center [73, 134] width 23 height 6
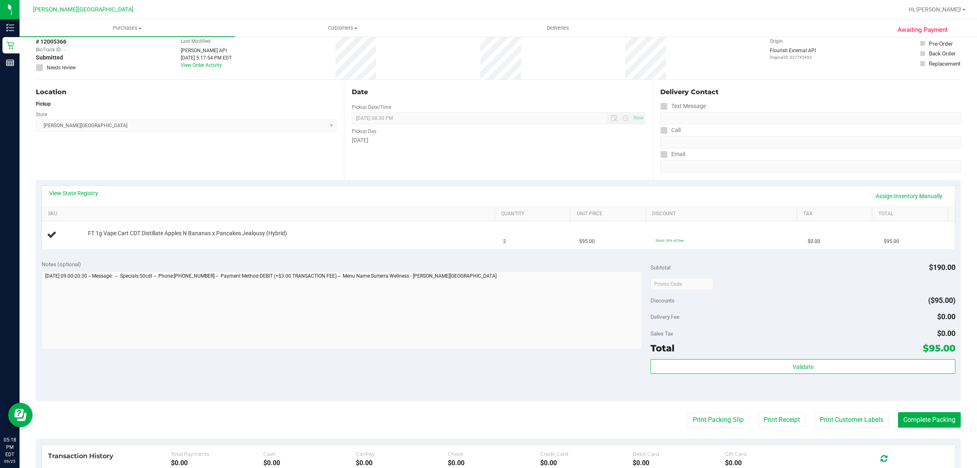
scroll to position [153, 0]
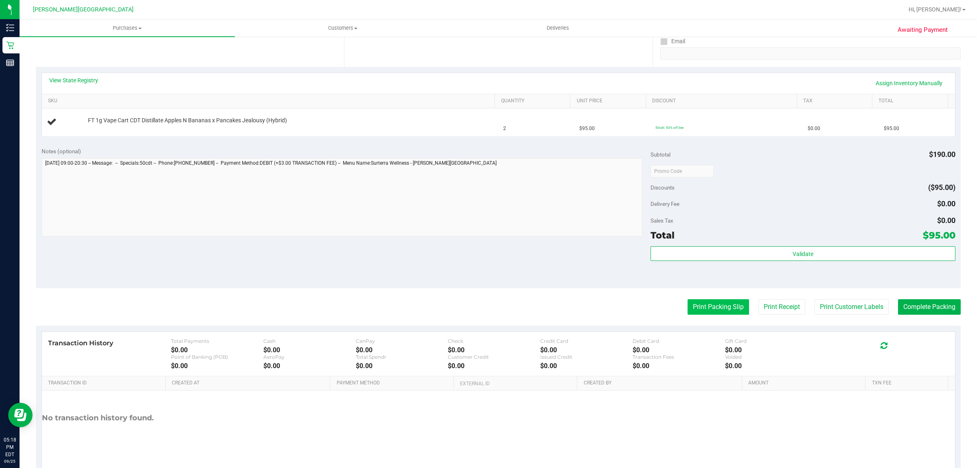
click at [728, 312] on button "Print Packing Slip" at bounding box center [718, 306] width 61 height 15
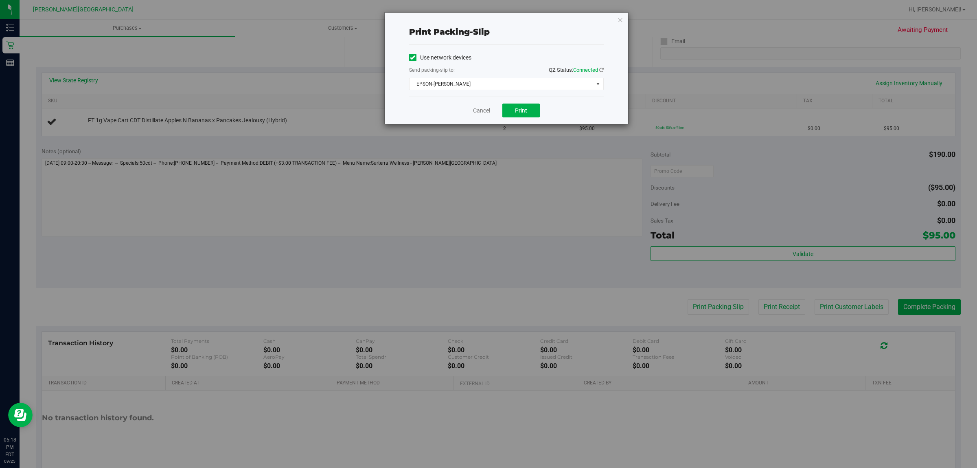
click at [624, 21] on div "Print packing-slip Use network devices Send packing-slip to: QZ Status: Connect…" at bounding box center [507, 68] width 244 height 111
click at [620, 19] on icon "button" at bounding box center [621, 20] width 6 height 10
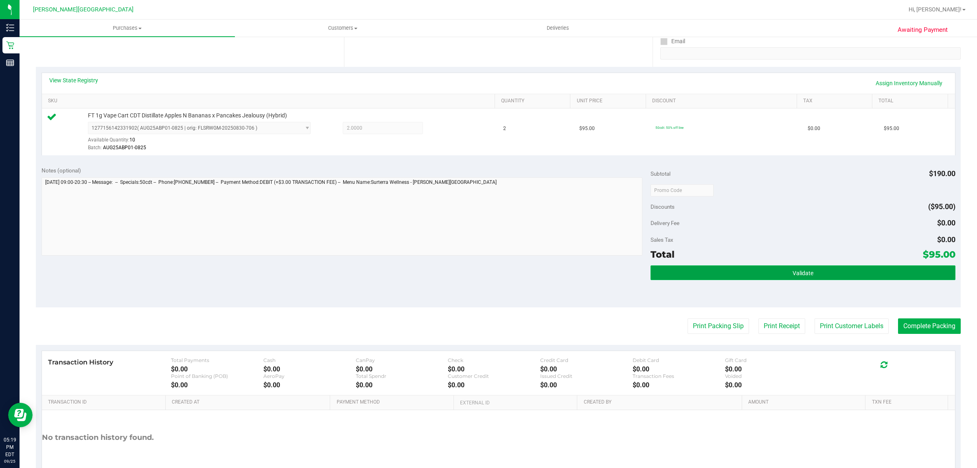
drag, startPoint x: 766, startPoint y: 269, endPoint x: 773, endPoint y: 274, distance: 8.5
click at [766, 269] on button "Validate" at bounding box center [803, 272] width 305 height 15
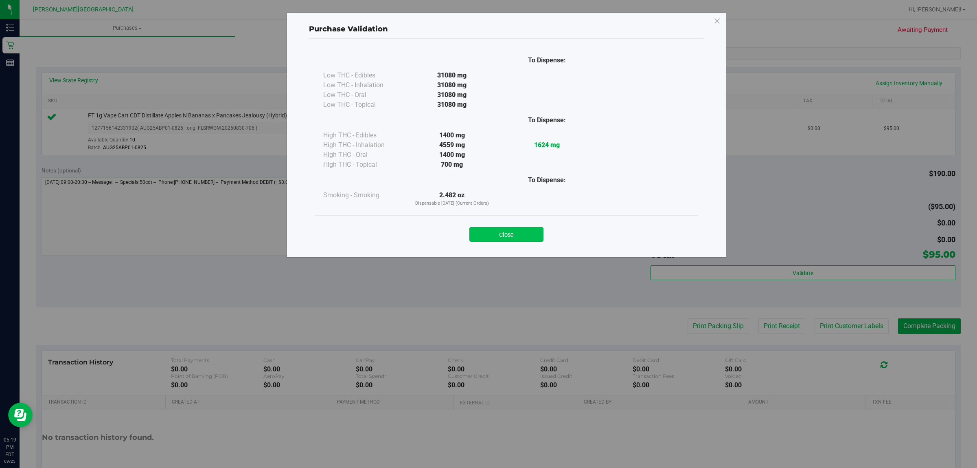
click at [520, 228] on button "Close" at bounding box center [507, 234] width 74 height 15
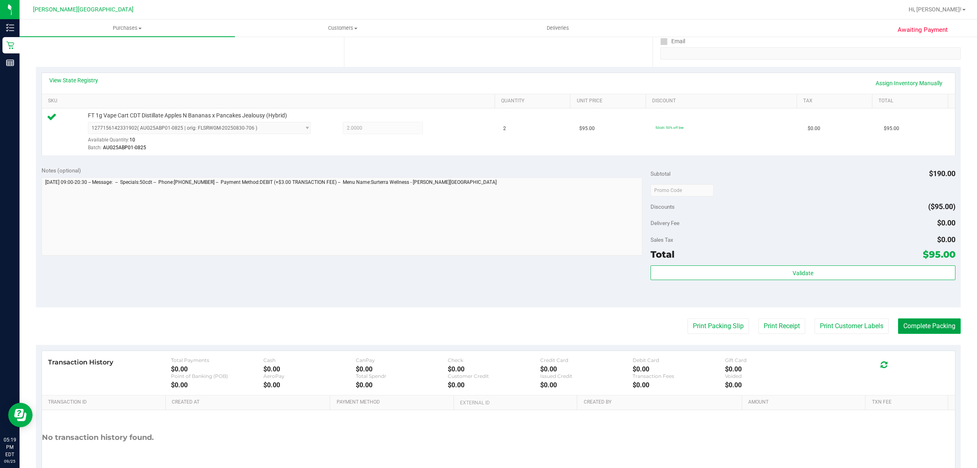
click at [922, 323] on button "Complete Packing" at bounding box center [929, 325] width 63 height 15
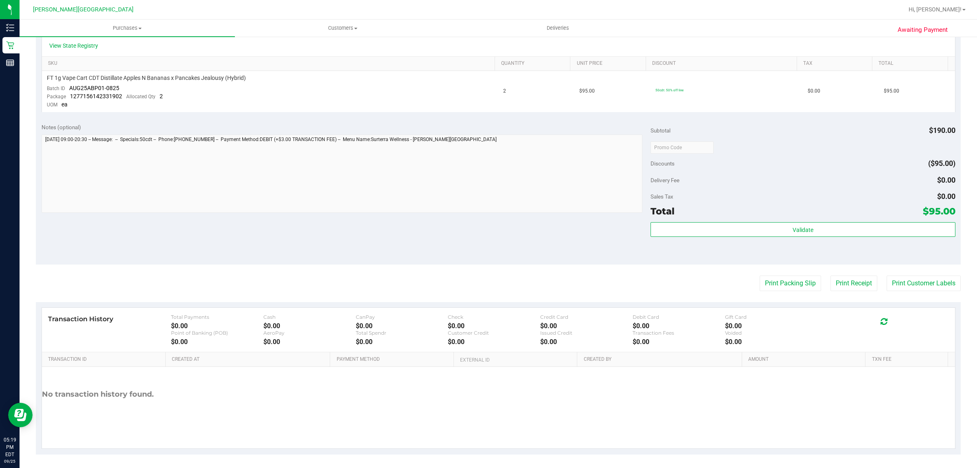
scroll to position [191, 0]
click at [760, 279] on button "Print Packing Slip" at bounding box center [790, 282] width 61 height 15
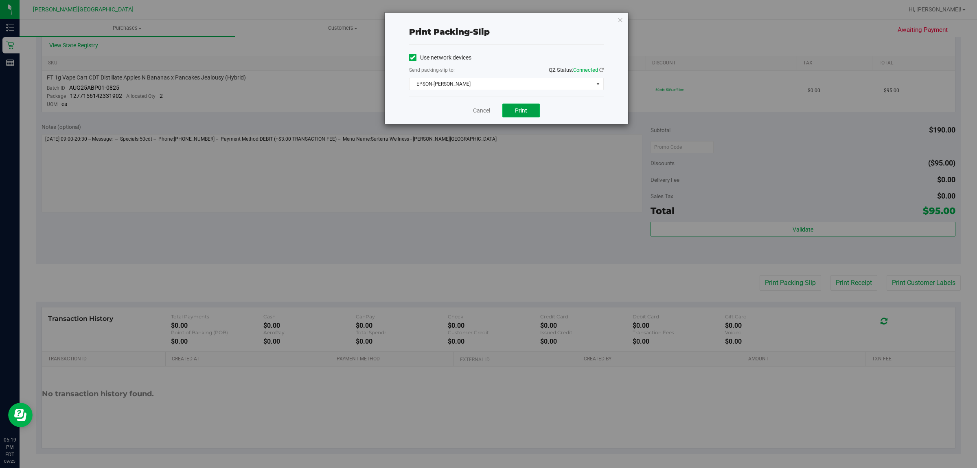
click at [524, 110] on span "Print" at bounding box center [521, 110] width 12 height 7
click at [618, 19] on icon "button" at bounding box center [621, 20] width 6 height 10
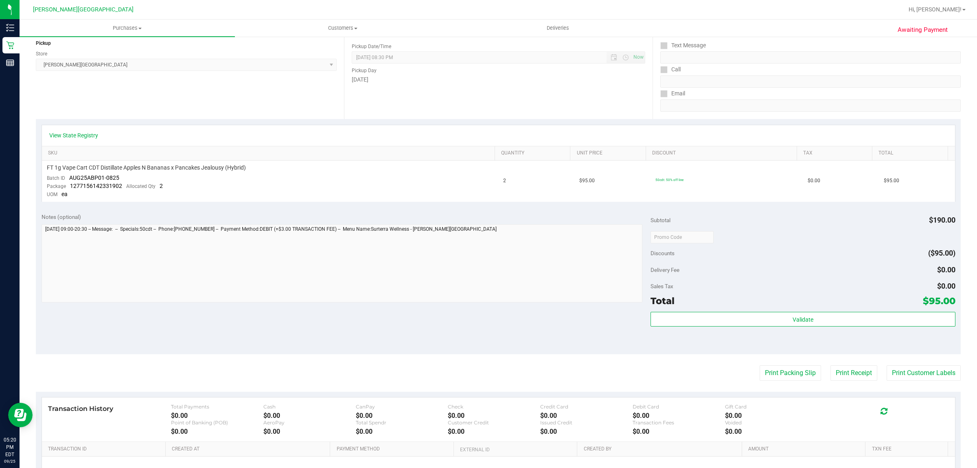
scroll to position [0, 0]
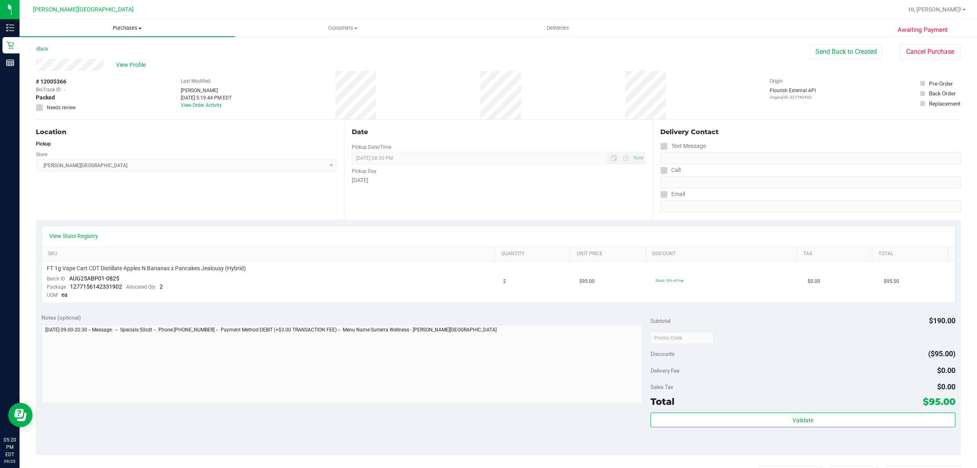
click at [131, 29] on span "Purchases" at bounding box center [127, 27] width 215 height 7
click at [89, 62] on li "Fulfillment" at bounding box center [127, 59] width 215 height 10
